Goal: Task Accomplishment & Management: Manage account settings

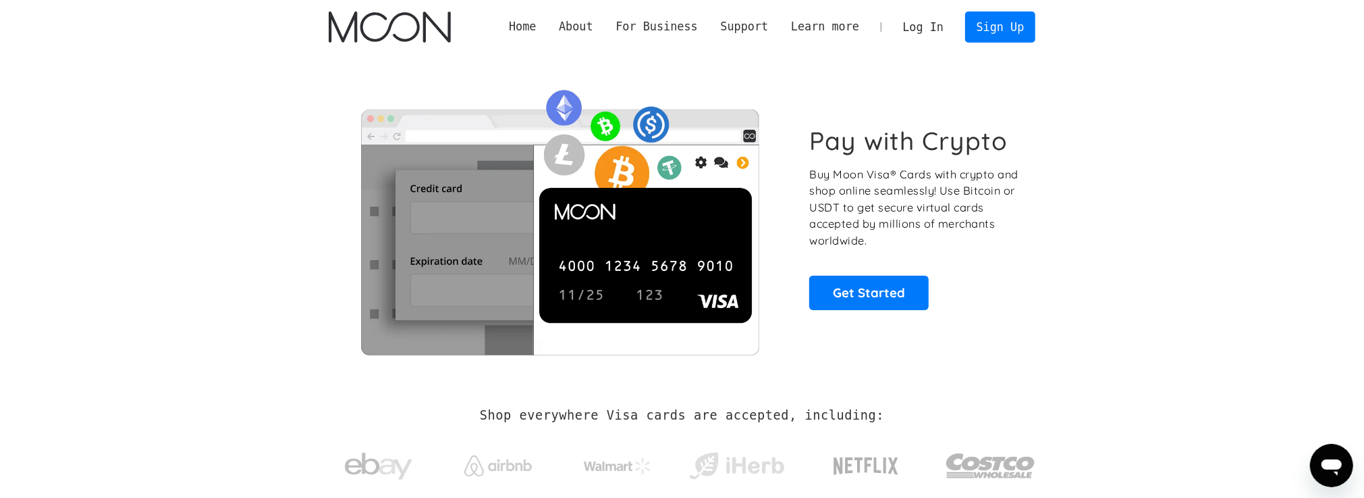
click at [930, 16] on link "Log In" at bounding box center [923, 27] width 63 height 30
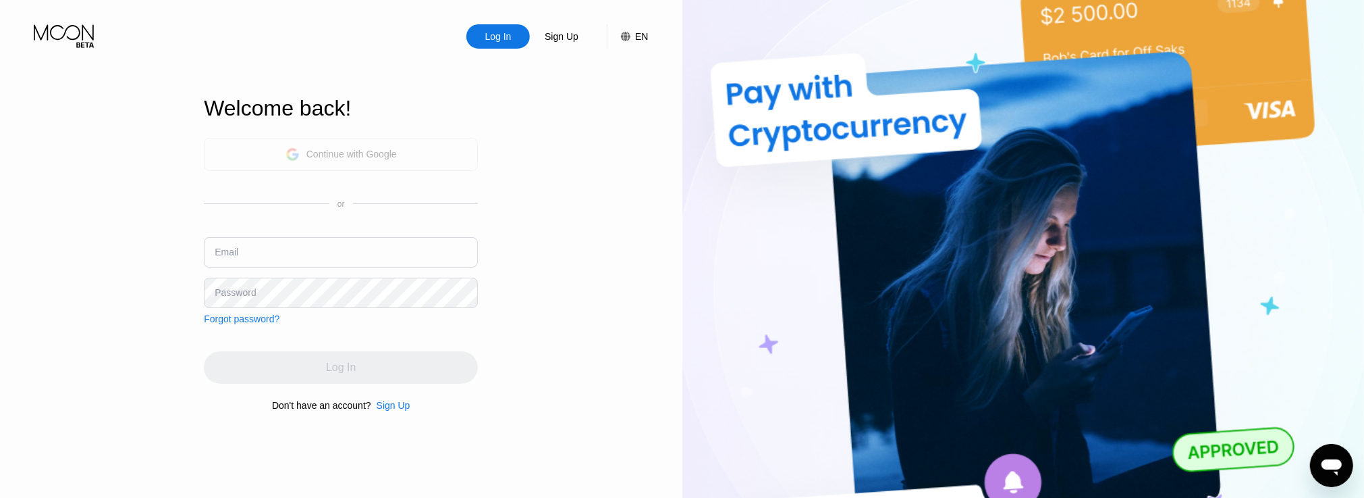
click at [257, 146] on div "Continue with Google" at bounding box center [341, 154] width 274 height 33
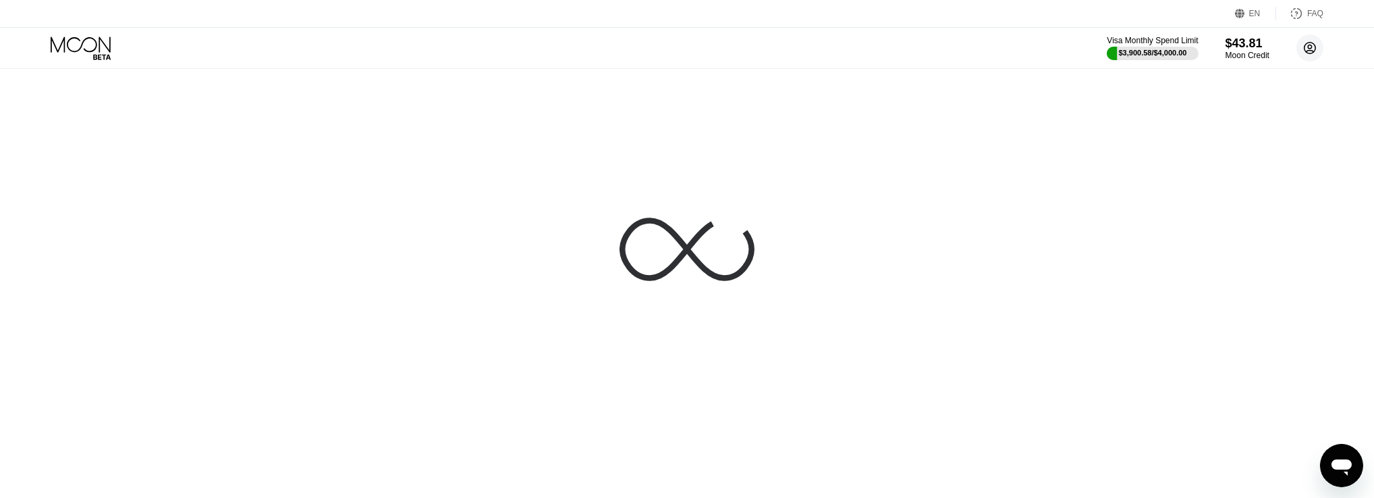
click at [1309, 47] on icon at bounding box center [1310, 48] width 7 height 7
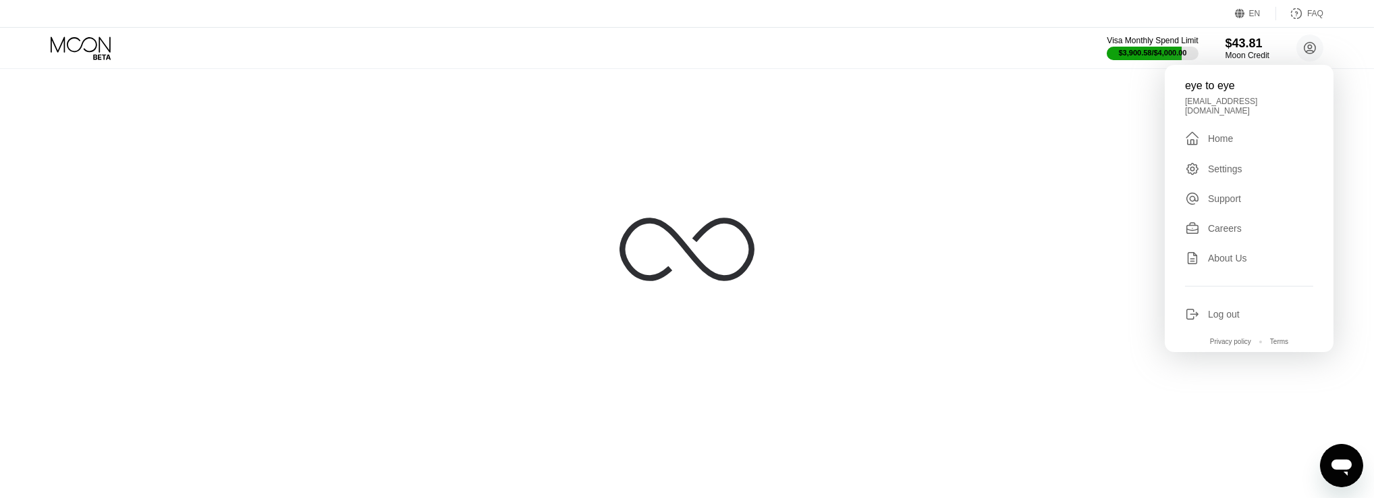
click at [672, 225] on icon at bounding box center [687, 249] width 135 height 135
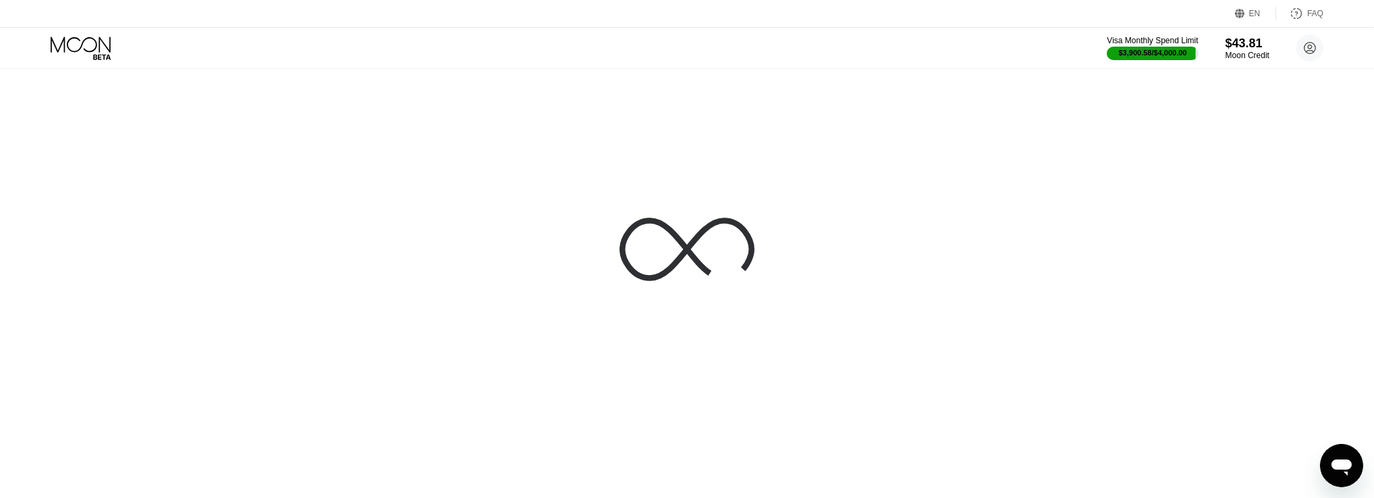
click at [110, 53] on icon at bounding box center [82, 48] width 63 height 24
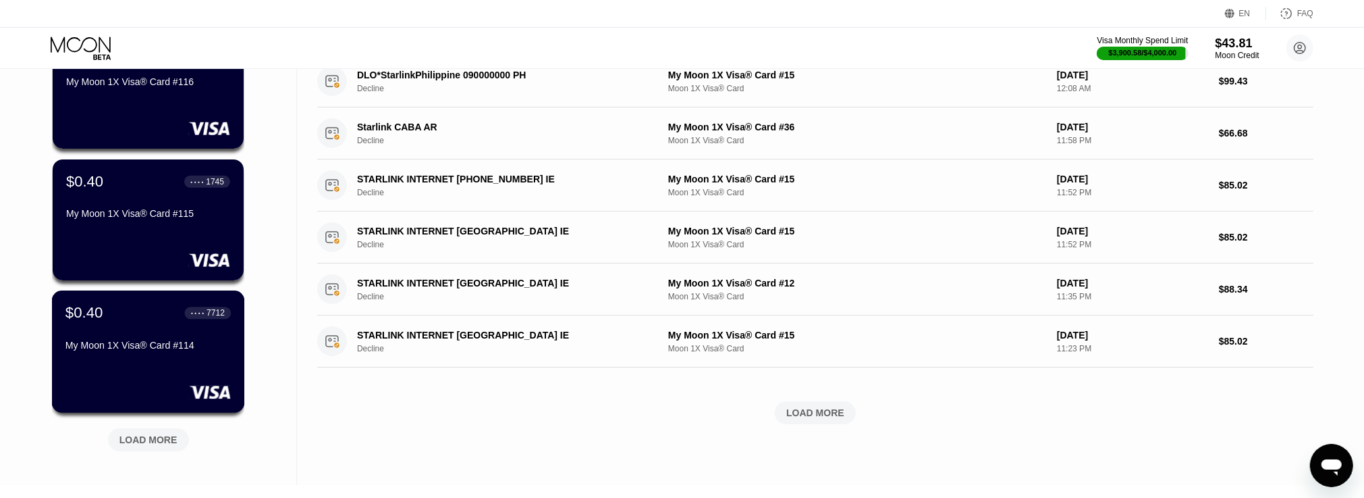
scroll to position [600, 0]
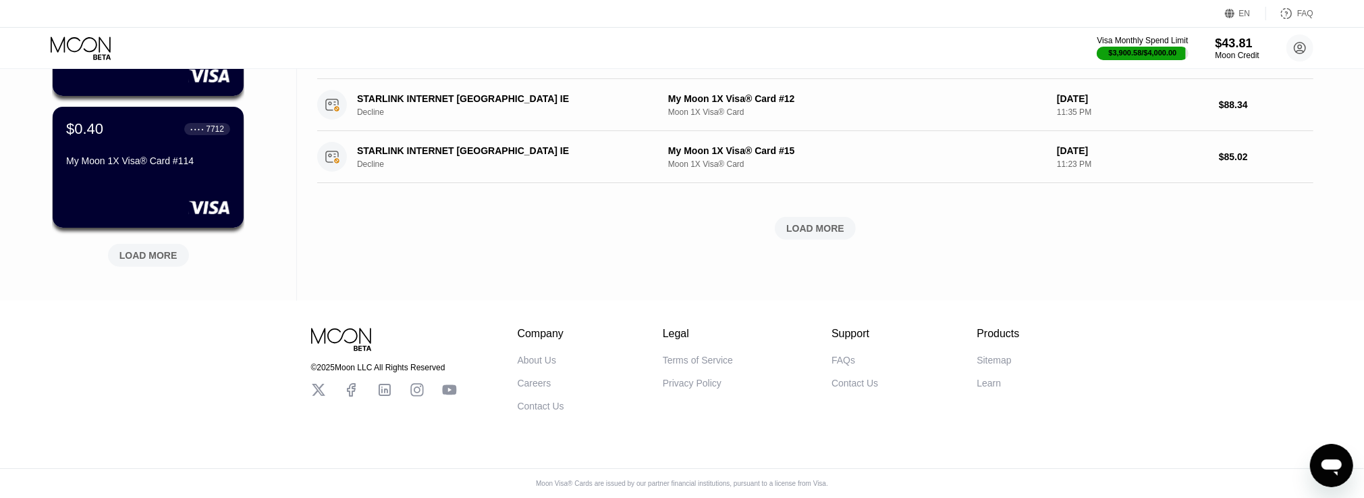
drag, startPoint x: 173, startPoint y: 279, endPoint x: 176, endPoint y: 264, distance: 15.7
click at [171, 256] on div "LOAD MORE" at bounding box center [148, 255] width 81 height 23
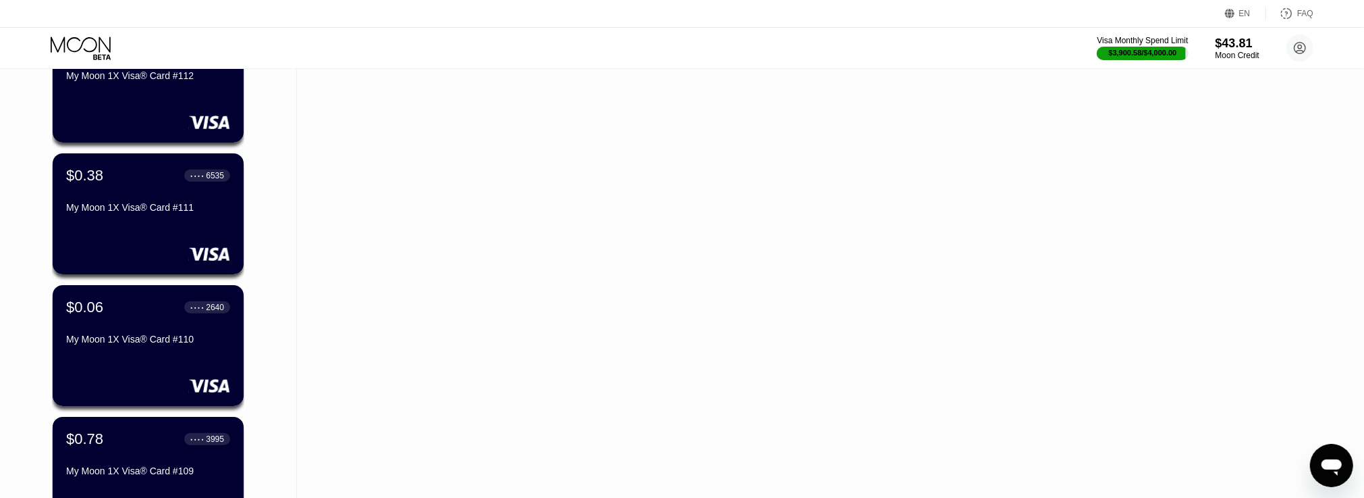
scroll to position [1258, 0]
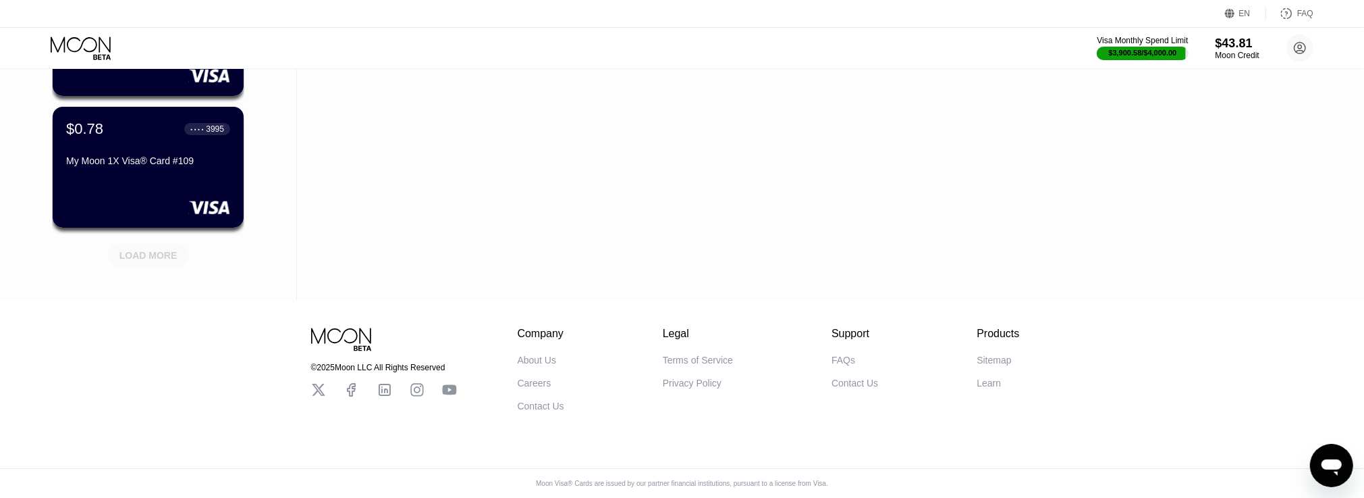
click at [153, 249] on div "LOAD MORE" at bounding box center [148, 255] width 58 height 12
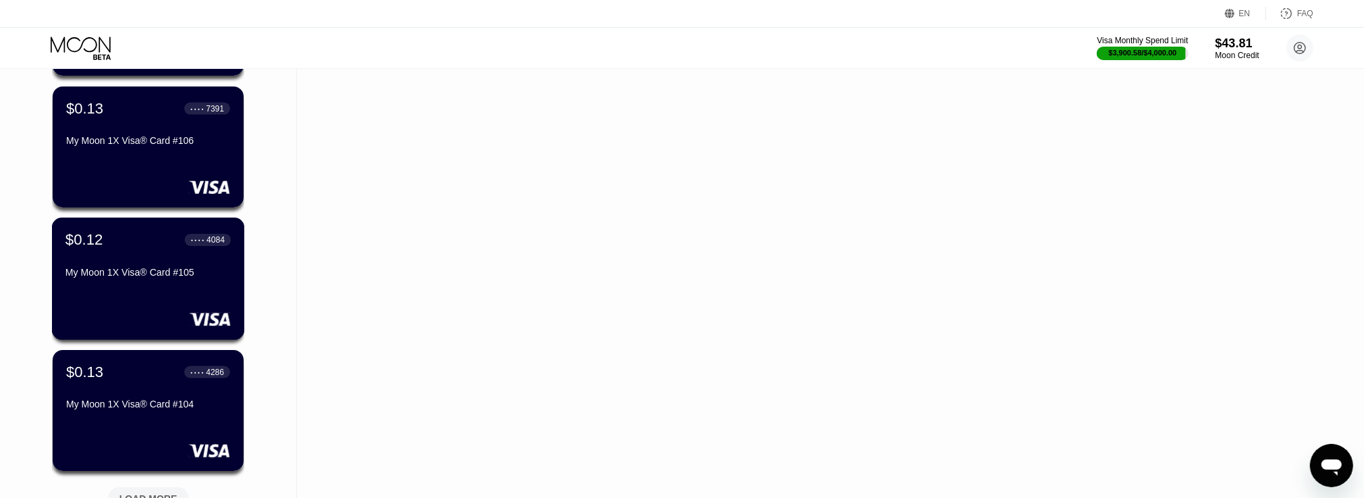
scroll to position [1916, 0]
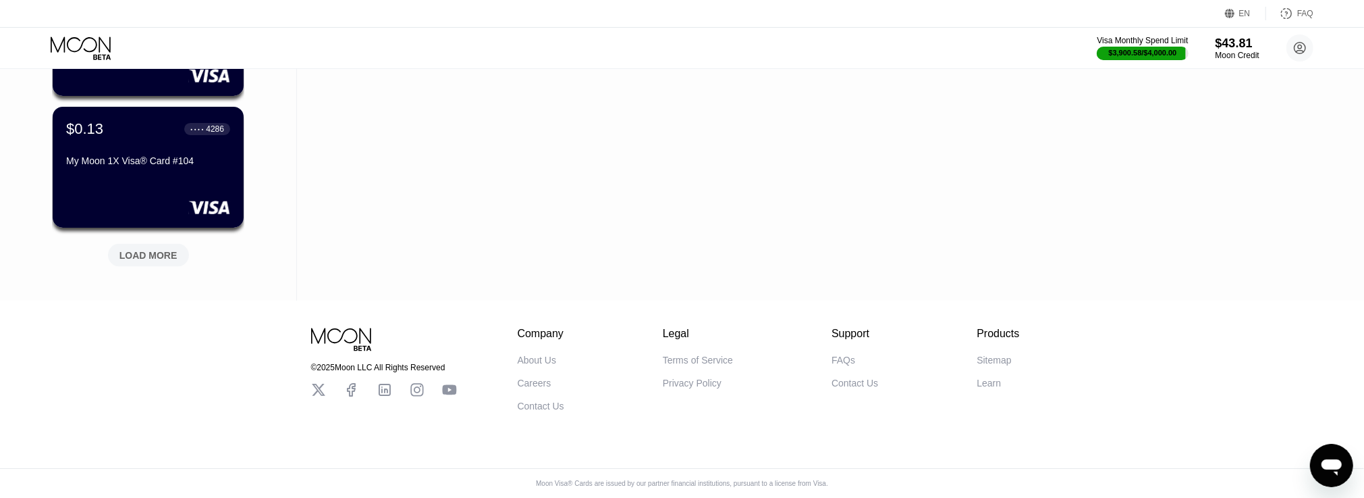
click at [118, 244] on div "LOAD MORE" at bounding box center [148, 255] width 81 height 23
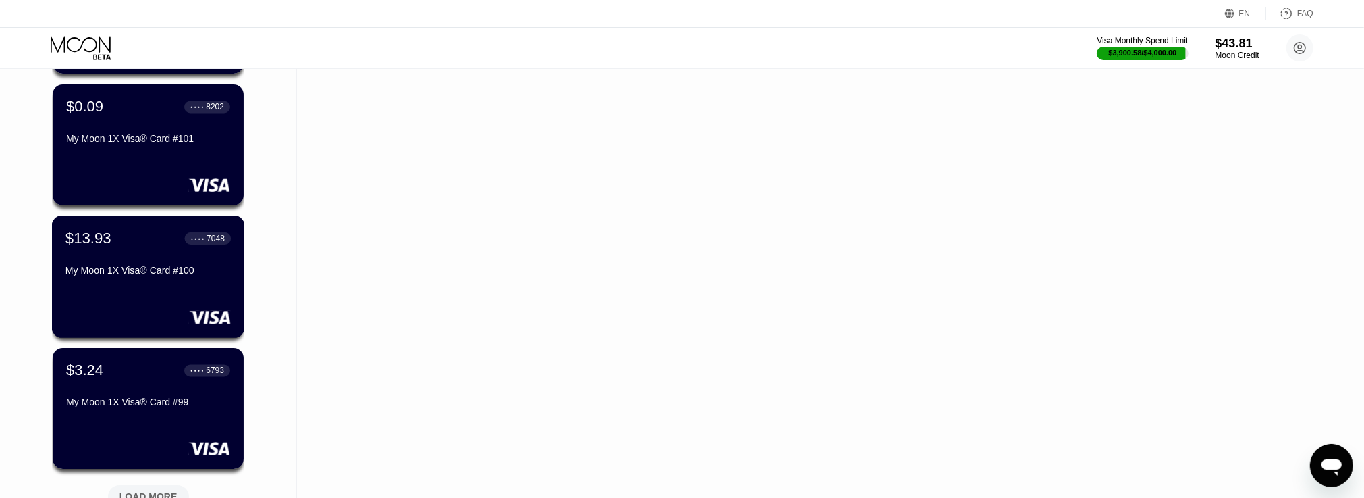
scroll to position [2574, 0]
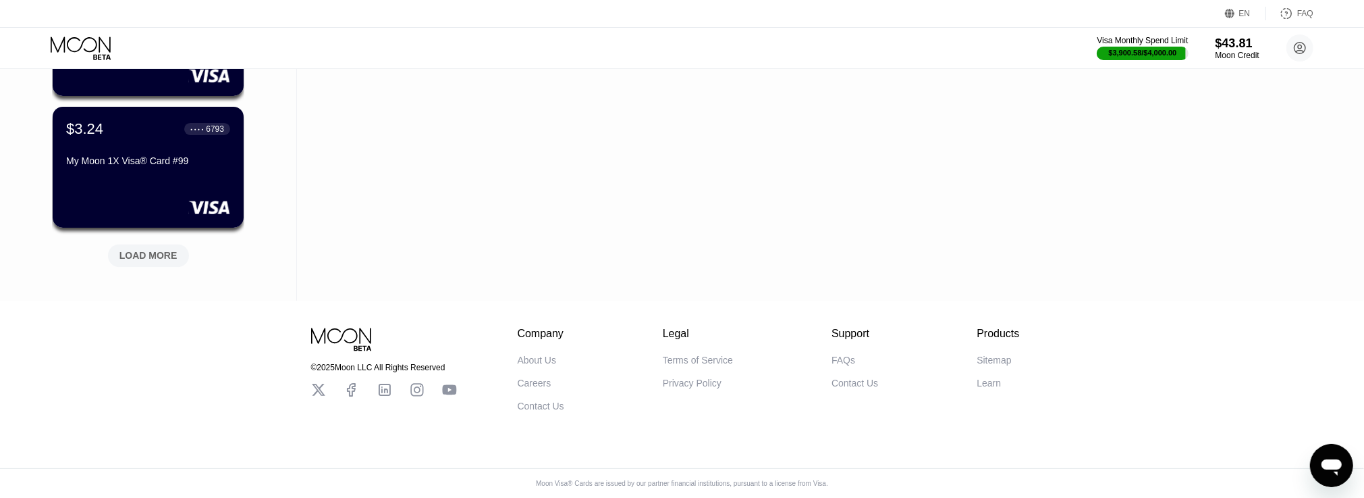
click at [176, 250] on div "LOAD MORE" at bounding box center [148, 255] width 81 height 23
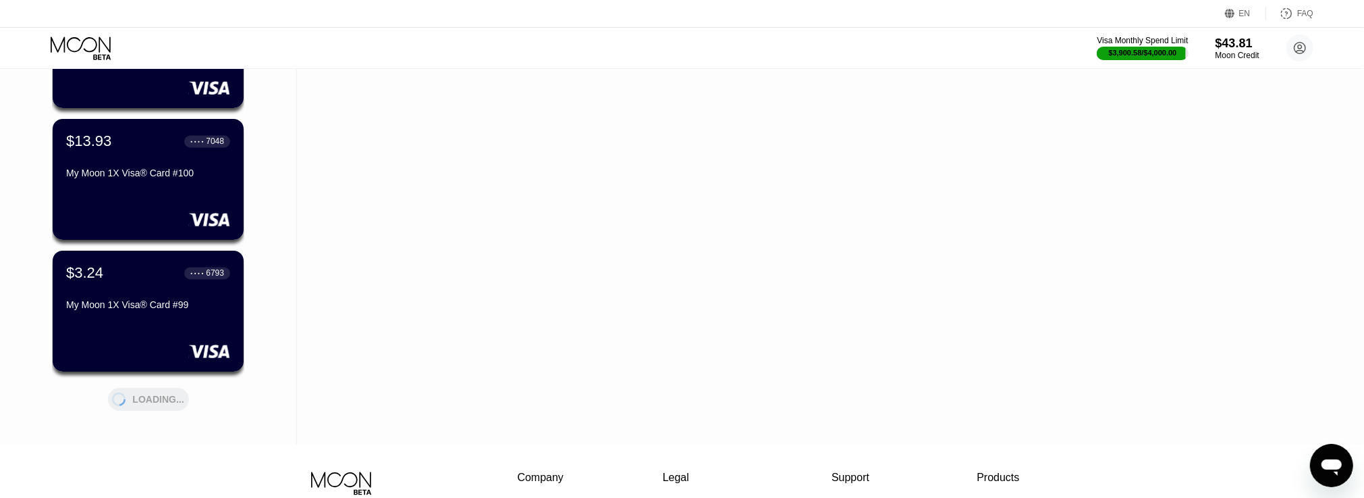
scroll to position [2236, 0]
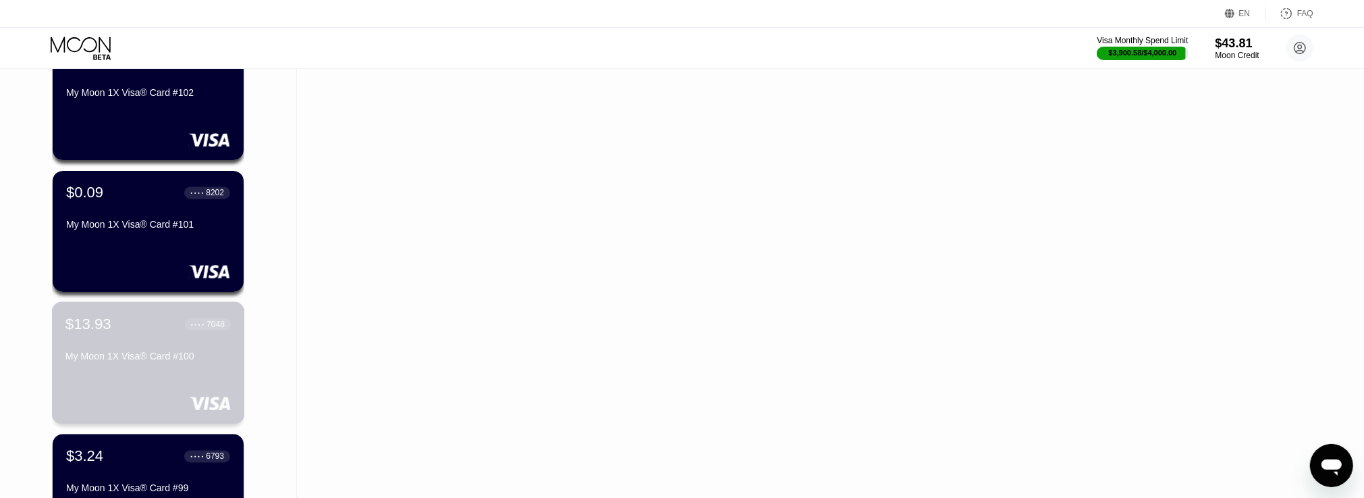
click at [166, 367] on div "My Moon 1X Visa® Card #100" at bounding box center [147, 359] width 165 height 16
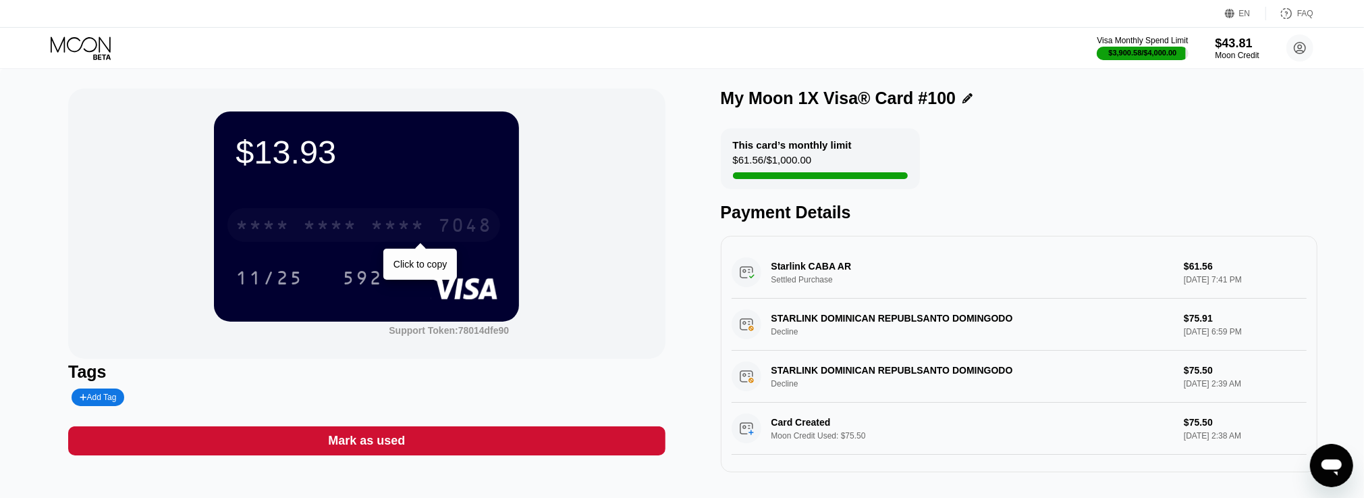
click at [463, 230] on div "7048" at bounding box center [465, 227] width 54 height 22
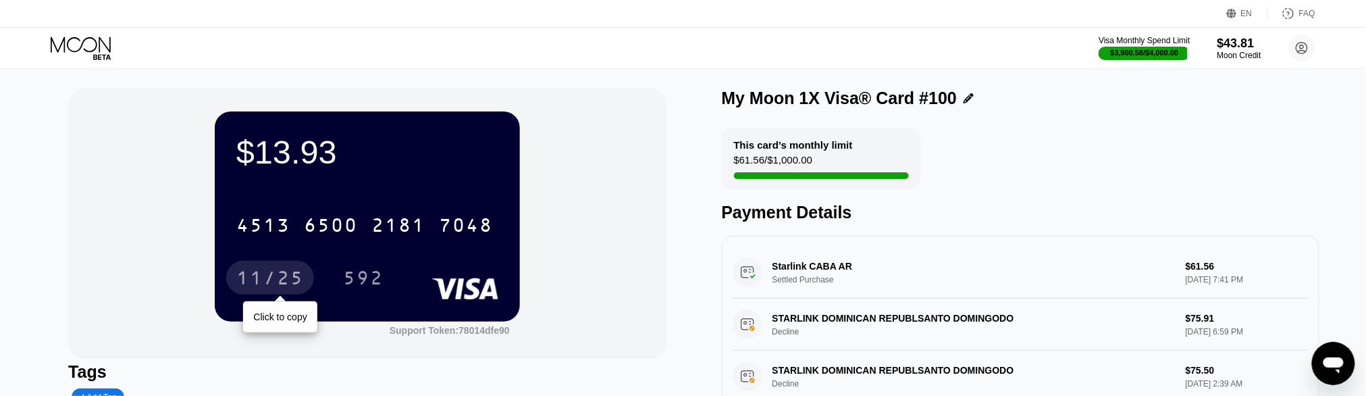
click at [266, 286] on div "11/25" at bounding box center [270, 280] width 68 height 22
click at [200, 180] on div "$13.93 4513 6500 2181 7048 11/25 592 Support Token: 78014dfe90" at bounding box center [366, 223] width 597 height 270
click at [149, 88] on div "$13.93 4513 6500 2181 7048 11/25 592 Support Token: 78014dfe90" at bounding box center [366, 223] width 597 height 270
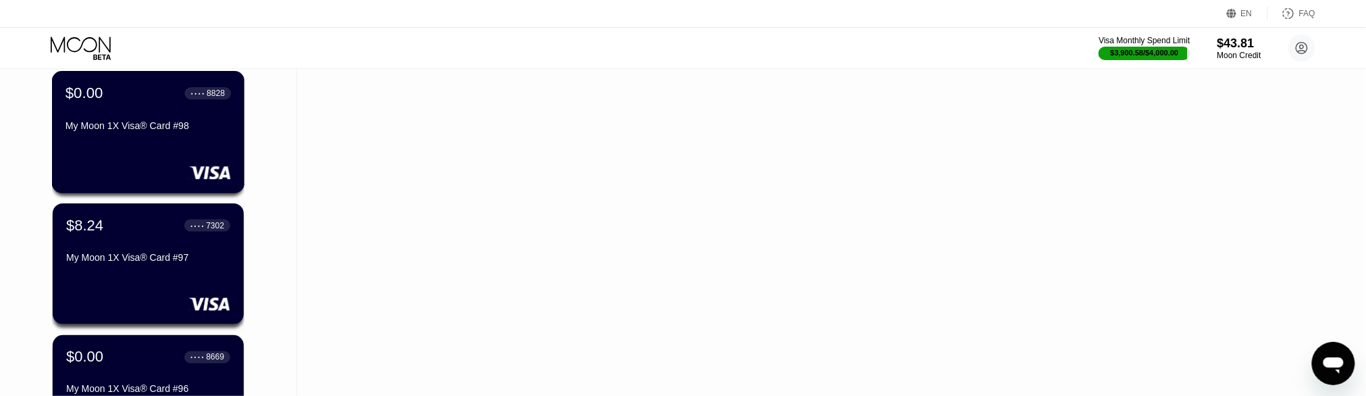
scroll to position [2835, 0]
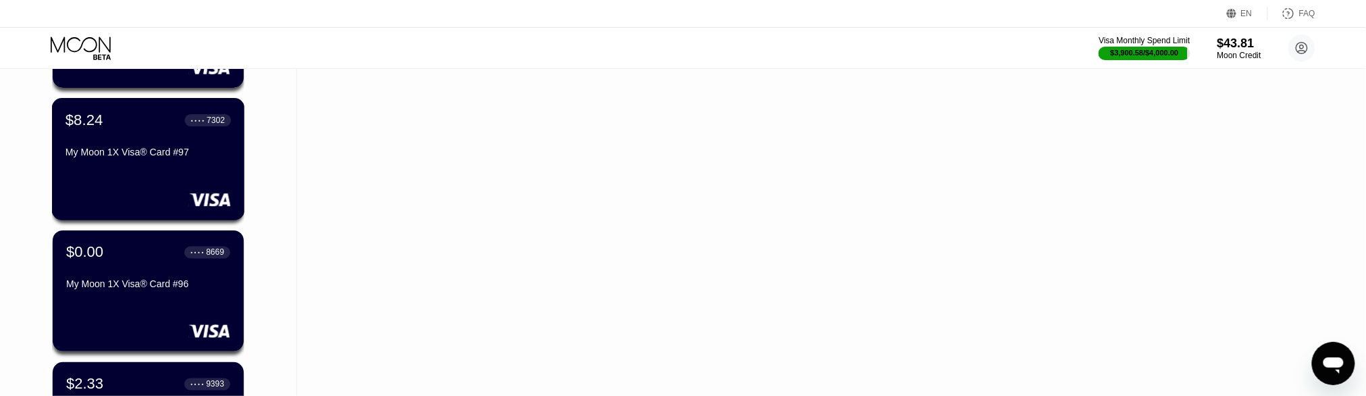
click at [156, 158] on div "My Moon 1X Visa® Card #97" at bounding box center [147, 152] width 165 height 11
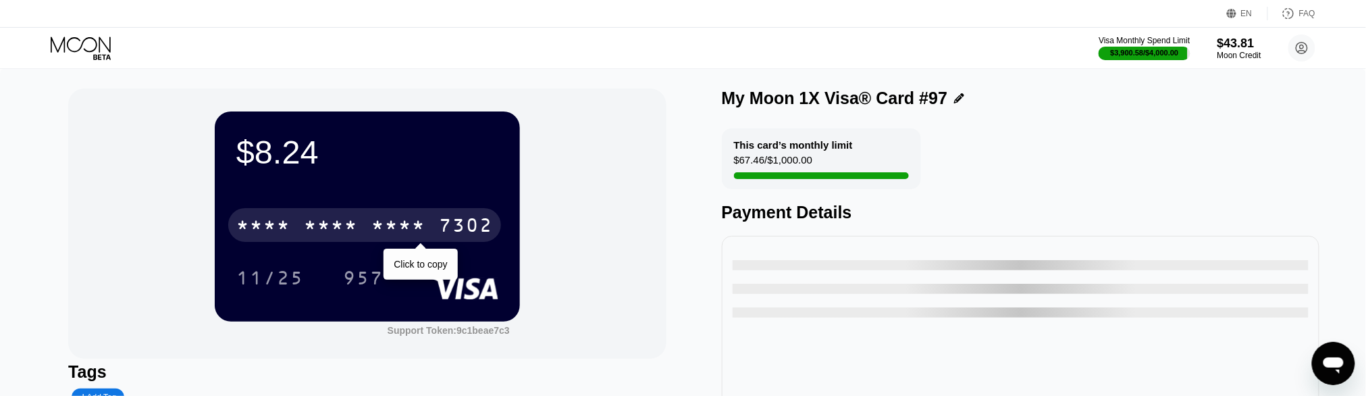
click at [476, 227] on div "7302" at bounding box center [466, 227] width 54 height 22
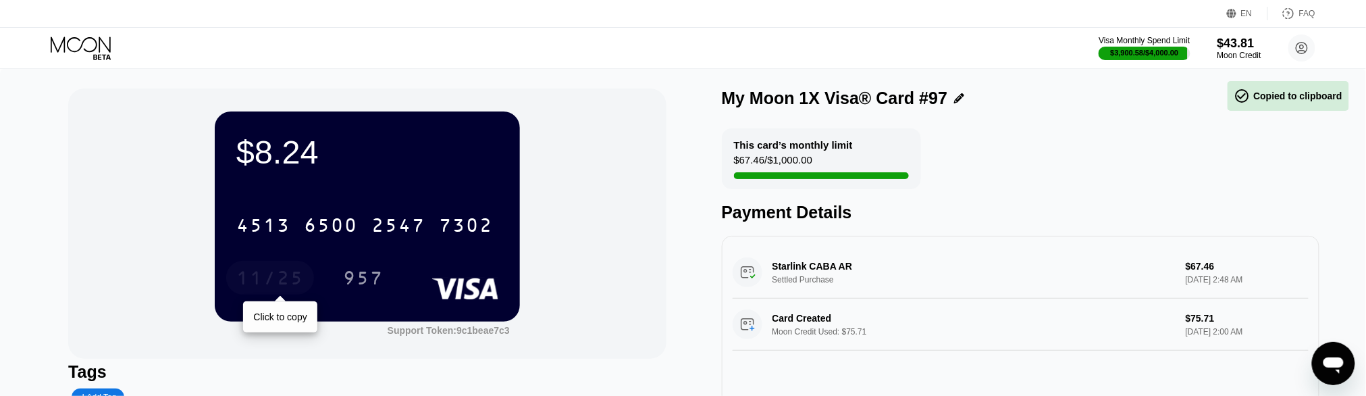
click at [263, 277] on div "11/25" at bounding box center [270, 280] width 68 height 22
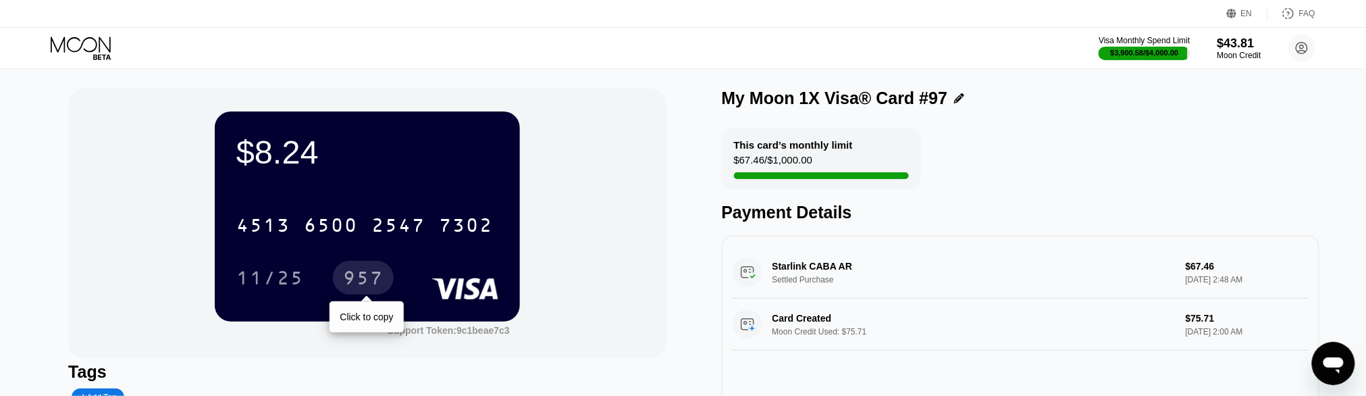
click at [367, 269] on div "957" at bounding box center [363, 278] width 61 height 34
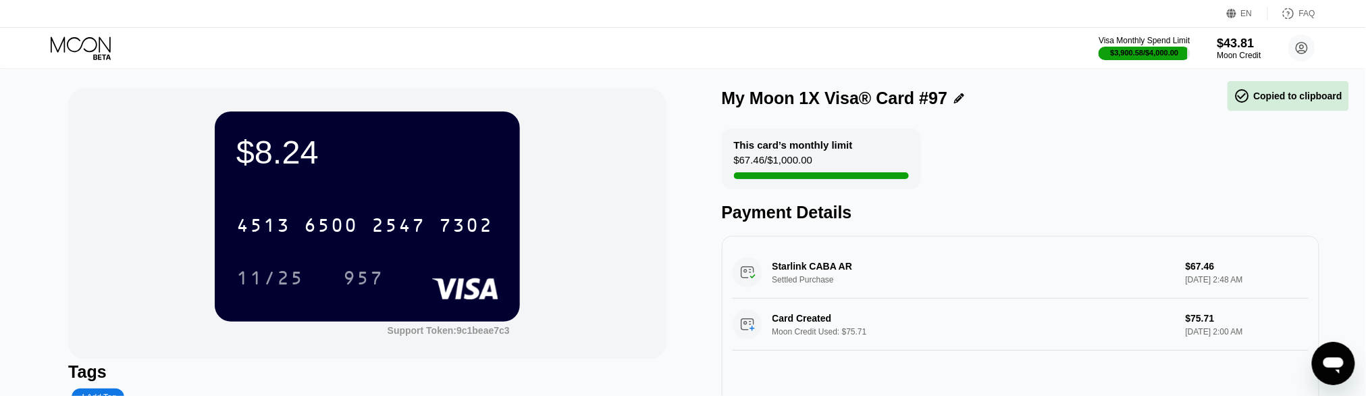
click at [282, 158] on div "$8.24" at bounding box center [367, 152] width 262 height 38
click at [273, 157] on div "$8.24" at bounding box center [367, 152] width 262 height 38
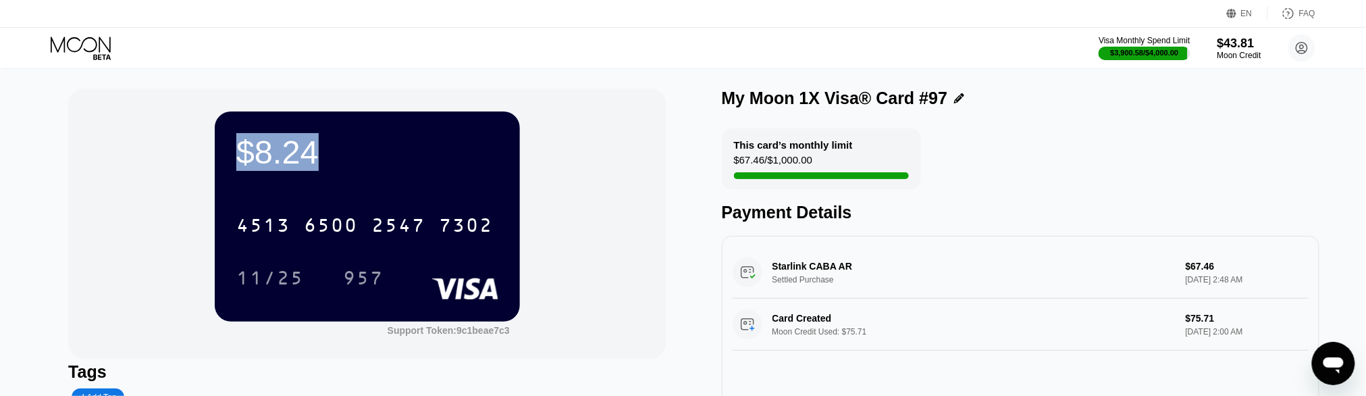
click at [273, 157] on div "$8.24" at bounding box center [367, 152] width 262 height 38
click at [186, 174] on div "$8.24 4513 6500 2547 7302 11/25 957 Support Token: 9c1beae7c3" at bounding box center [366, 223] width 597 height 270
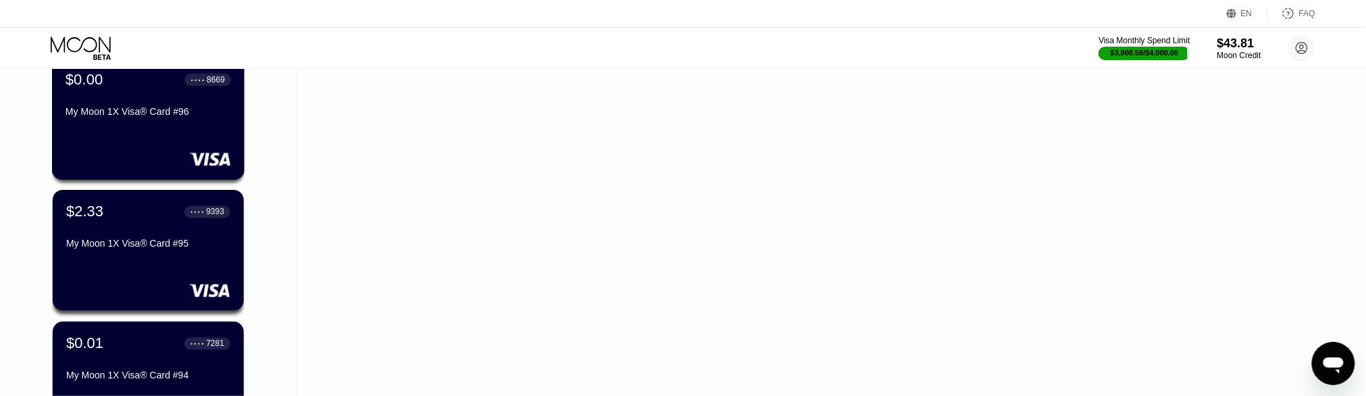
scroll to position [3173, 0]
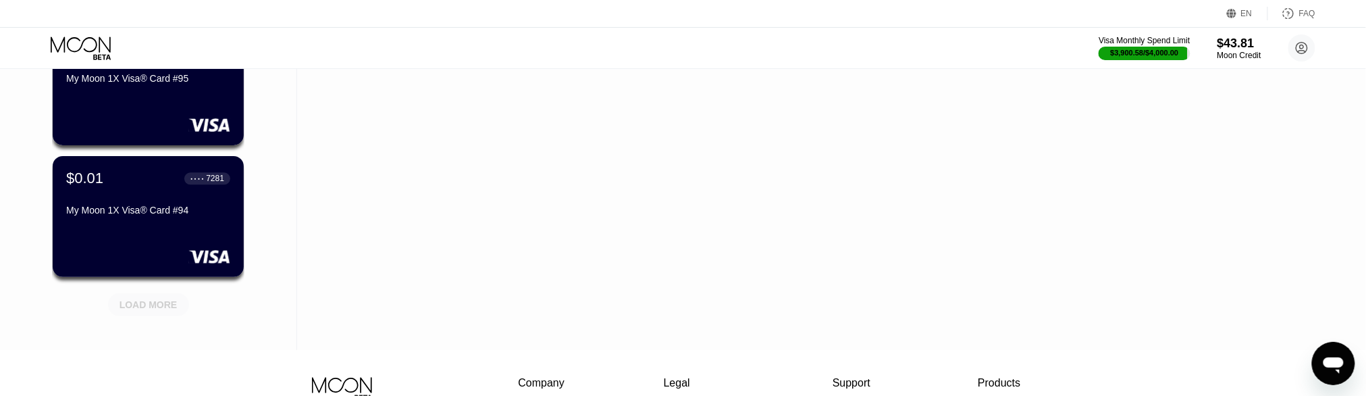
click at [121, 303] on div "LOAD MORE" at bounding box center [148, 304] width 58 height 12
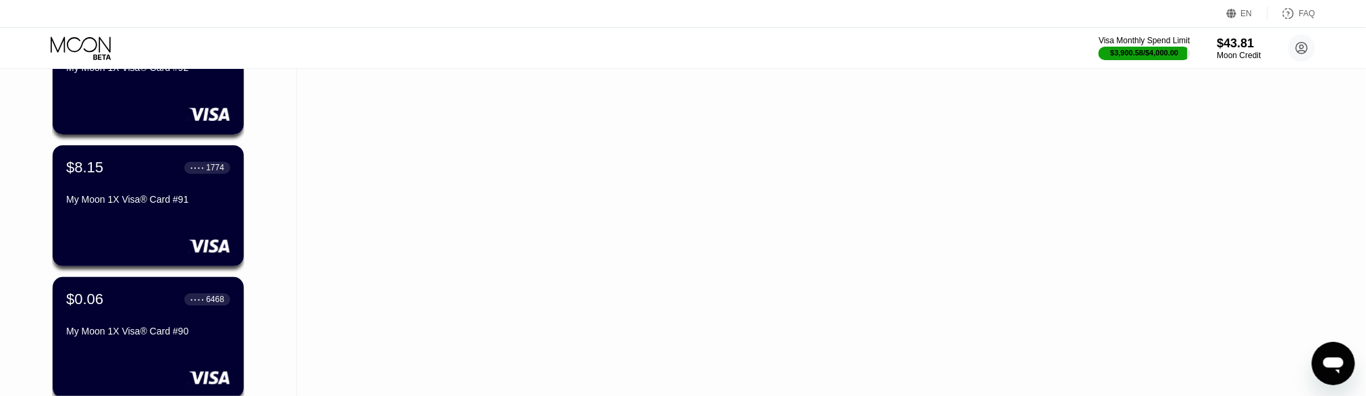
scroll to position [3578, 0]
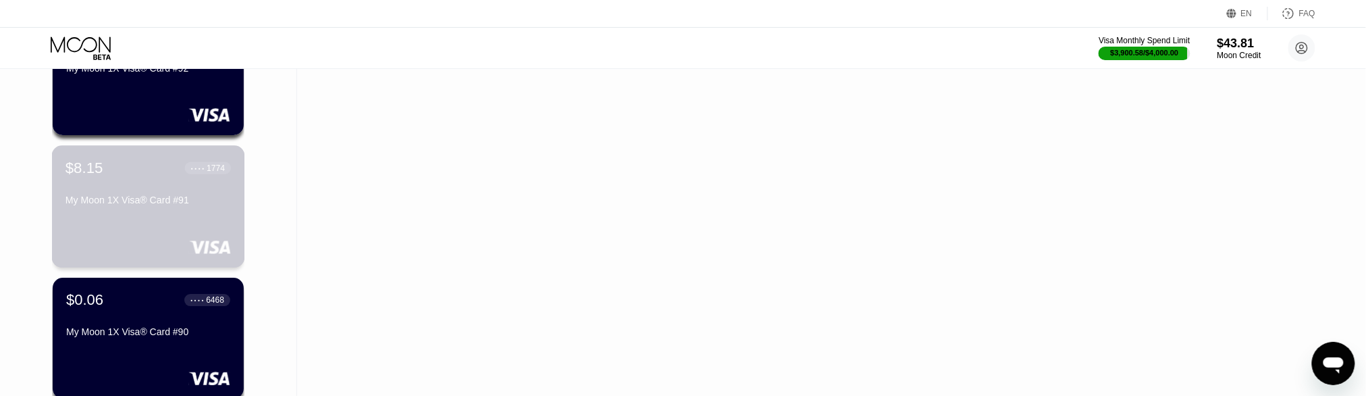
click at [115, 242] on div at bounding box center [147, 247] width 165 height 14
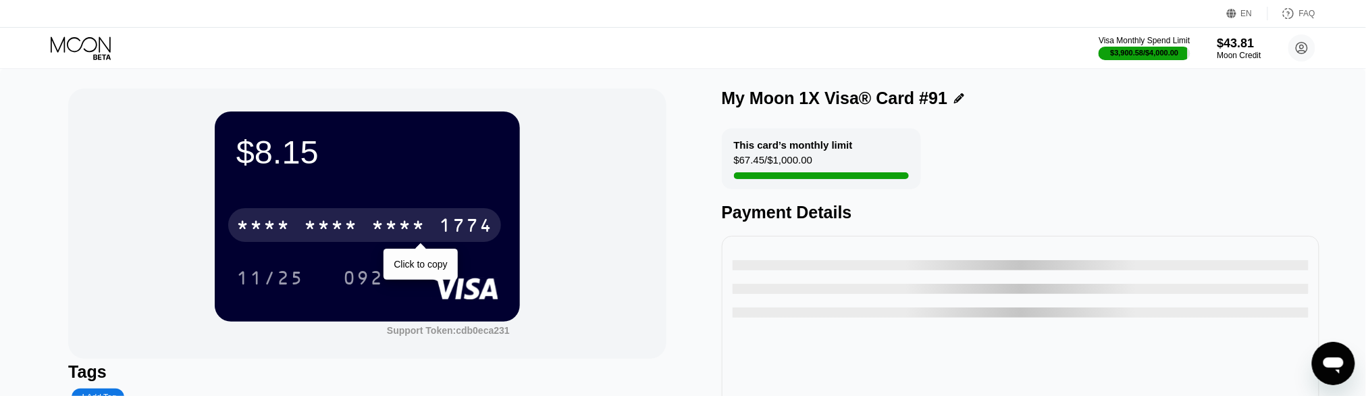
click at [334, 215] on div "* * * * * * * * * * * * 1774" at bounding box center [364, 225] width 273 height 34
click at [334, 215] on div "[CREDIT_CARD_NUMBER]" at bounding box center [364, 225] width 273 height 34
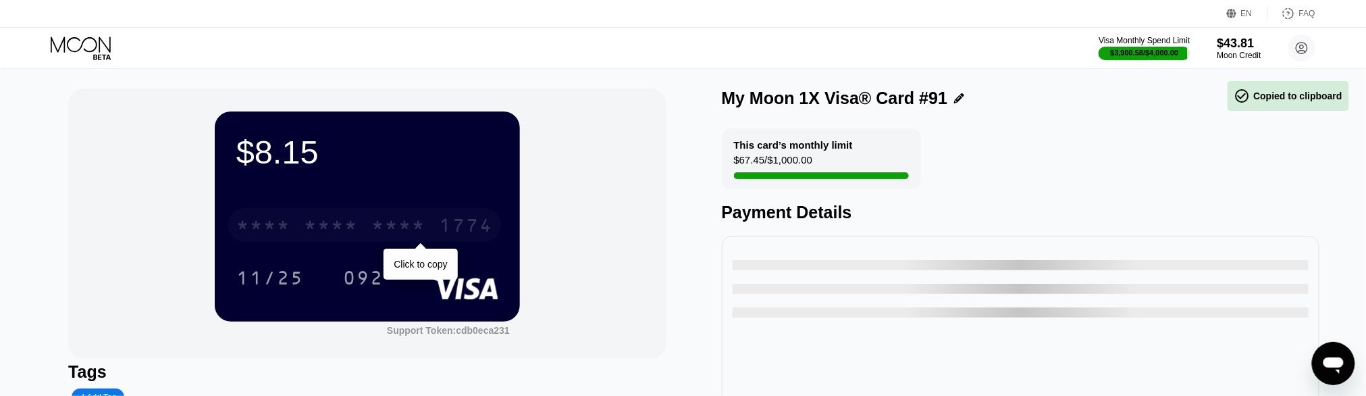
click at [334, 215] on div "* * * * * * * * * * * * 1774" at bounding box center [364, 225] width 273 height 34
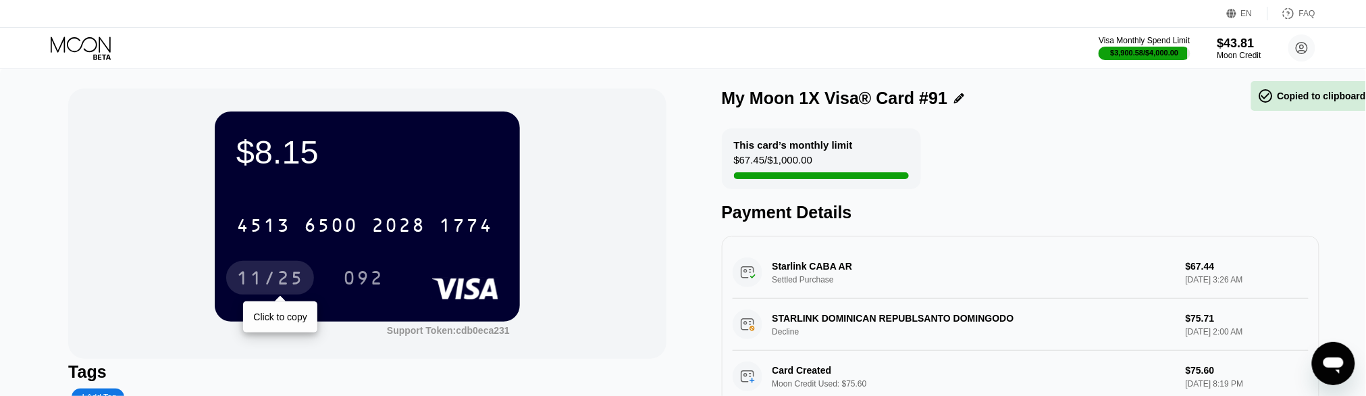
drag, startPoint x: 273, startPoint y: 283, endPoint x: 247, endPoint y: 277, distance: 26.9
click at [273, 283] on div "11/25" at bounding box center [270, 280] width 68 height 22
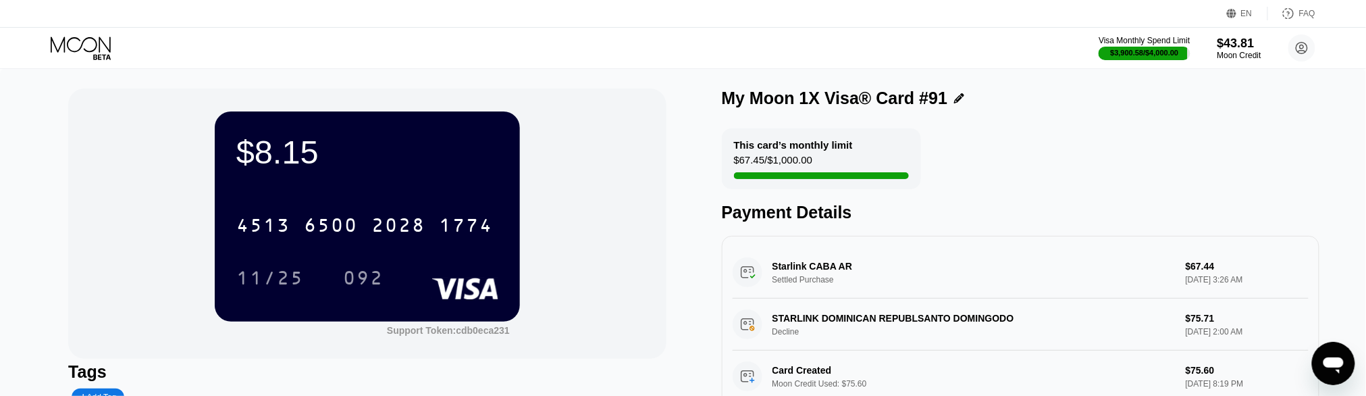
click at [382, 288] on div "092" at bounding box center [363, 280] width 41 height 22
click at [305, 160] on div "$8.15" at bounding box center [367, 152] width 262 height 38
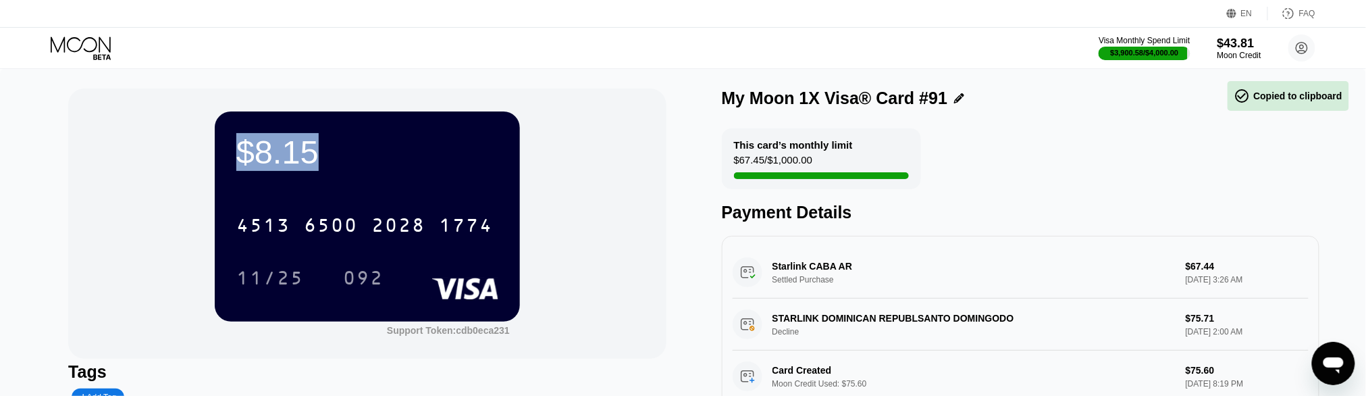
click at [305, 160] on div "$8.15" at bounding box center [367, 152] width 262 height 38
copy div "$8.15"
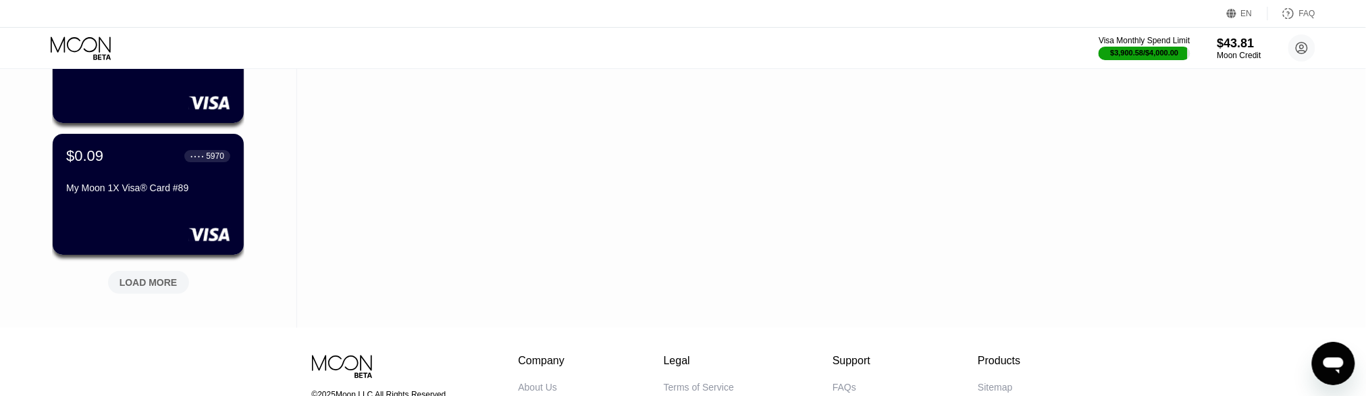
scroll to position [3857, 0]
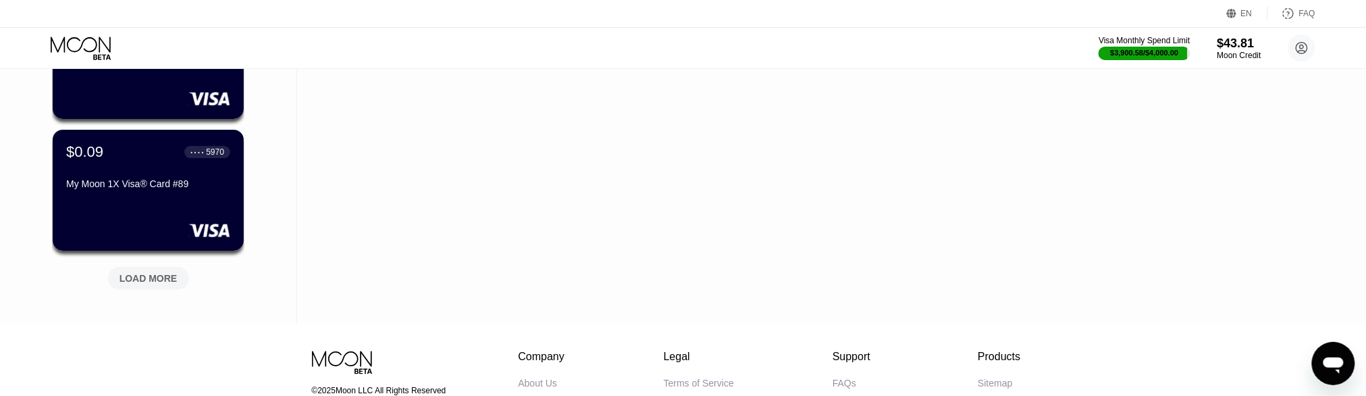
click at [161, 274] on div "LOAD MORE" at bounding box center [148, 278] width 58 height 12
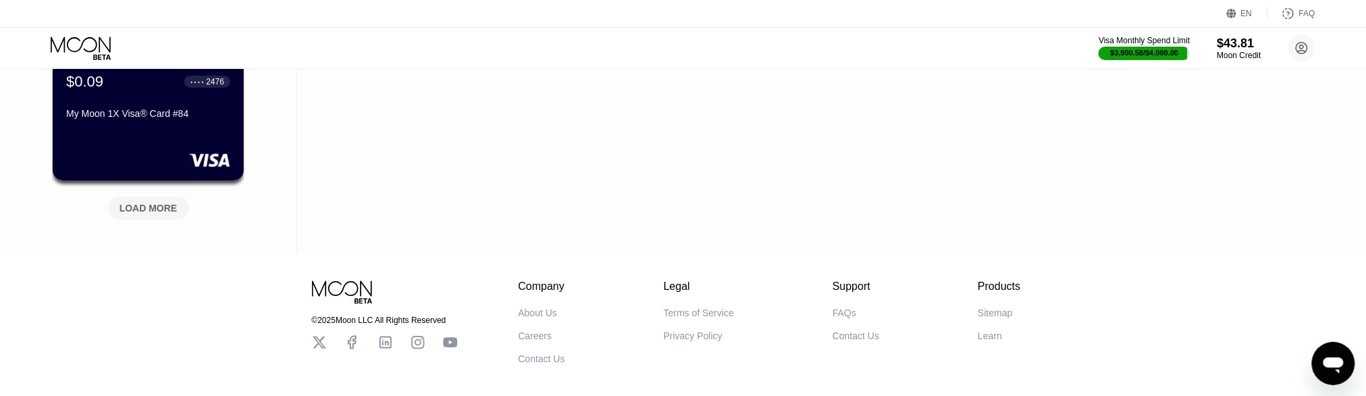
scroll to position [4600, 0]
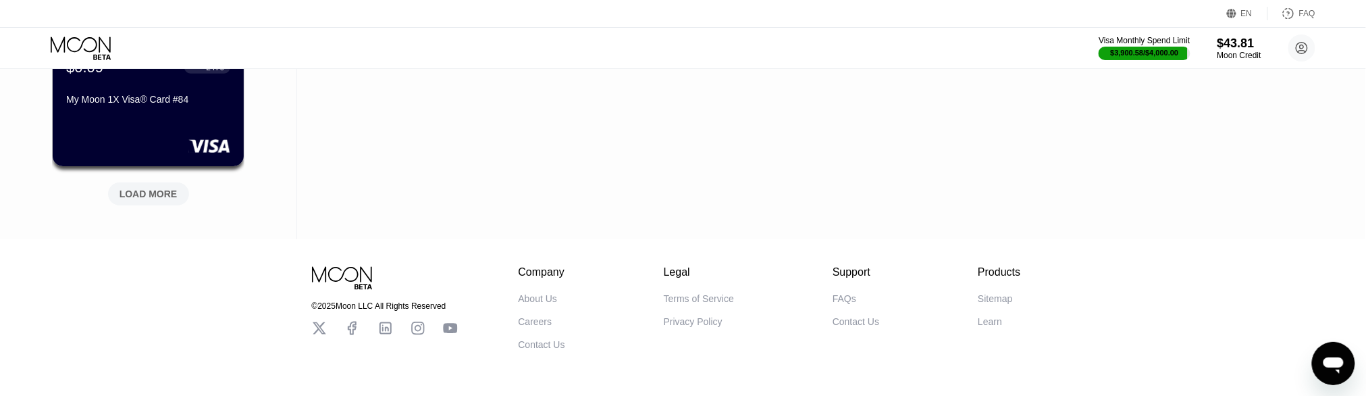
click at [161, 194] on div "LOAD MORE" at bounding box center [148, 194] width 58 height 12
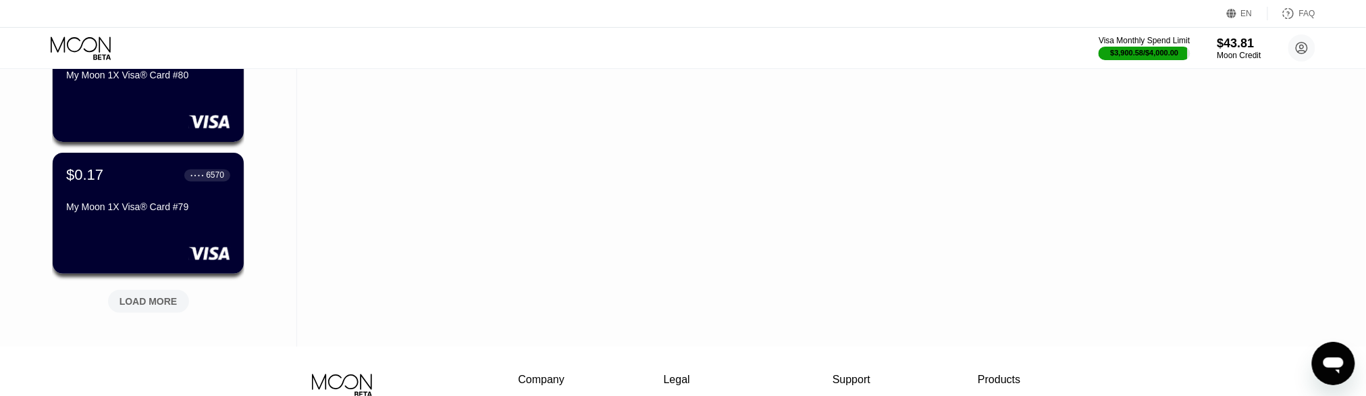
scroll to position [5275, 0]
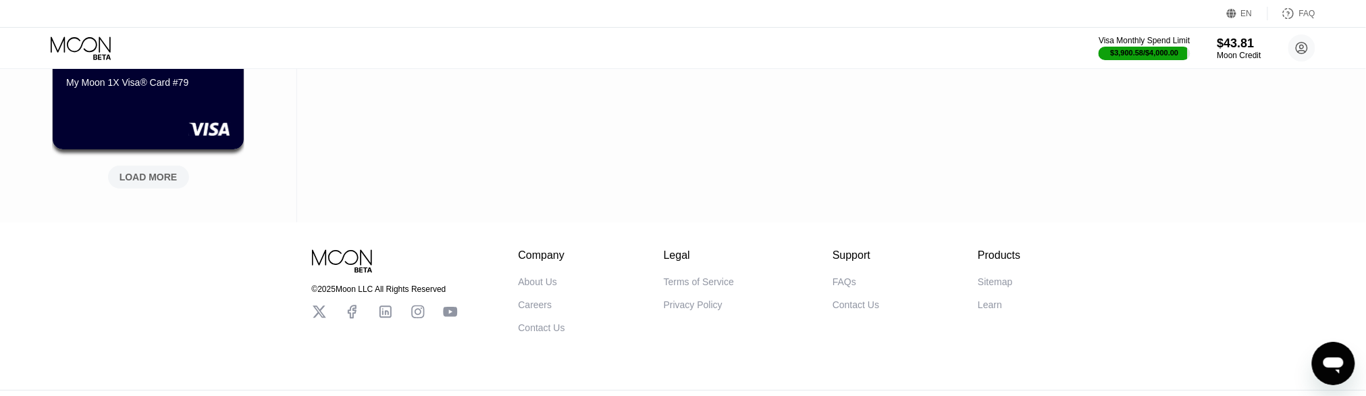
click at [163, 188] on div "LOAD MORE" at bounding box center [148, 176] width 81 height 23
click at [164, 186] on div "LOADING..." at bounding box center [148, 174] width 101 height 28
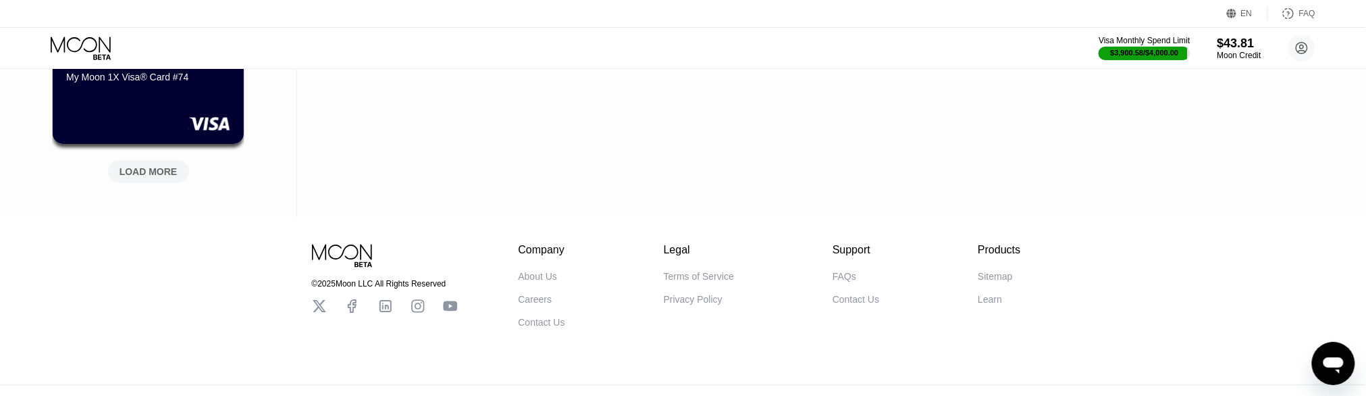
scroll to position [5832, 0]
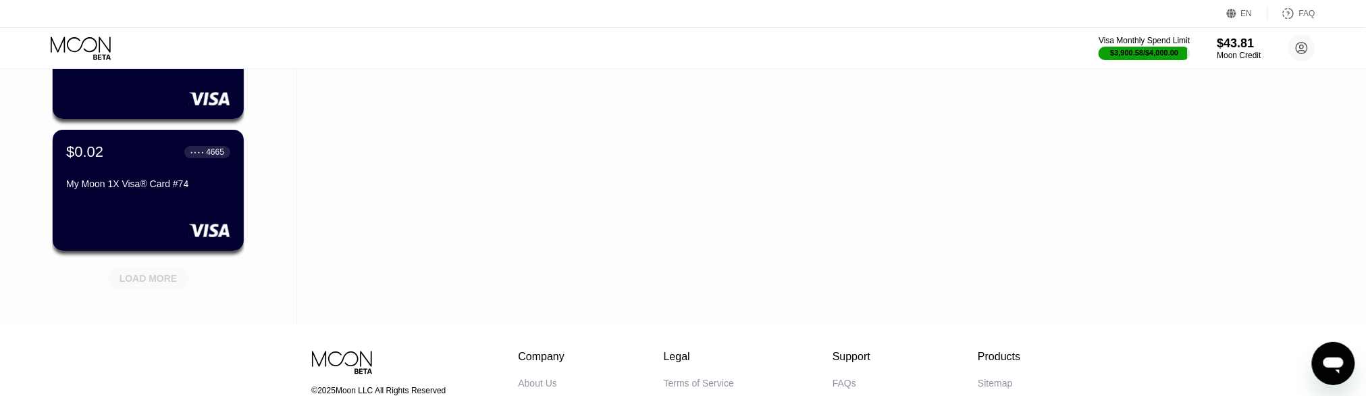
click at [140, 284] on div "LOAD MORE" at bounding box center [148, 278] width 58 height 12
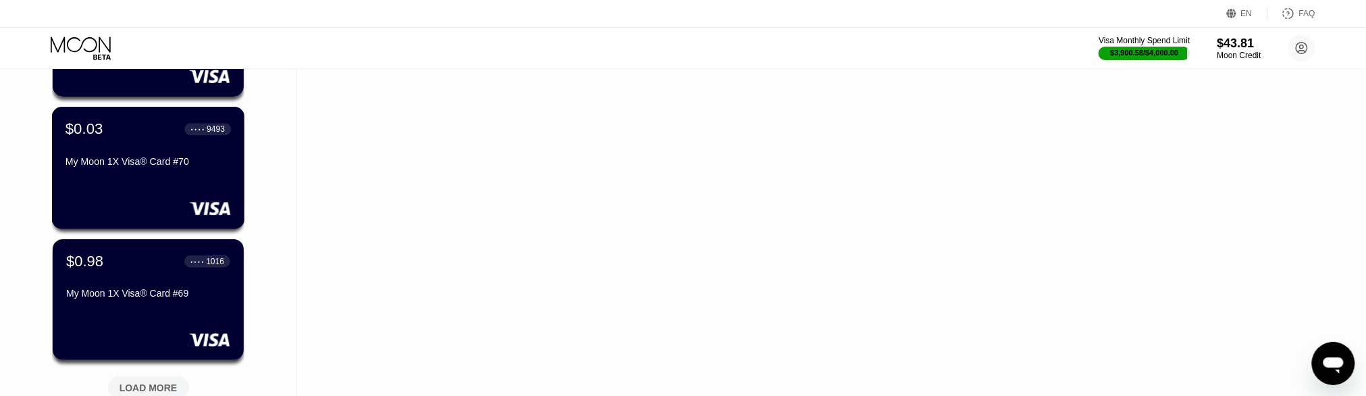
scroll to position [6507, 0]
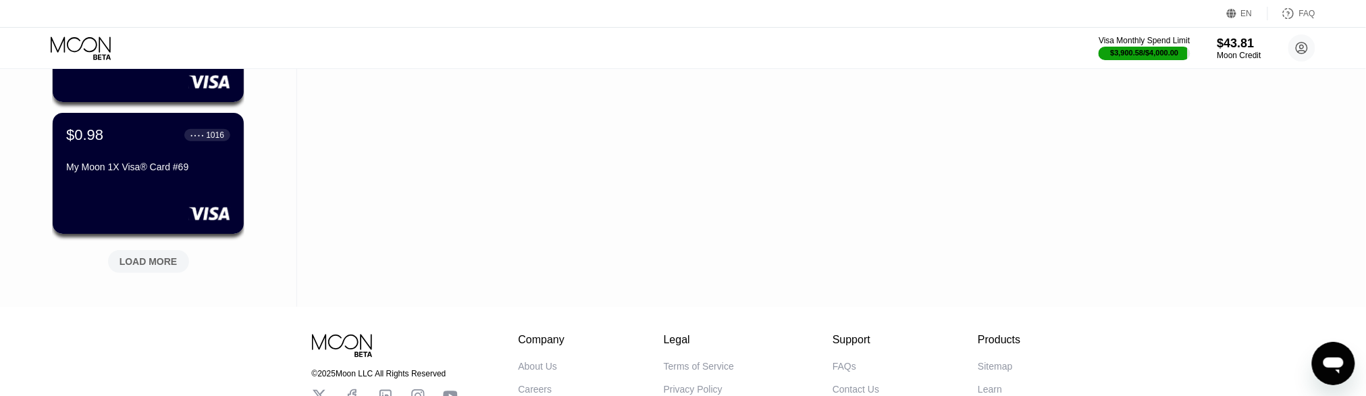
click at [166, 267] on div "LOAD MORE" at bounding box center [148, 261] width 58 height 12
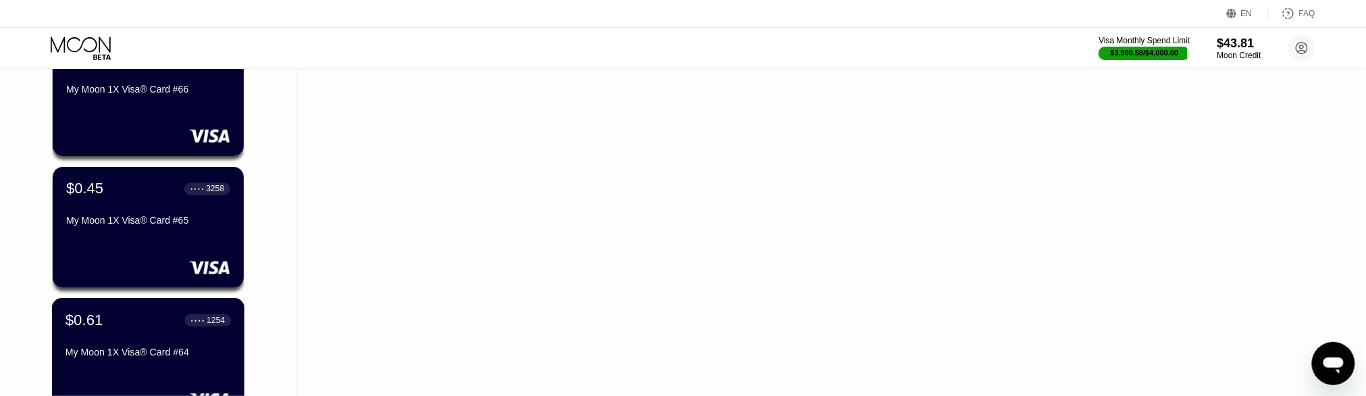
scroll to position [6979, 0]
click at [188, 137] on div at bounding box center [147, 136] width 165 height 14
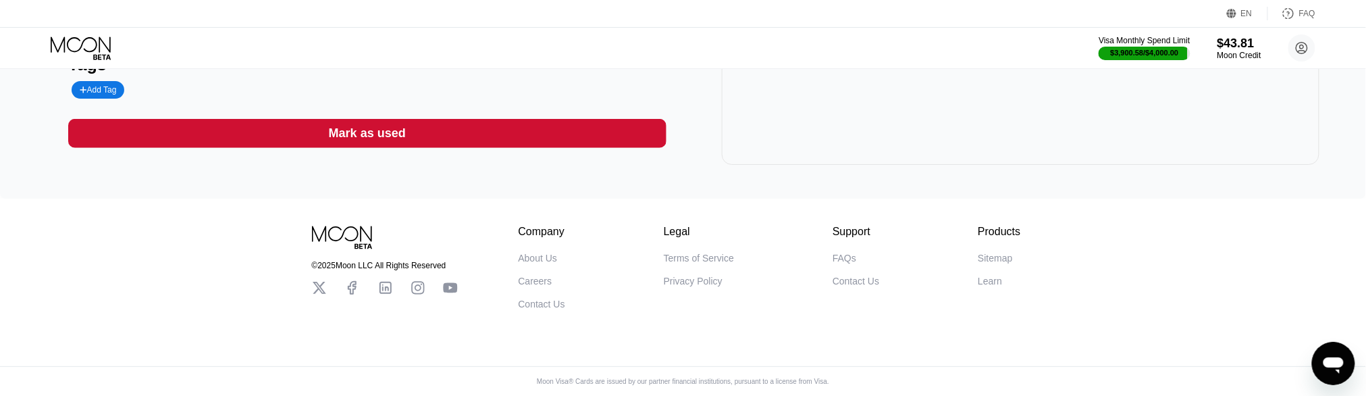
scroll to position [120, 0]
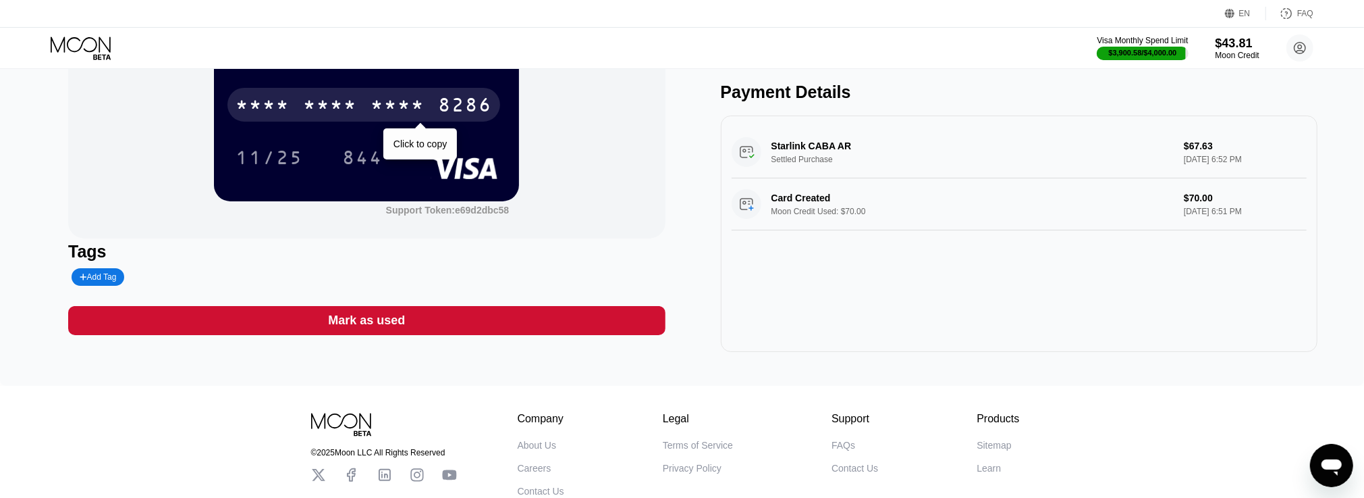
click at [416, 106] on div "* * * *" at bounding box center [398, 107] width 54 height 22
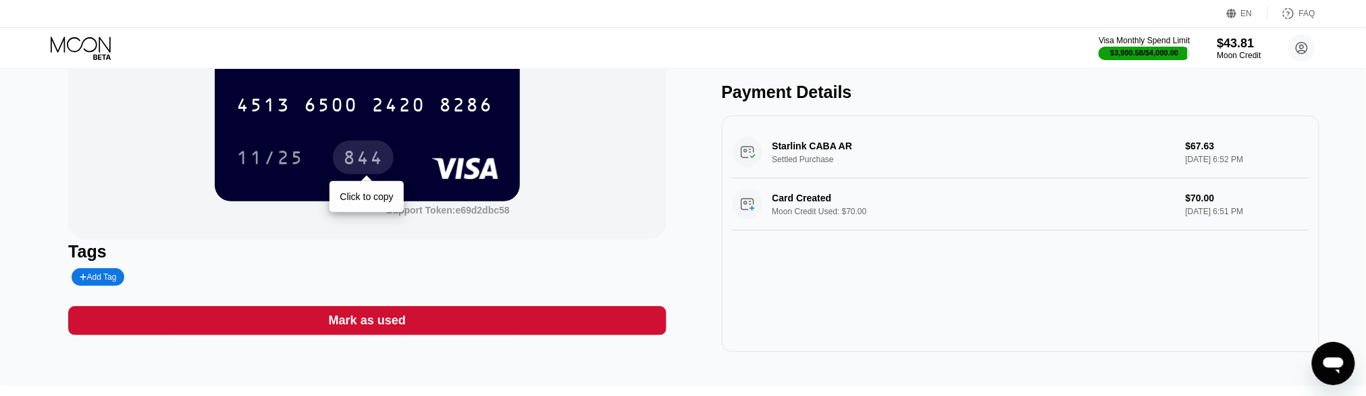
click at [362, 168] on div "844" at bounding box center [363, 160] width 41 height 22
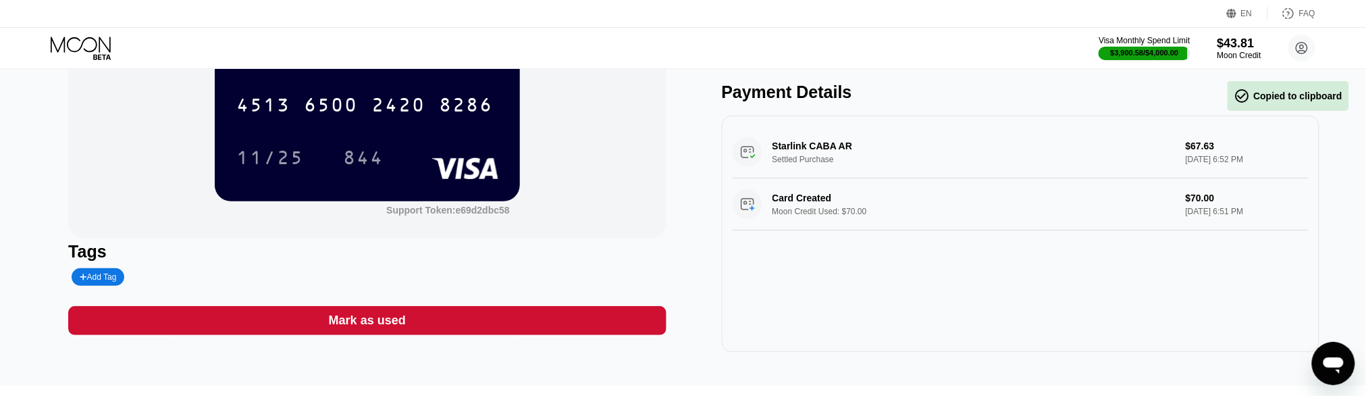
click at [264, 161] on div "11/25" at bounding box center [270, 160] width 68 height 22
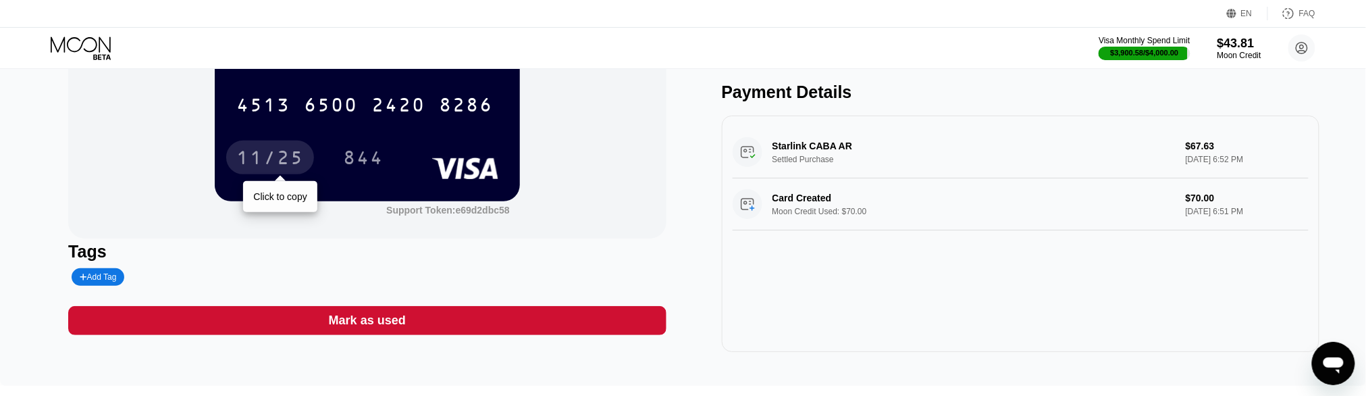
click at [311, 155] on div "11/25" at bounding box center [270, 157] width 88 height 34
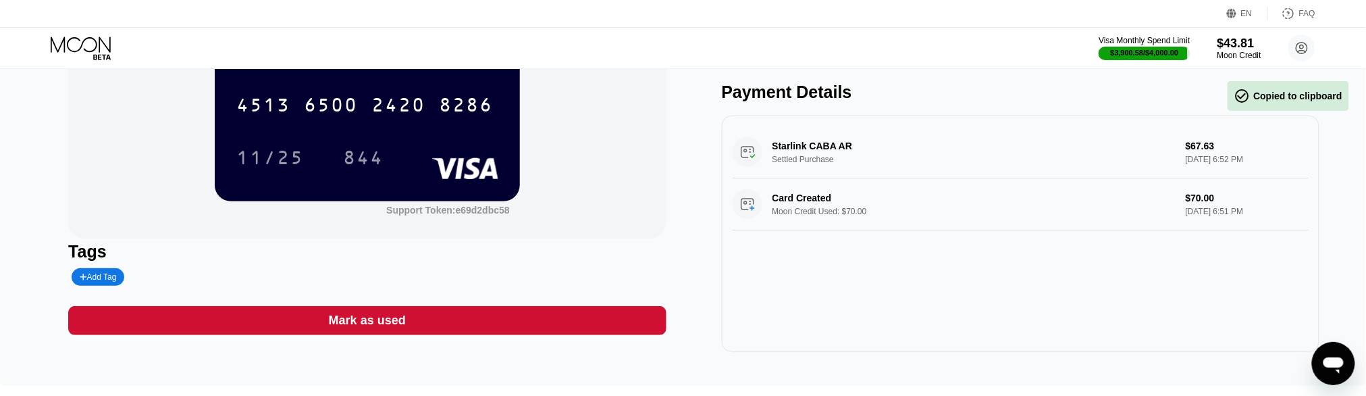
click at [133, 143] on div "$2.36 4513 6500 2420 8286 11/25 844 Support Token: e69d2dbc58" at bounding box center [366, 103] width 597 height 270
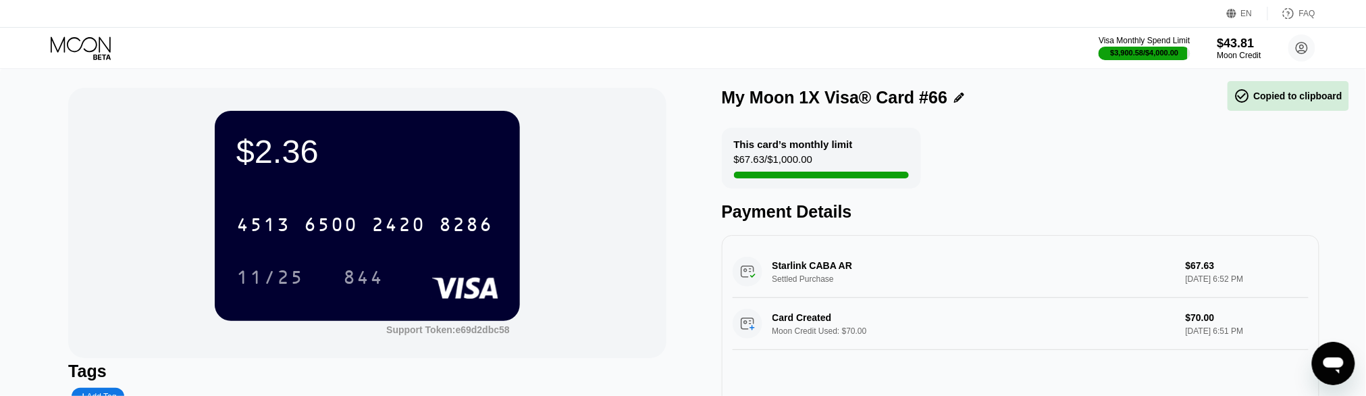
scroll to position [0, 0]
click at [271, 166] on div "$2.36" at bounding box center [367, 152] width 262 height 38
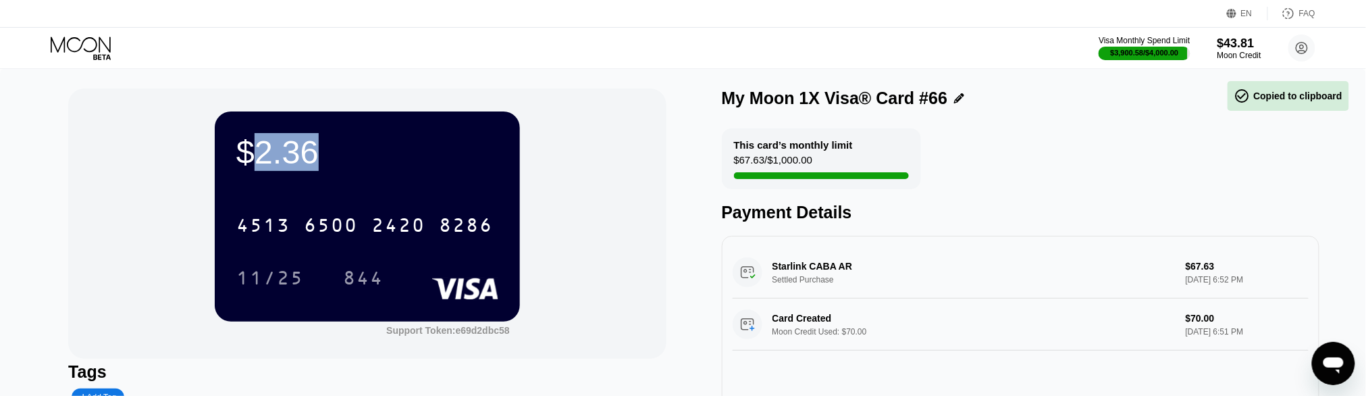
click at [271, 166] on div "$2.36" at bounding box center [367, 152] width 262 height 38
copy div "$2.36"
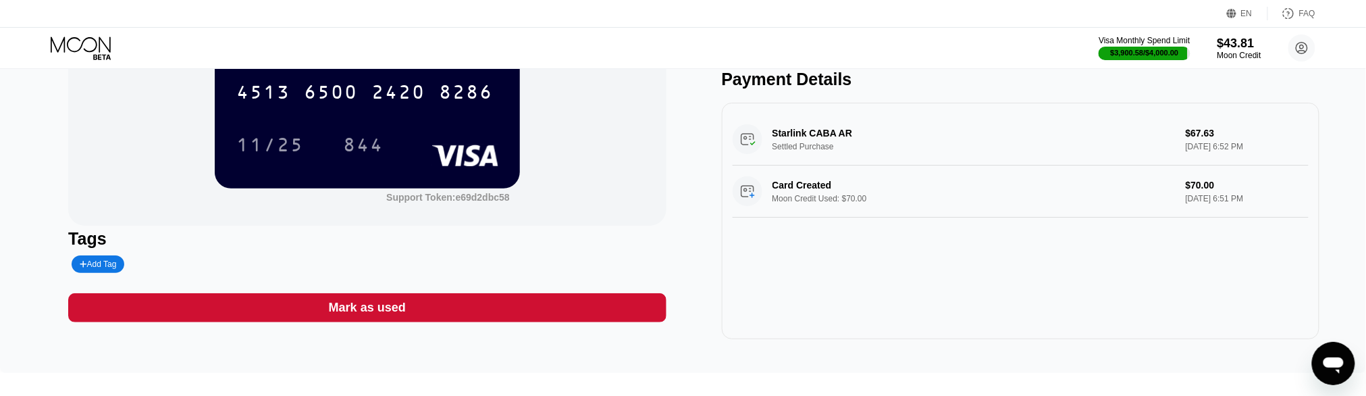
scroll to position [135, 0]
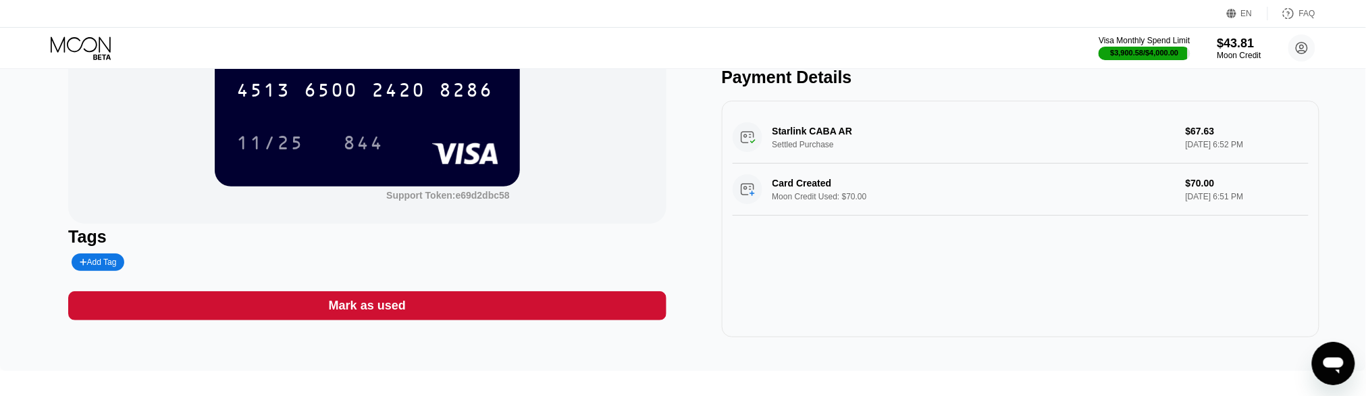
click at [1187, 147] on div "Starlink CABA AR Settled Purchase $67.63 [DATE] 6:52 PM" at bounding box center [1020, 137] width 576 height 52
click at [1179, 151] on div "Starlink CABA AR Settled Purchase $67.63 [DATE] 6:52 PM" at bounding box center [1020, 137] width 576 height 52
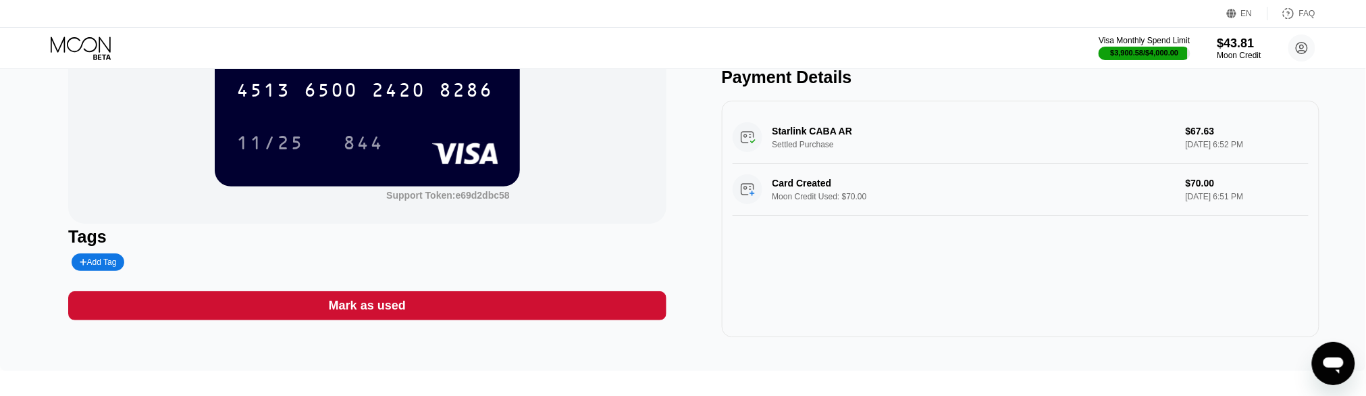
click at [1179, 151] on div "Starlink CABA AR Settled Purchase $67.63 [DATE] 6:52 PM" at bounding box center [1020, 137] width 576 height 52
click at [1198, 151] on div "Starlink CABA AR Settled Purchase $67.63 [DATE] 6:52 PM" at bounding box center [1020, 137] width 576 height 52
drag, startPoint x: 1171, startPoint y: 149, endPoint x: 1231, endPoint y: 151, distance: 60.1
click at [1225, 151] on div "Starlink CABA AR Settled Purchase $67.63 [DATE] 6:52 PM" at bounding box center [1020, 137] width 576 height 52
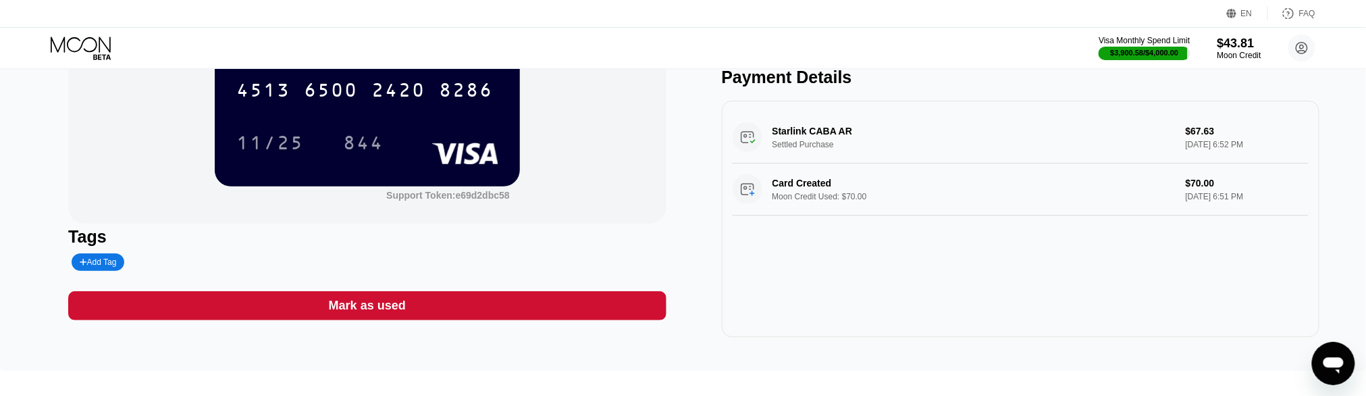
drag, startPoint x: 1237, startPoint y: 149, endPoint x: 1146, endPoint y: 144, distance: 92.0
click at [1146, 144] on div "Starlink CABA AR Settled Purchase $67.63 [DATE] 6:52 PM" at bounding box center [1020, 137] width 576 height 52
drag, startPoint x: 1248, startPoint y: 151, endPoint x: 1216, endPoint y: 149, distance: 31.8
click at [1183, 151] on div "Starlink CABA AR Settled Purchase $67.63 [DATE] 6:52 PM" at bounding box center [1020, 137] width 576 height 52
drag, startPoint x: 1231, startPoint y: 149, endPoint x: 1214, endPoint y: 149, distance: 17.6
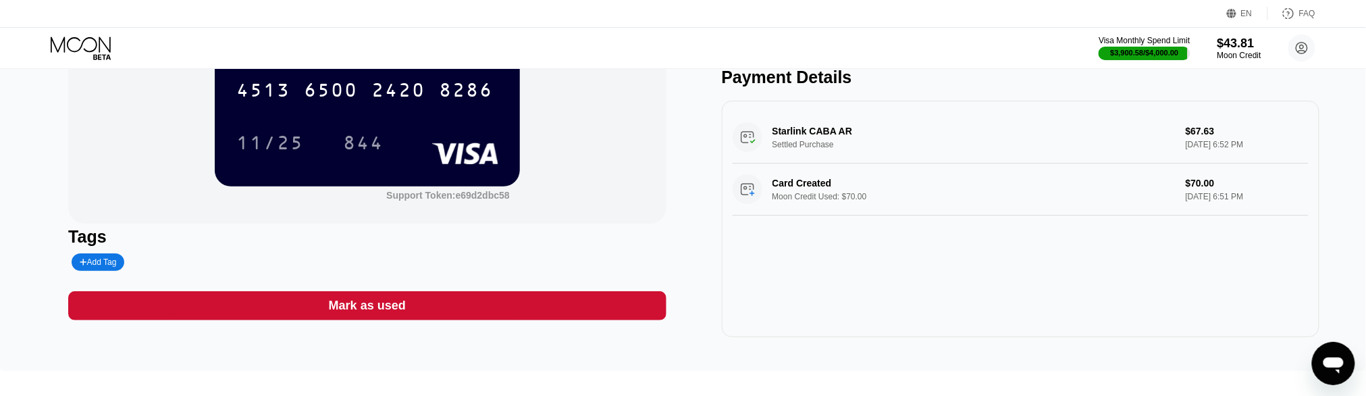
click at [1222, 149] on div "Starlink CABA AR Settled Purchase $67.63 [DATE] 6:52 PM" at bounding box center [1020, 137] width 576 height 52
drag, startPoint x: 1172, startPoint y: 131, endPoint x: 1216, endPoint y: 150, distance: 48.4
click at [1216, 150] on div "Starlink CABA AR Settled Purchase $67.63 [DATE] 6:52 PM" at bounding box center [1020, 137] width 576 height 52
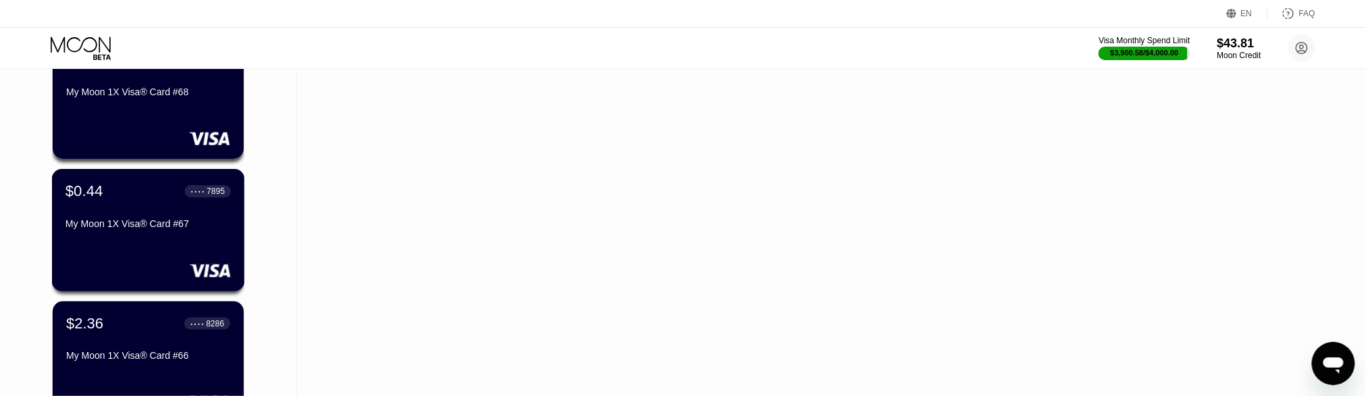
scroll to position [6675, 0]
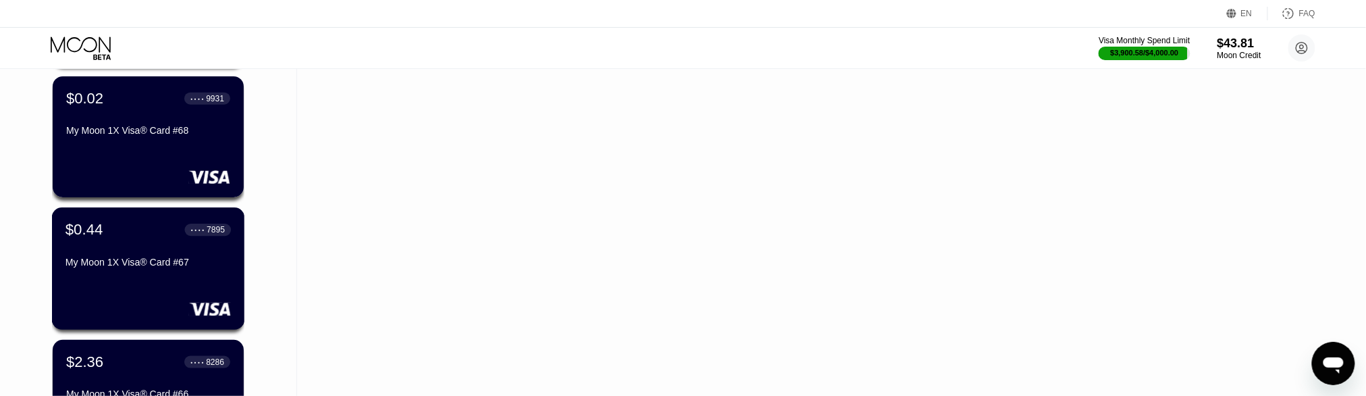
click at [200, 234] on div "● ● ● ● 7895" at bounding box center [208, 229] width 34 height 9
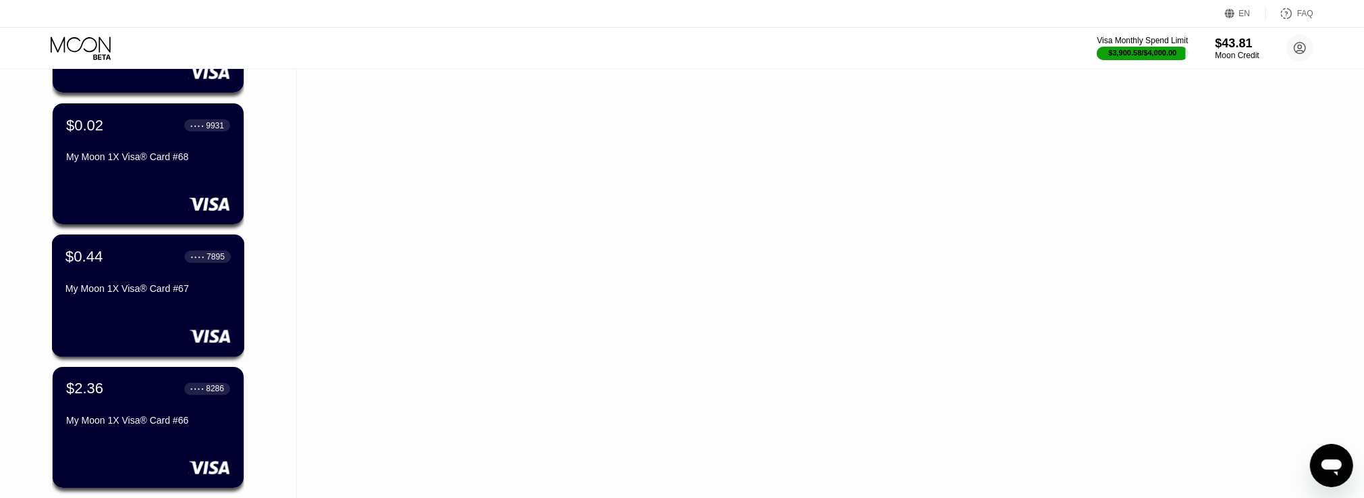
scroll to position [6548, 0]
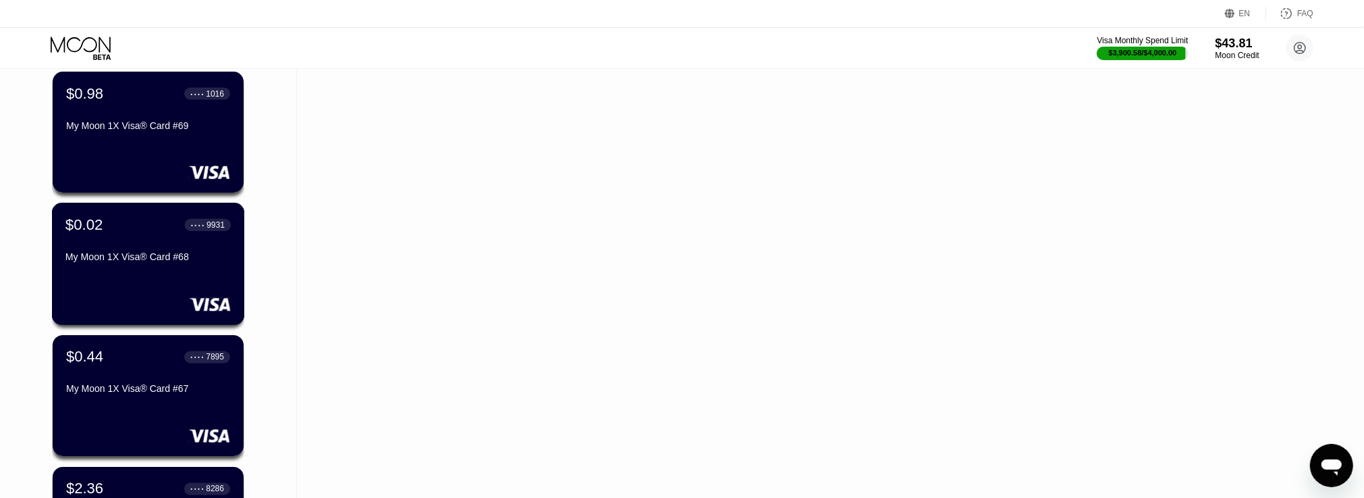
click at [192, 243] on div "$0.02 ● ● ● ● 9931 My Moon 1X Visa® Card #68" at bounding box center [147, 242] width 165 height 52
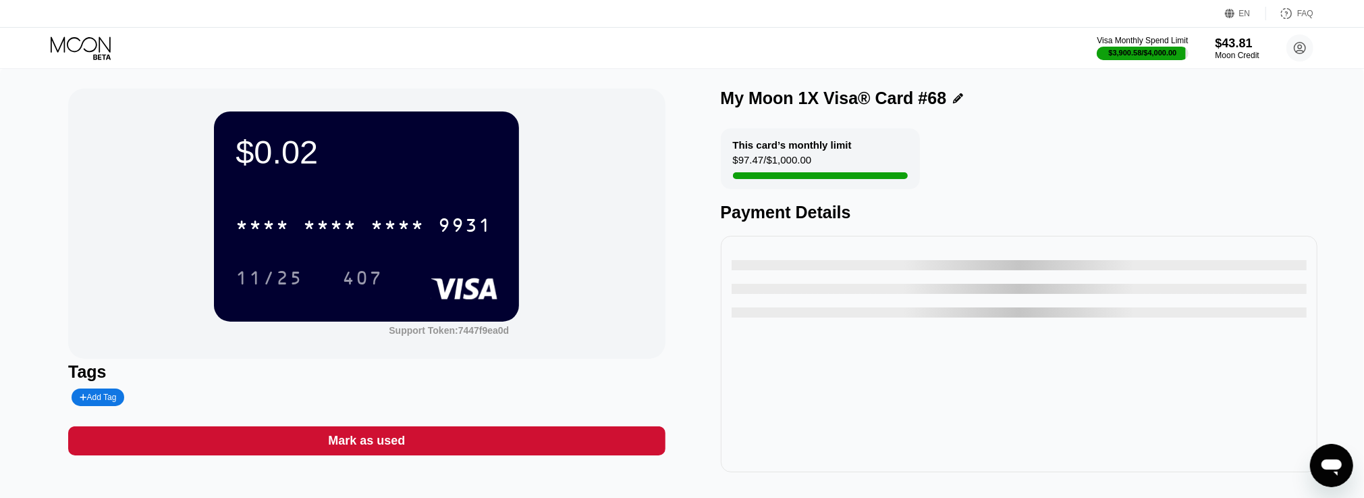
click at [1066, 211] on div "Payment Details" at bounding box center [1019, 213] width 597 height 20
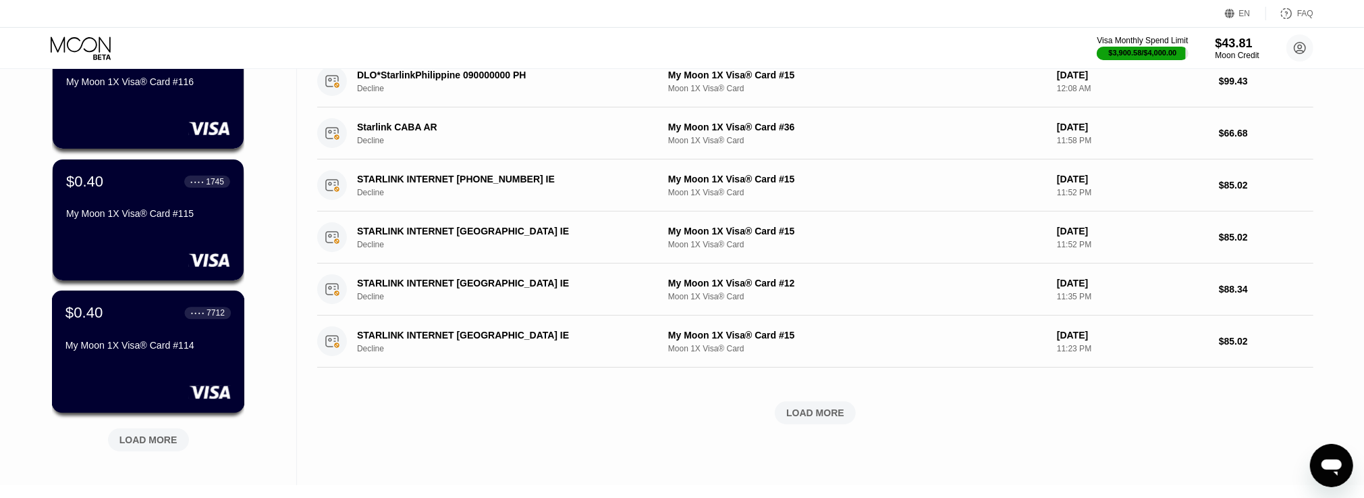
scroll to position [600, 0]
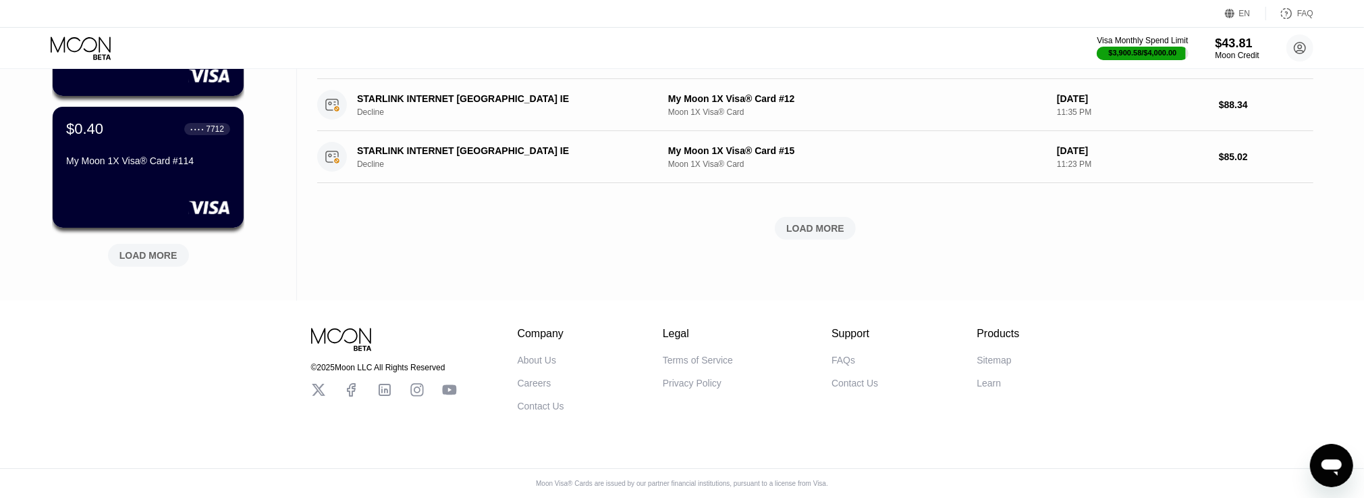
click at [151, 254] on div "LOAD MORE" at bounding box center [148, 255] width 81 height 23
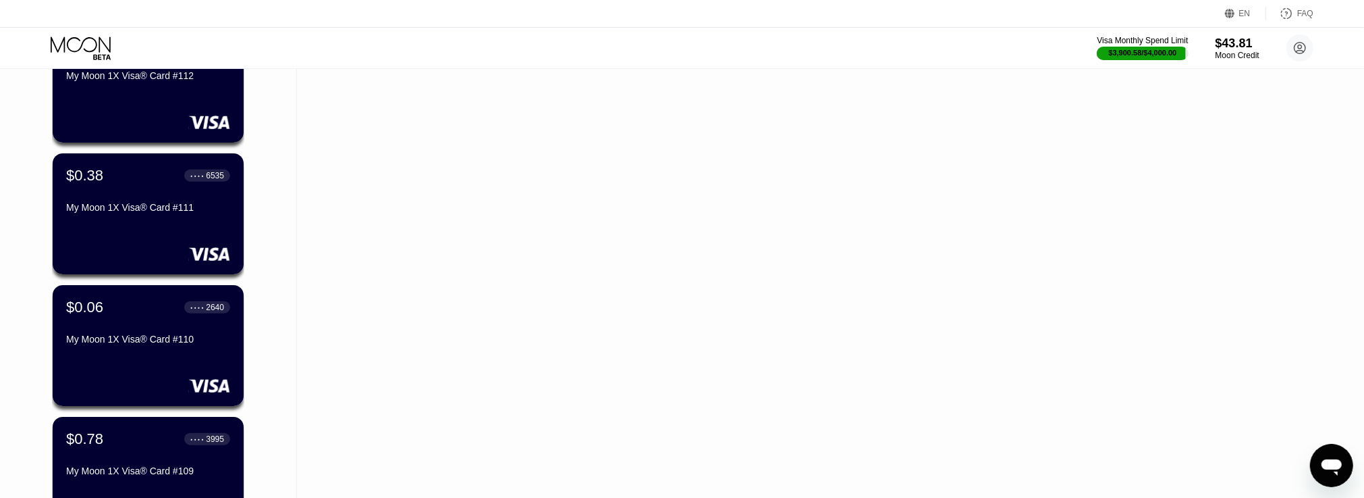
scroll to position [1258, 0]
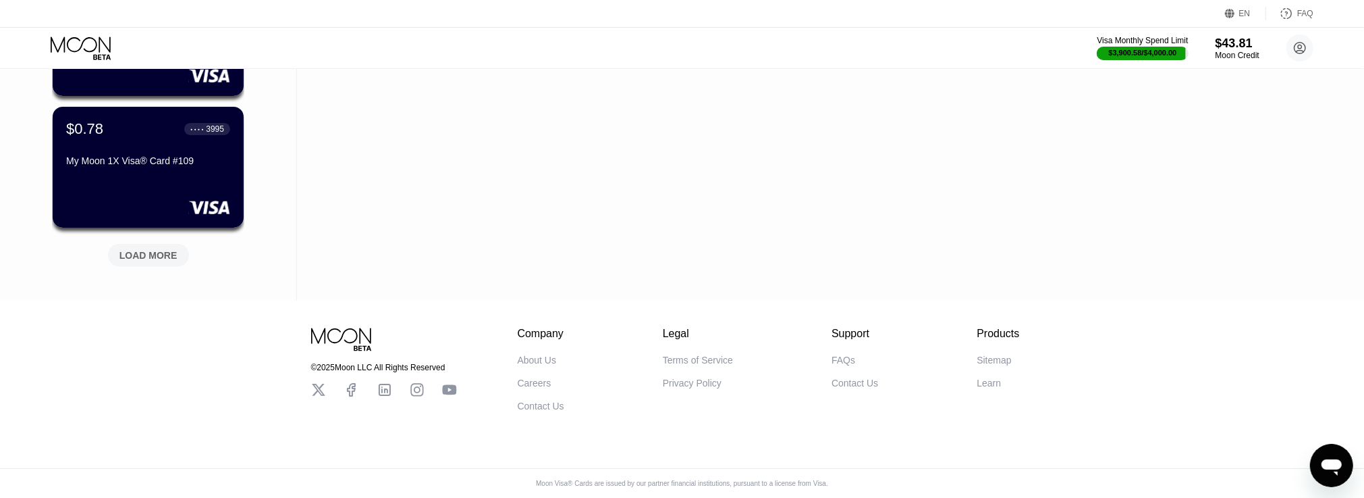
click at [156, 238] on div "LOAD MORE" at bounding box center [148, 252] width 101 height 28
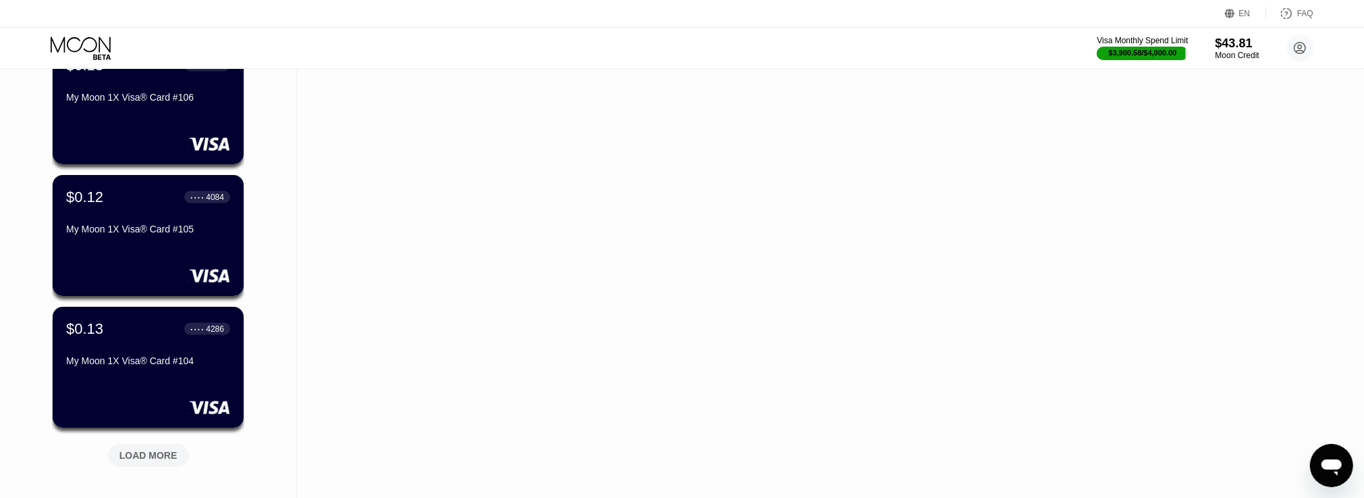
scroll to position [1916, 0]
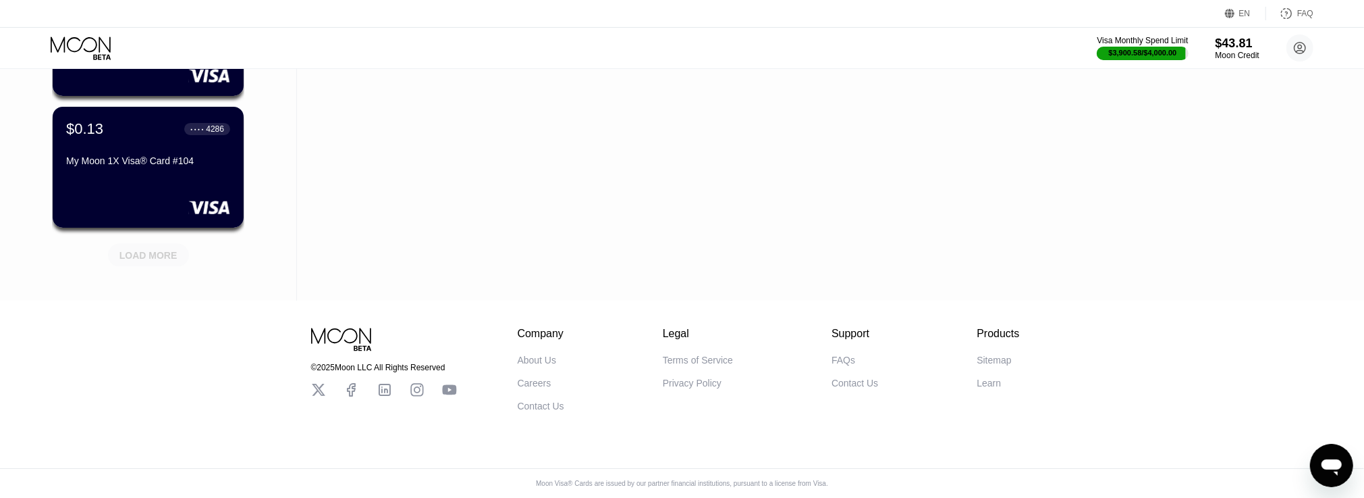
click at [163, 249] on div "LOAD MORE" at bounding box center [148, 255] width 58 height 12
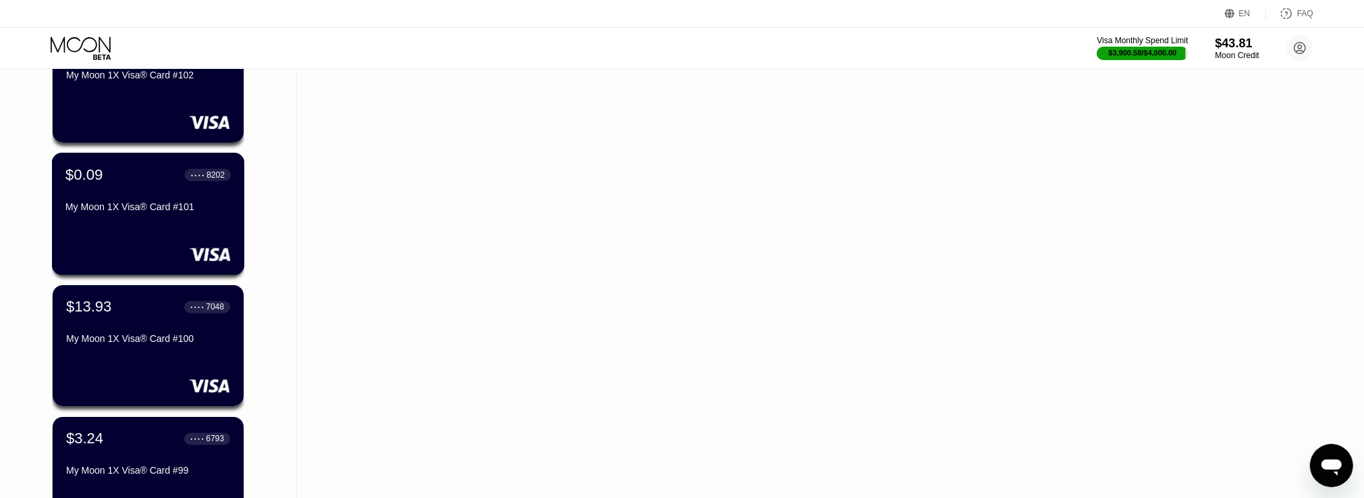
scroll to position [2574, 0]
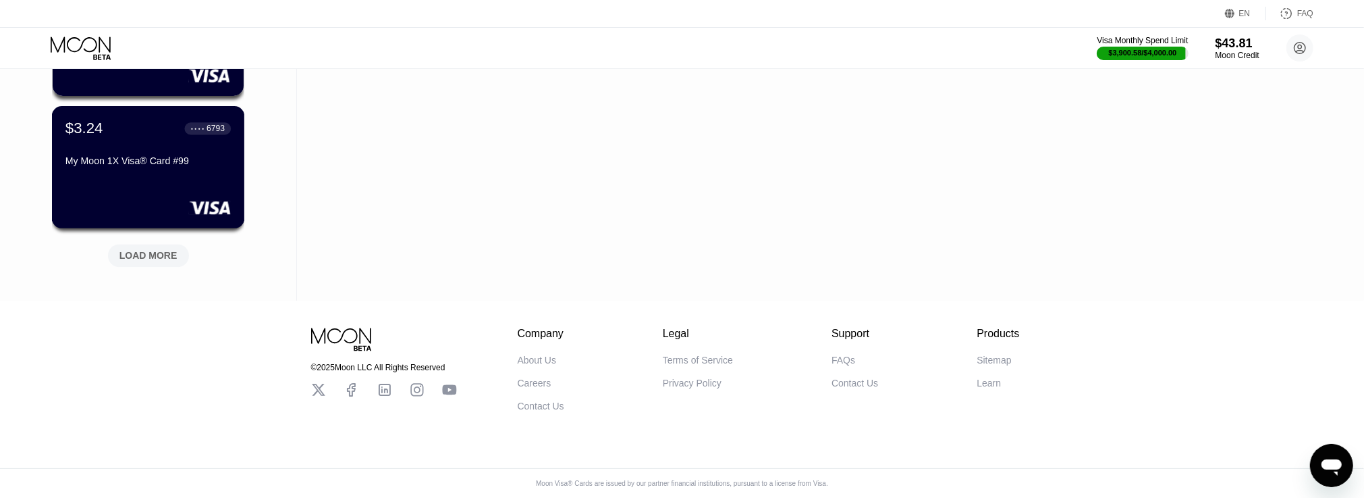
click at [192, 200] on rect at bounding box center [210, 207] width 42 height 14
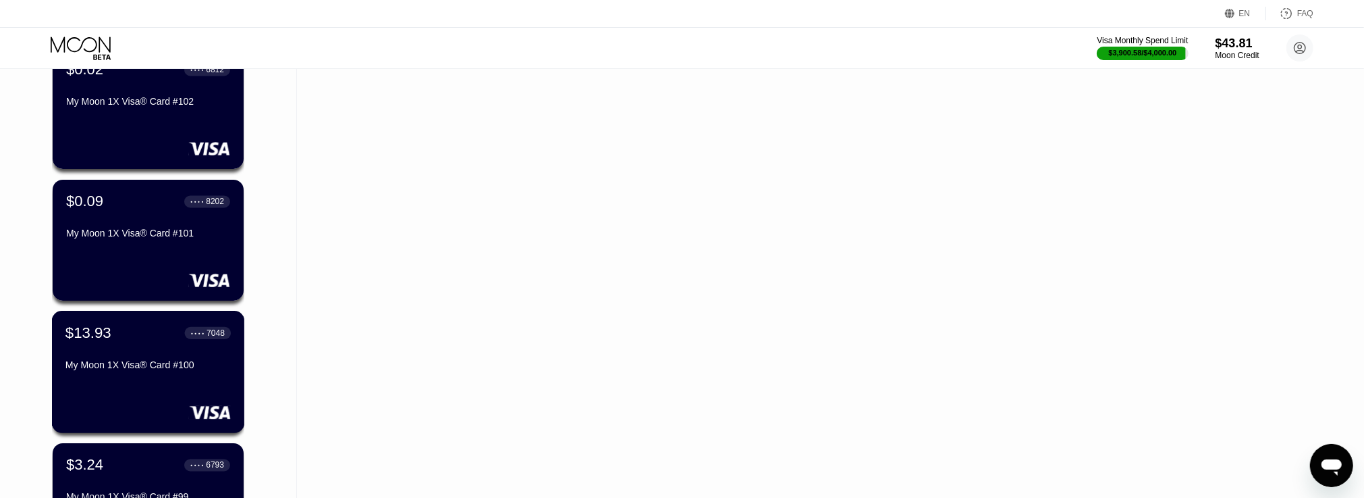
scroll to position [2574, 0]
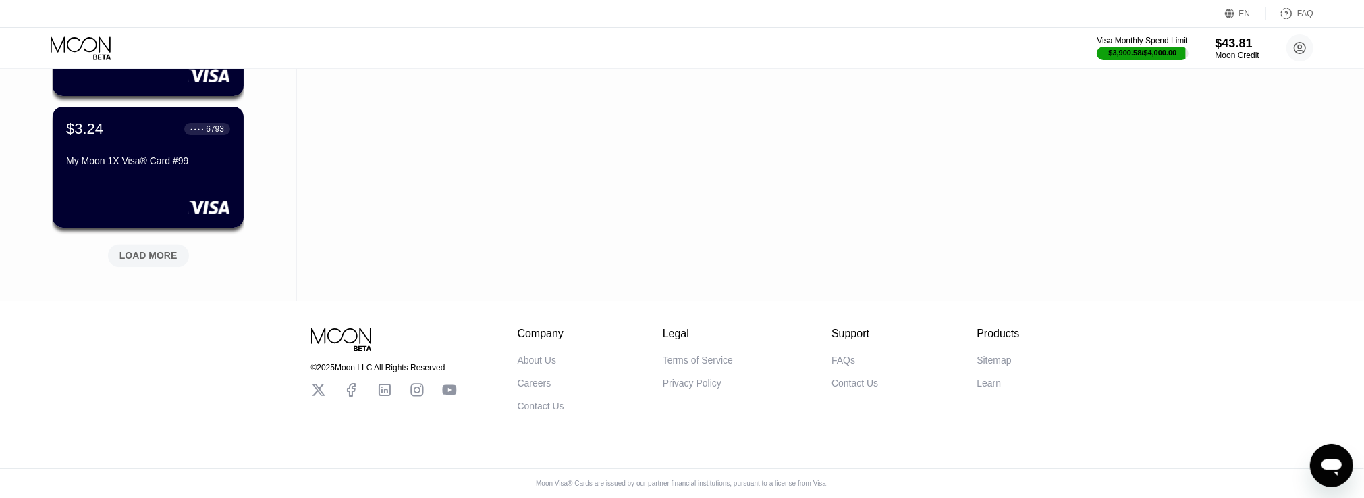
click at [161, 250] on div "LOAD MORE" at bounding box center [148, 255] width 58 height 12
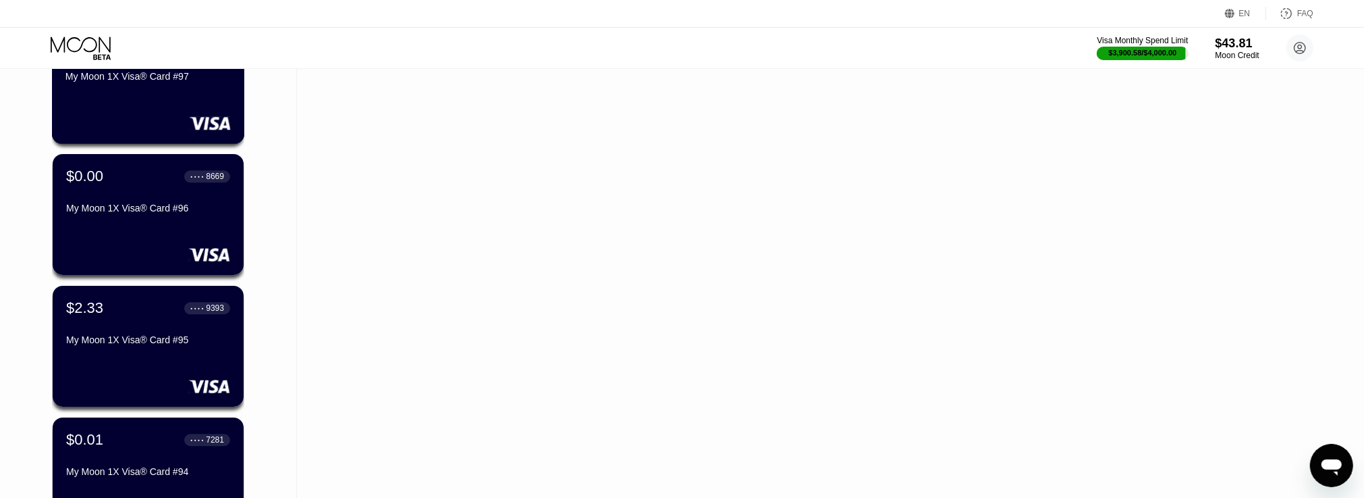
scroll to position [3232, 0]
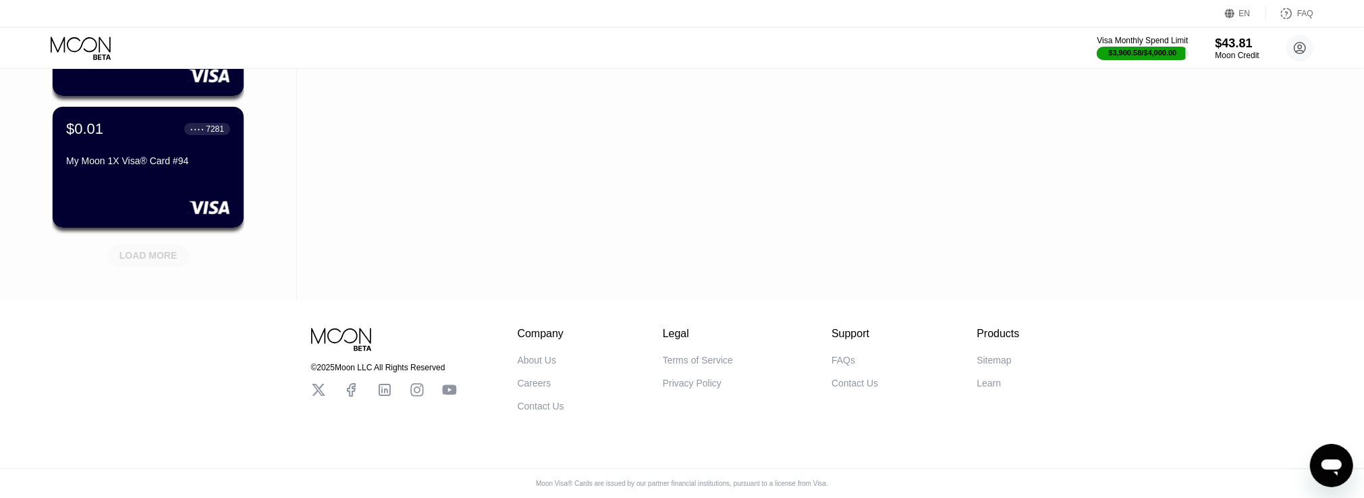
click at [173, 244] on div "LOAD MORE" at bounding box center [148, 255] width 81 height 23
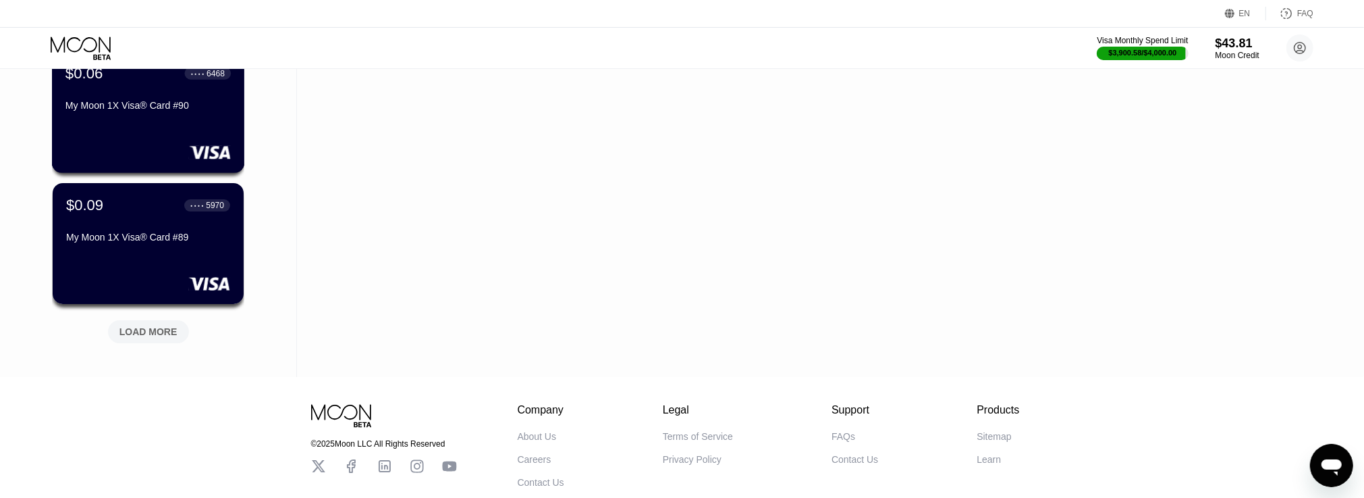
scroll to position [3890, 0]
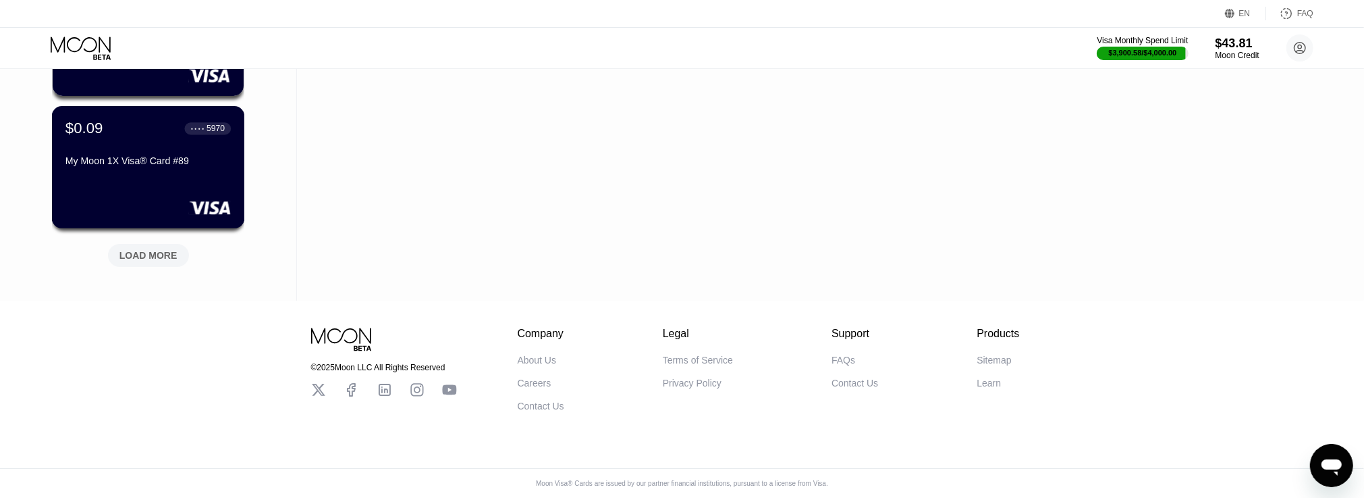
click at [184, 212] on div "$0.09 ● ● ● ● 5970 My Moon 1X Visa® Card #89" at bounding box center [148, 167] width 193 height 122
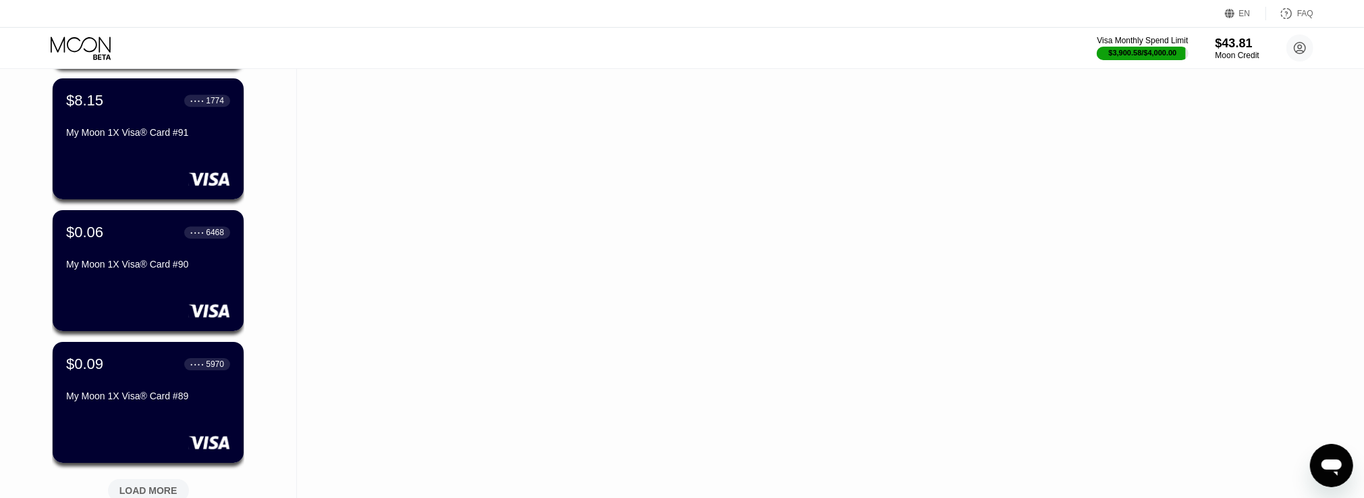
scroll to position [3890, 0]
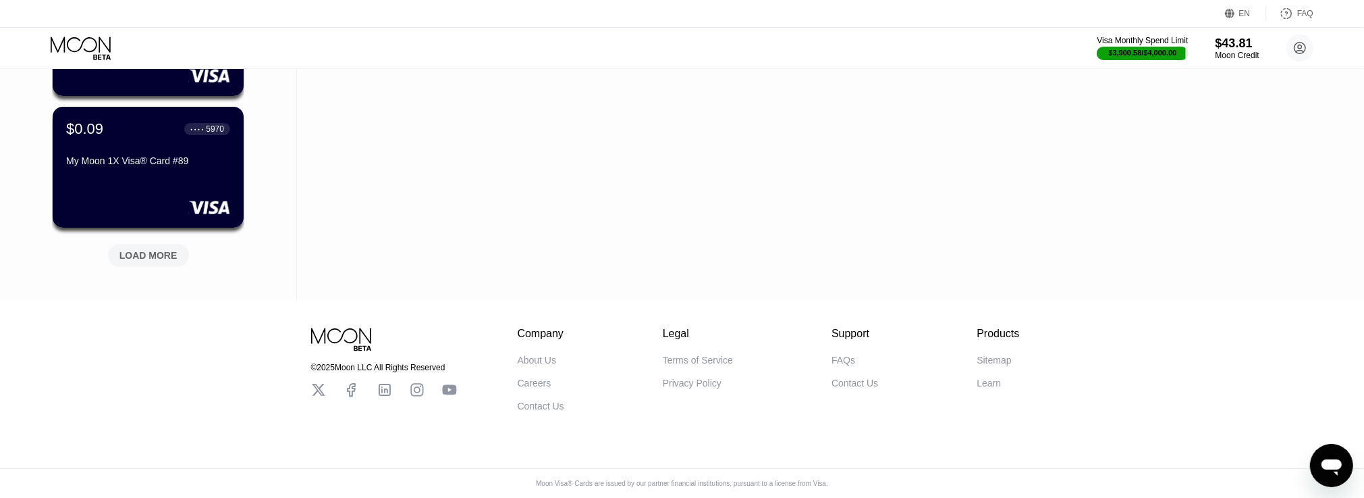
click at [175, 249] on div "LOAD MORE" at bounding box center [148, 255] width 58 height 12
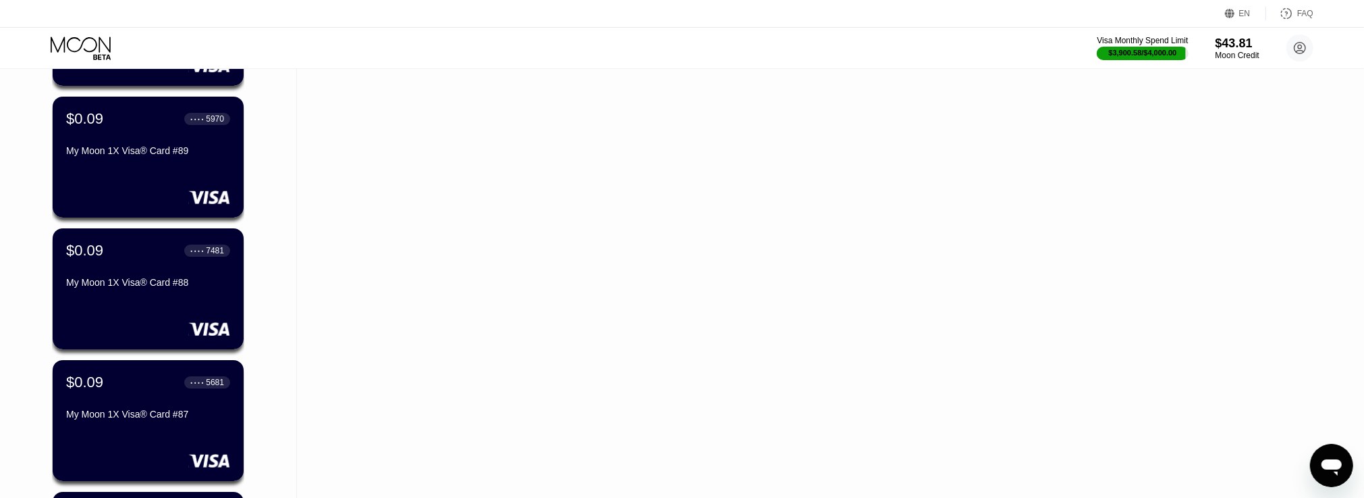
click at [190, 288] on div "My Moon 1X Visa® Card #88" at bounding box center [148, 282] width 164 height 11
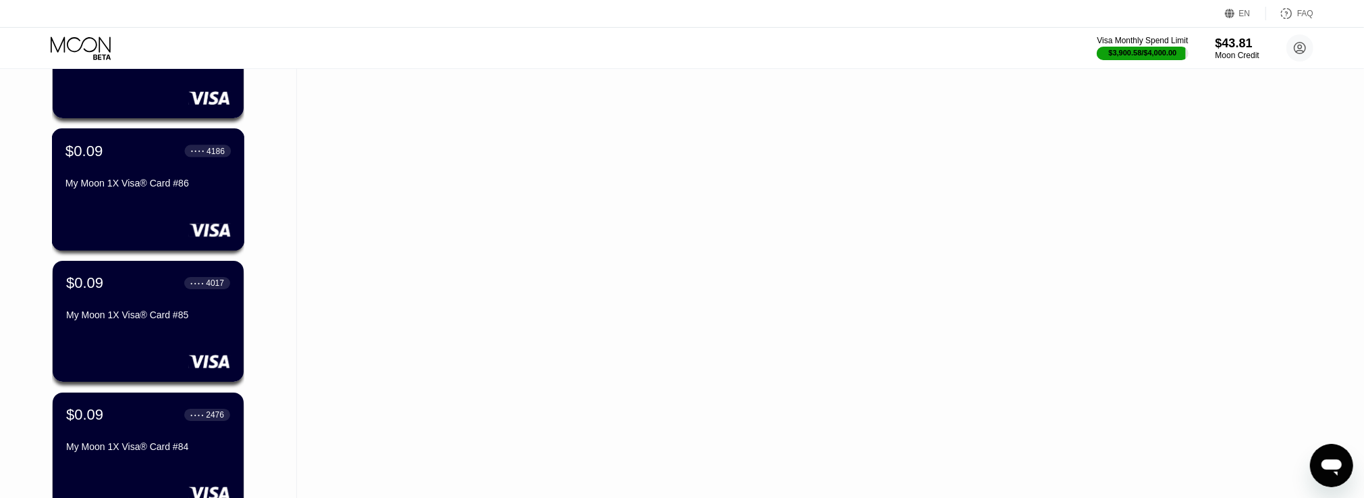
scroll to position [4118, 0]
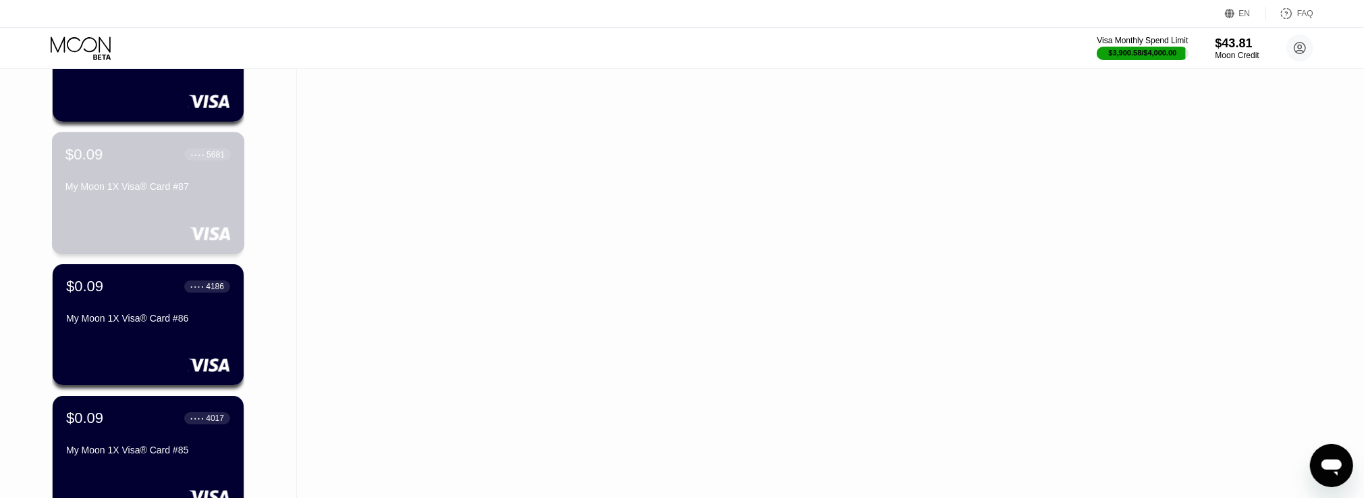
click at [203, 197] on div "My Moon 1X Visa® Card #87" at bounding box center [147, 189] width 165 height 16
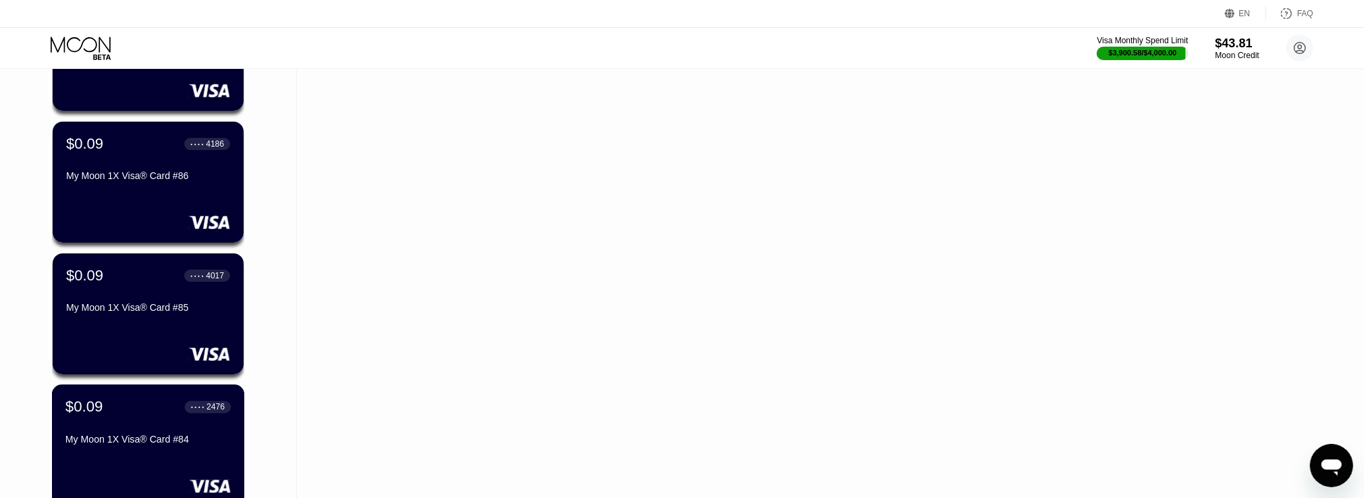
scroll to position [4118, 0]
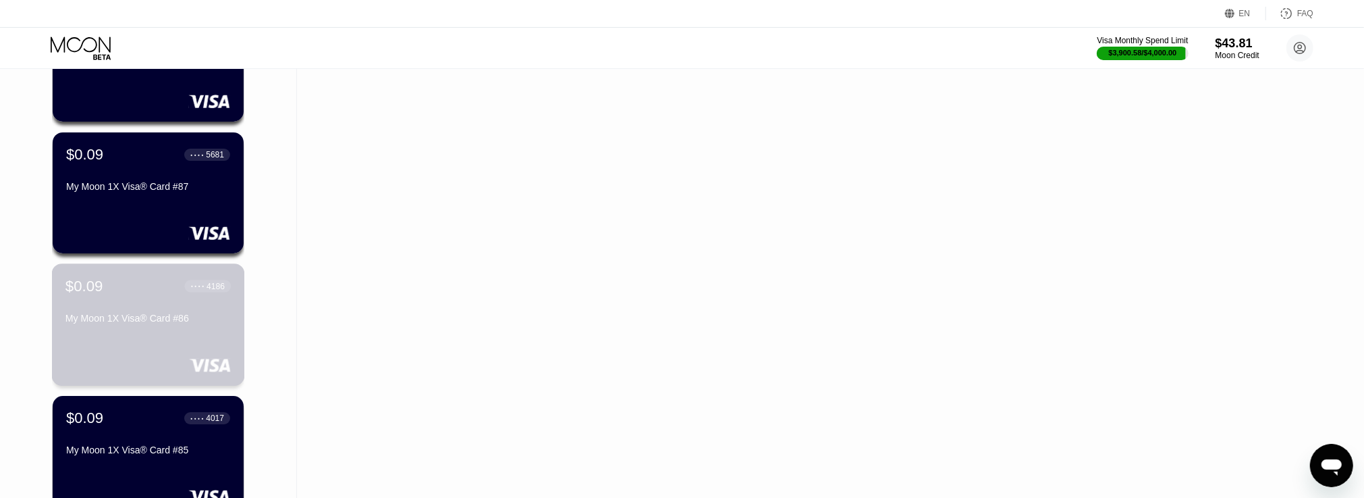
click at [182, 323] on div "My Moon 1X Visa® Card #86" at bounding box center [147, 318] width 165 height 11
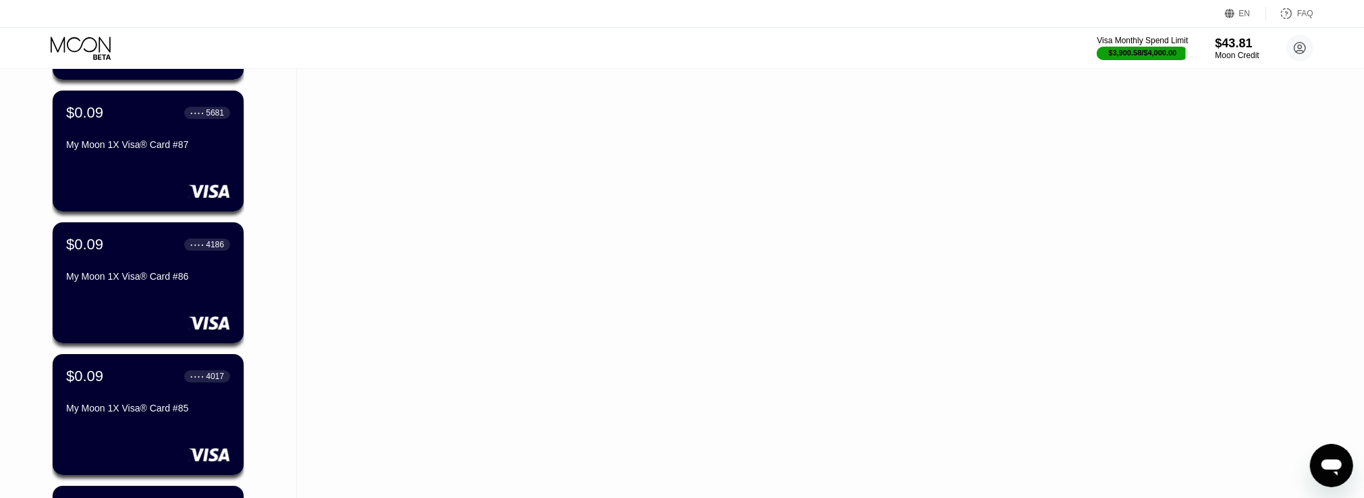
scroll to position [4253, 0]
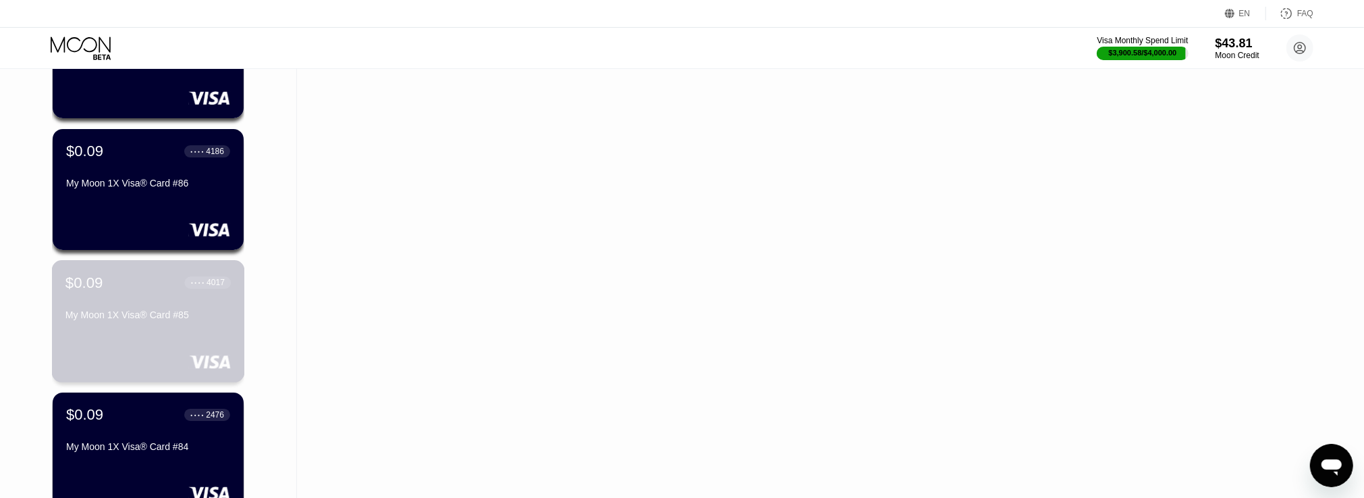
click at [202, 352] on div "$0.09 ● ● ● ● 4017 My Moon 1X Visa® Card #85" at bounding box center [148, 321] width 193 height 122
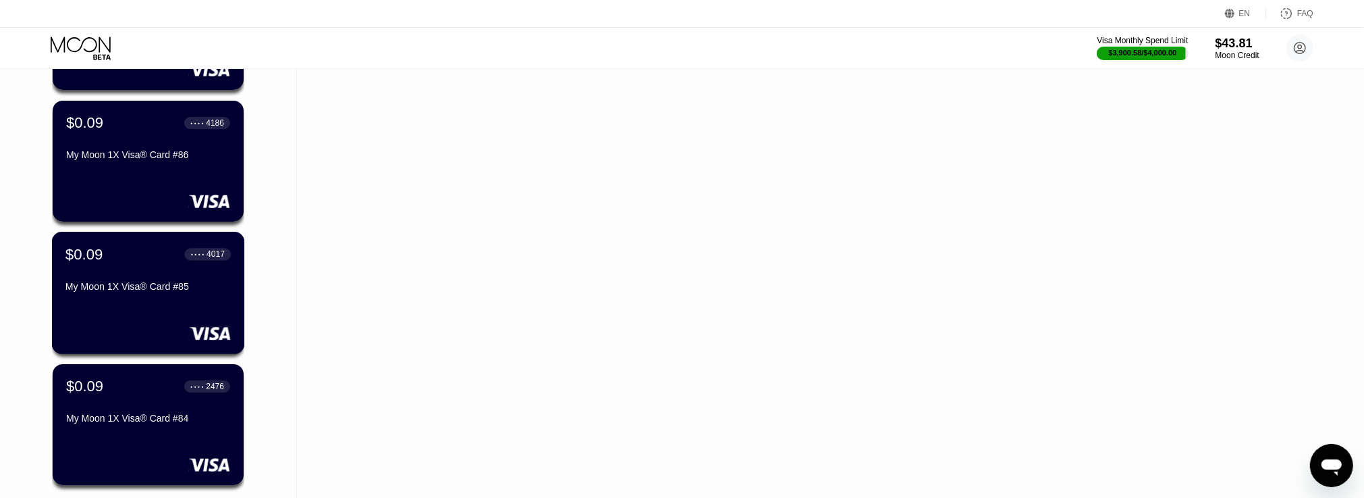
scroll to position [4413, 0]
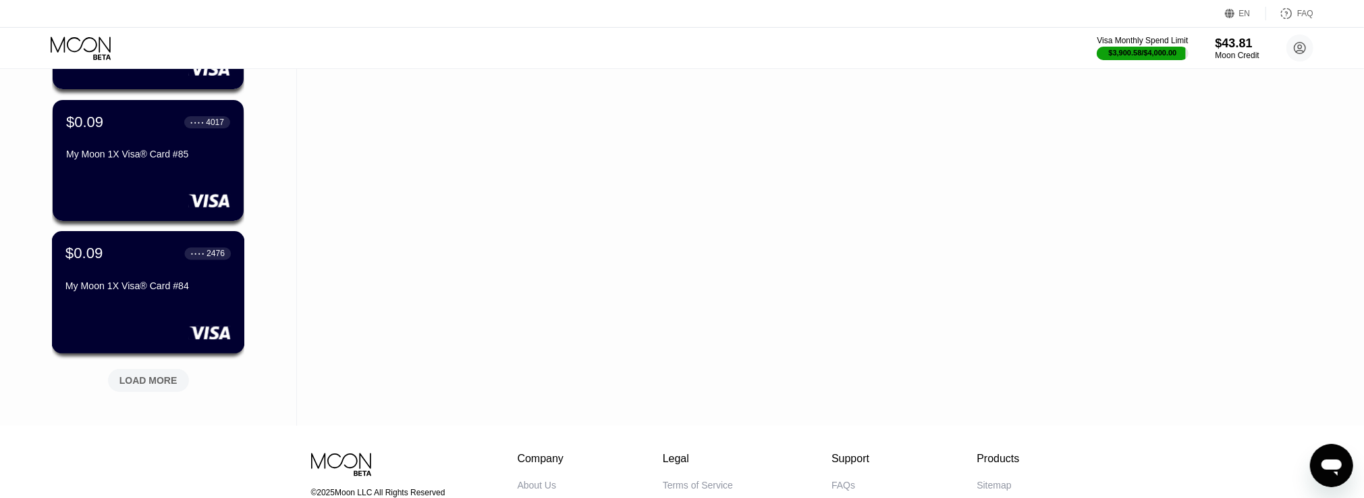
click at [186, 323] on div "$0.09 ● ● ● ● 2476 My Moon 1X Visa® Card #84" at bounding box center [148, 292] width 193 height 122
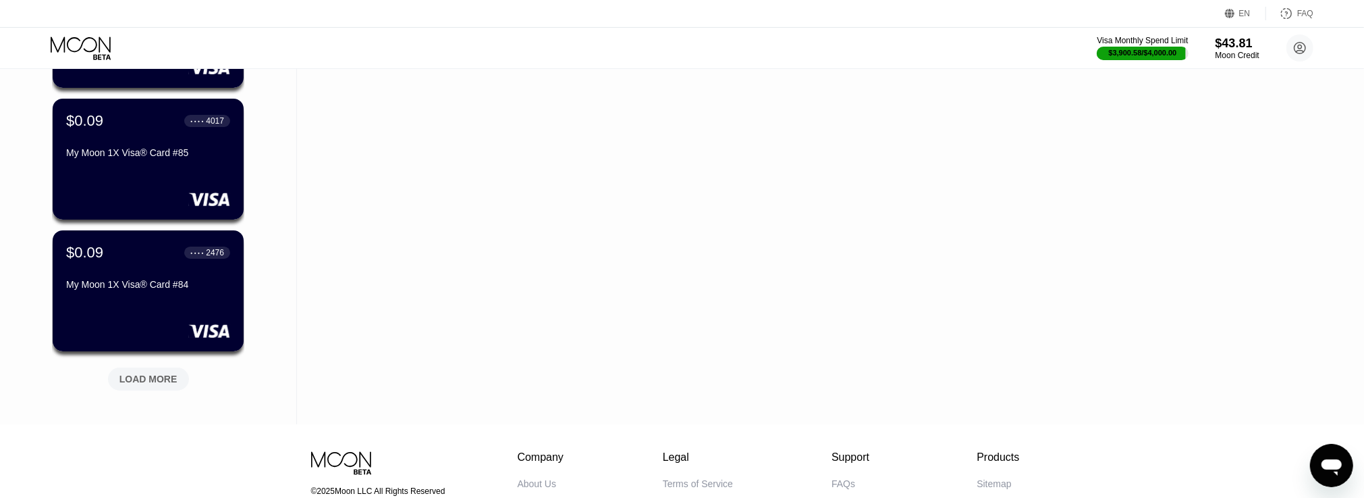
scroll to position [4413, 0]
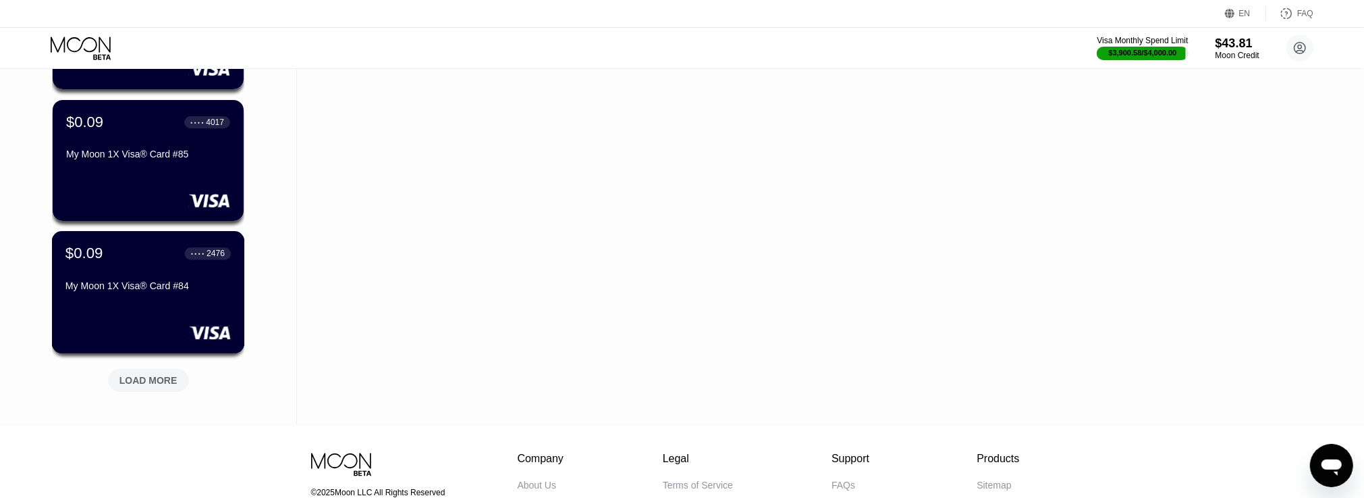
click at [165, 291] on div "My Moon 1X Visa® Card #84" at bounding box center [147, 285] width 165 height 11
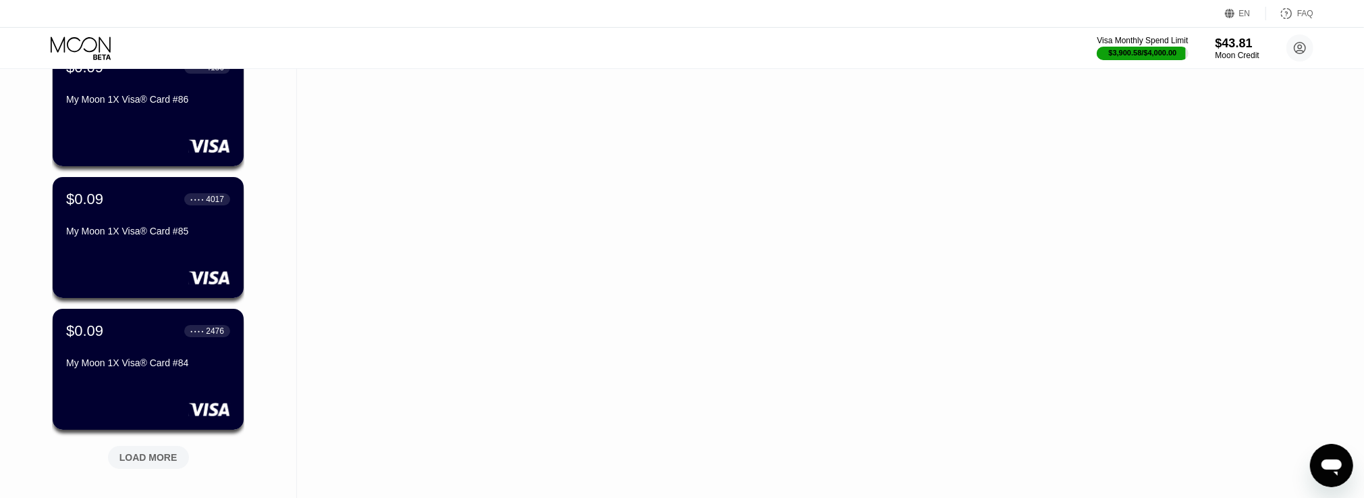
scroll to position [4548, 0]
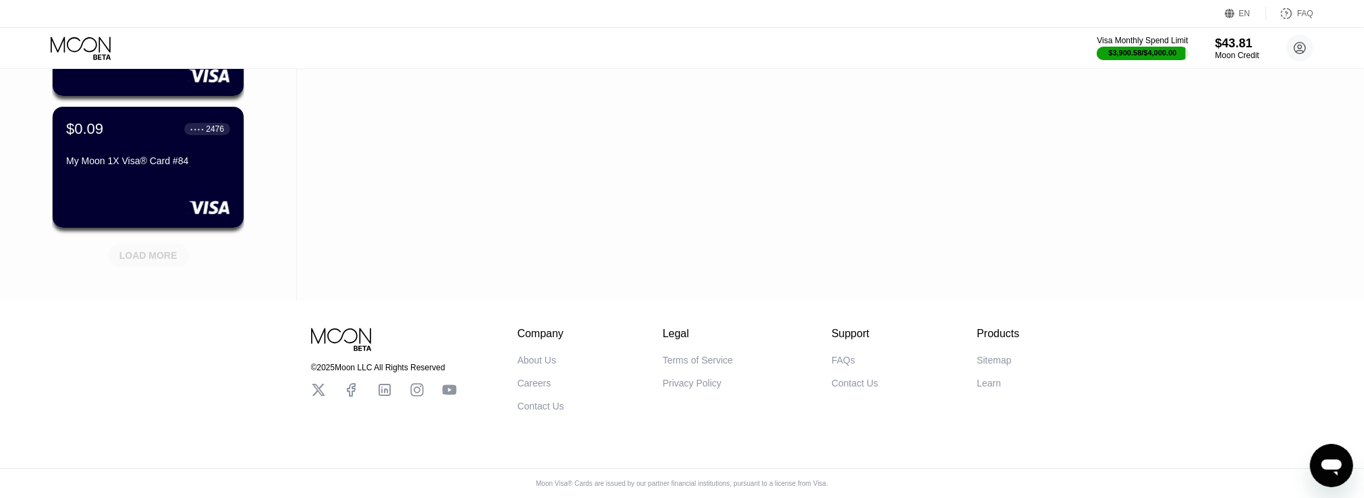
click at [164, 244] on div "LOAD MORE" at bounding box center [148, 255] width 81 height 23
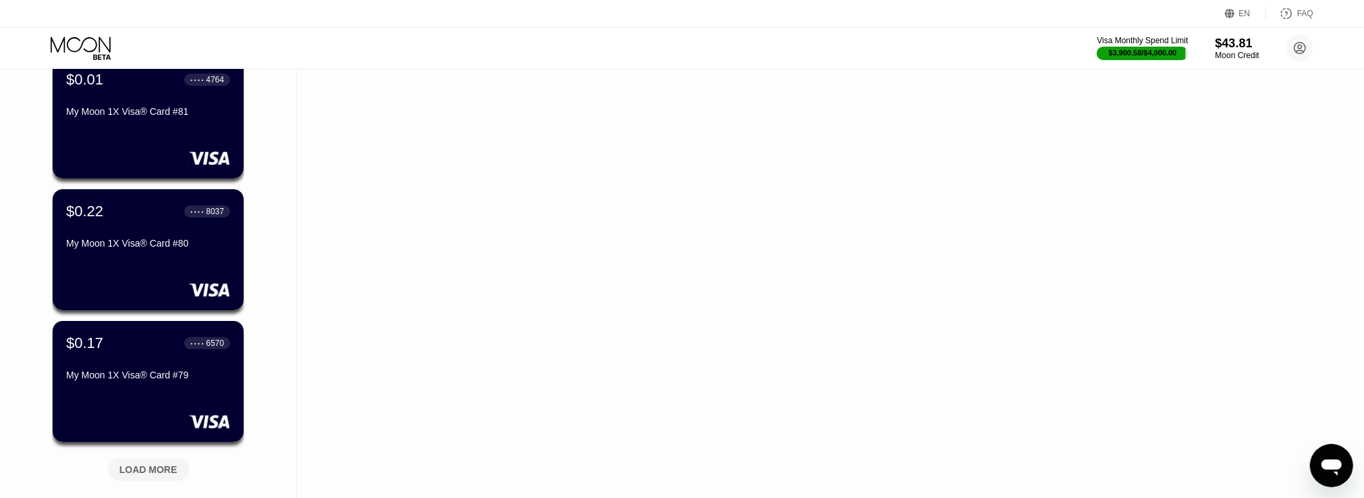
scroll to position [5021, 0]
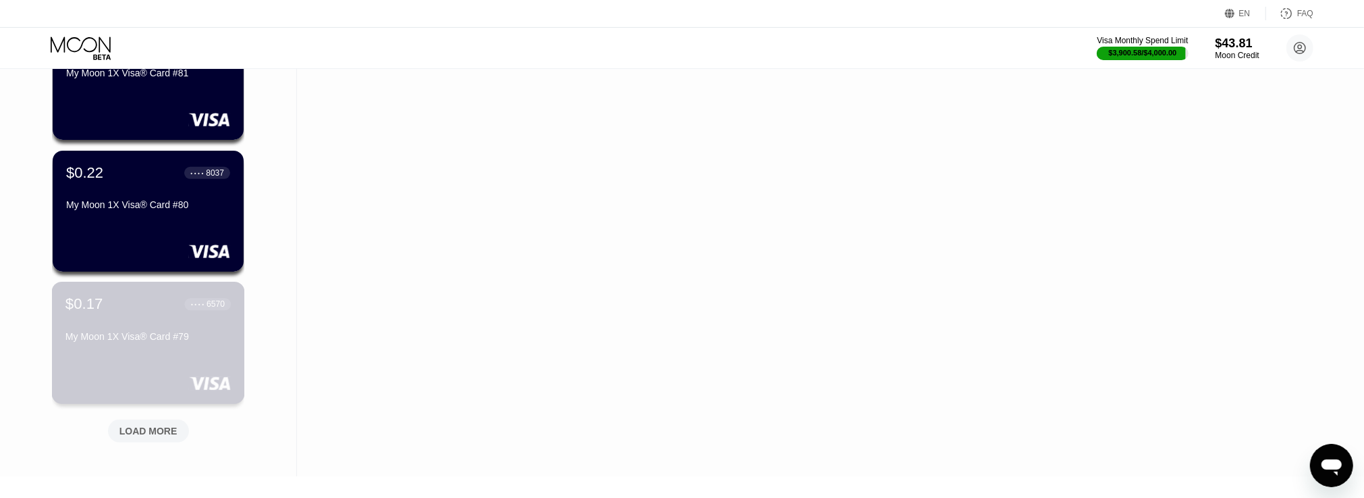
click at [157, 341] on div "My Moon 1X Visa® Card #79" at bounding box center [147, 336] width 165 height 11
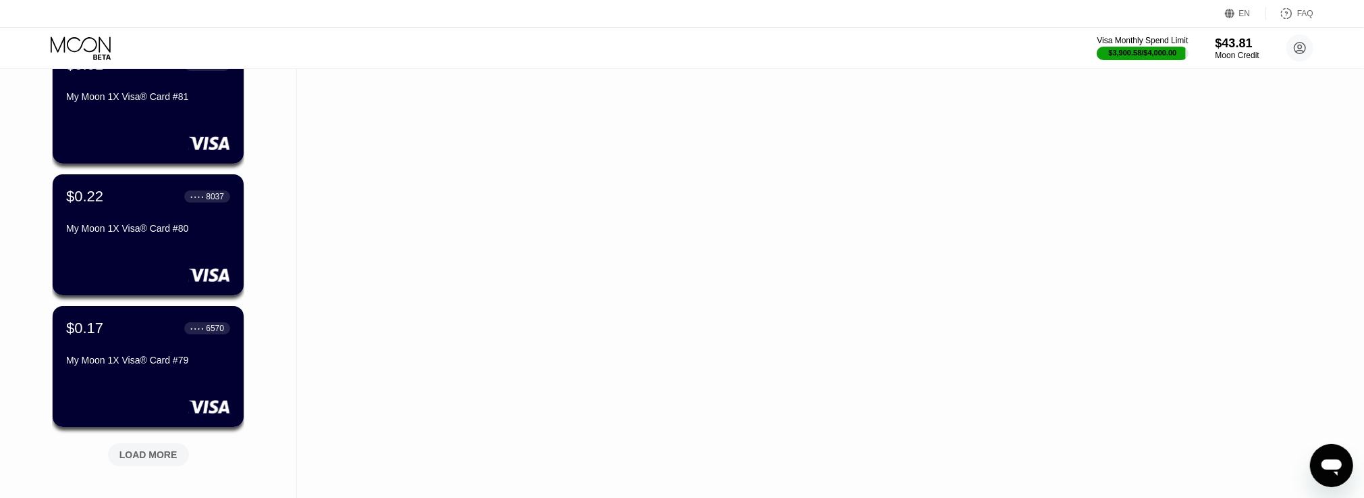
scroll to position [4973, 0]
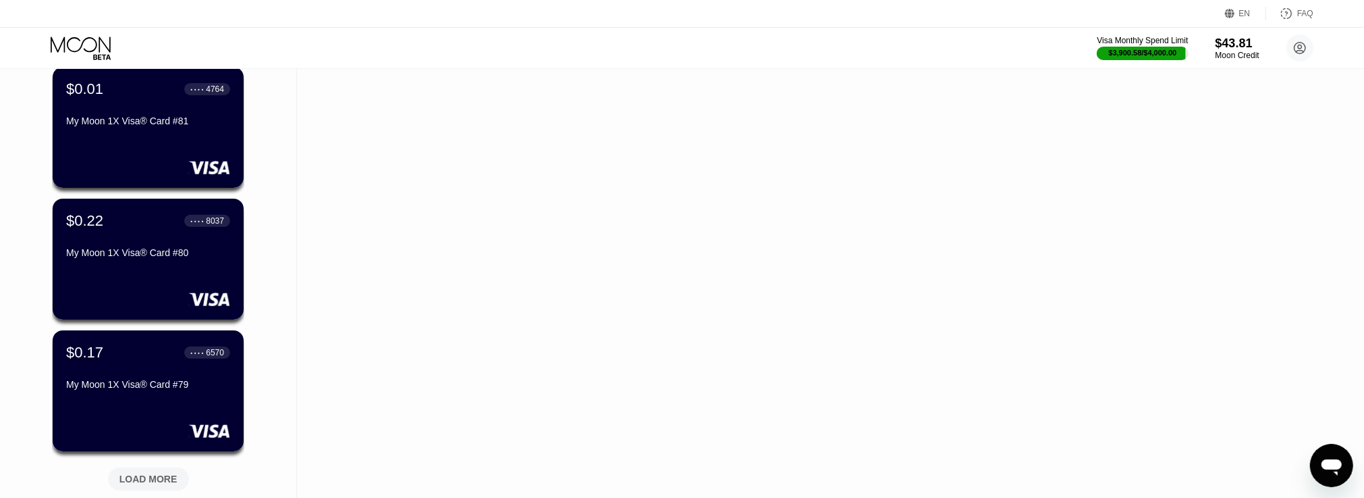
drag, startPoint x: 1368, startPoint y: 90, endPoint x: 11, endPoint y: 3, distance: 1359.6
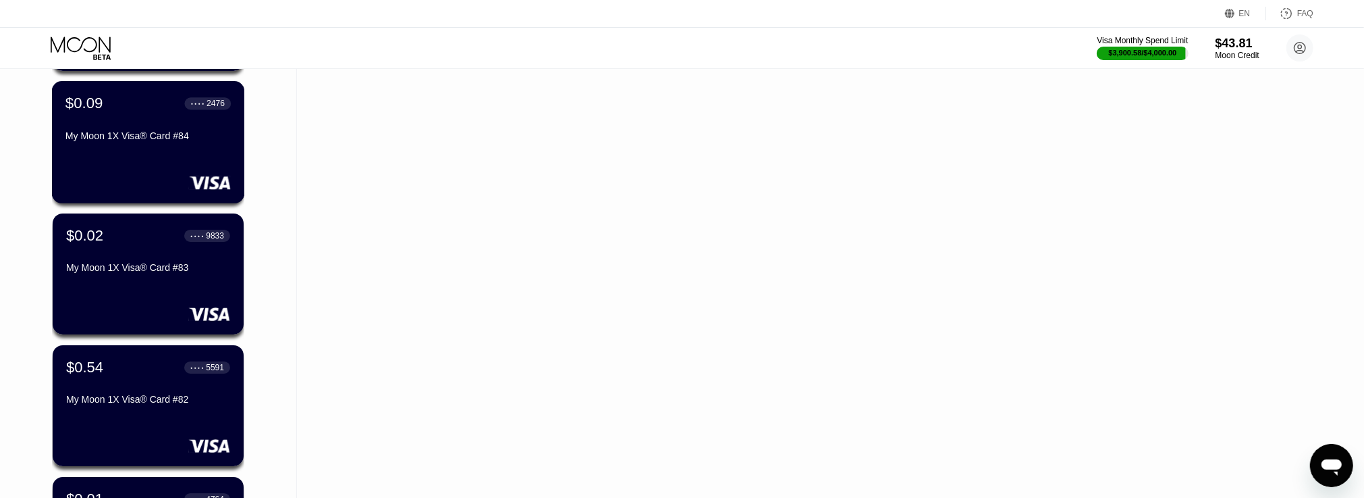
scroll to position [4568, 0]
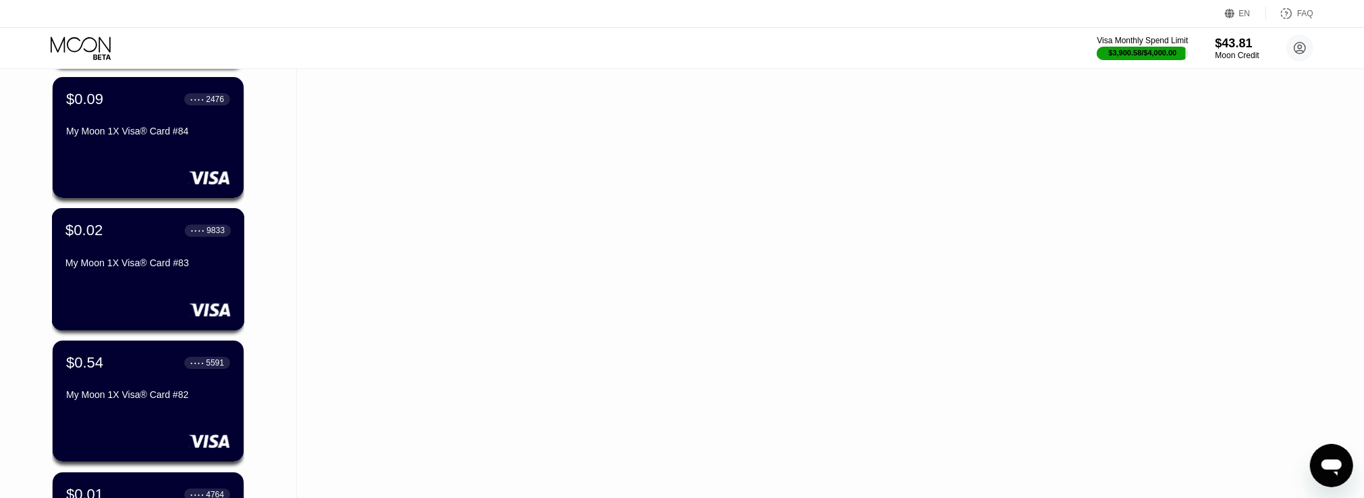
click at [185, 289] on div "$0.02 ● ● ● ● 9833 My Moon 1X Visa® Card #83" at bounding box center [148, 269] width 193 height 122
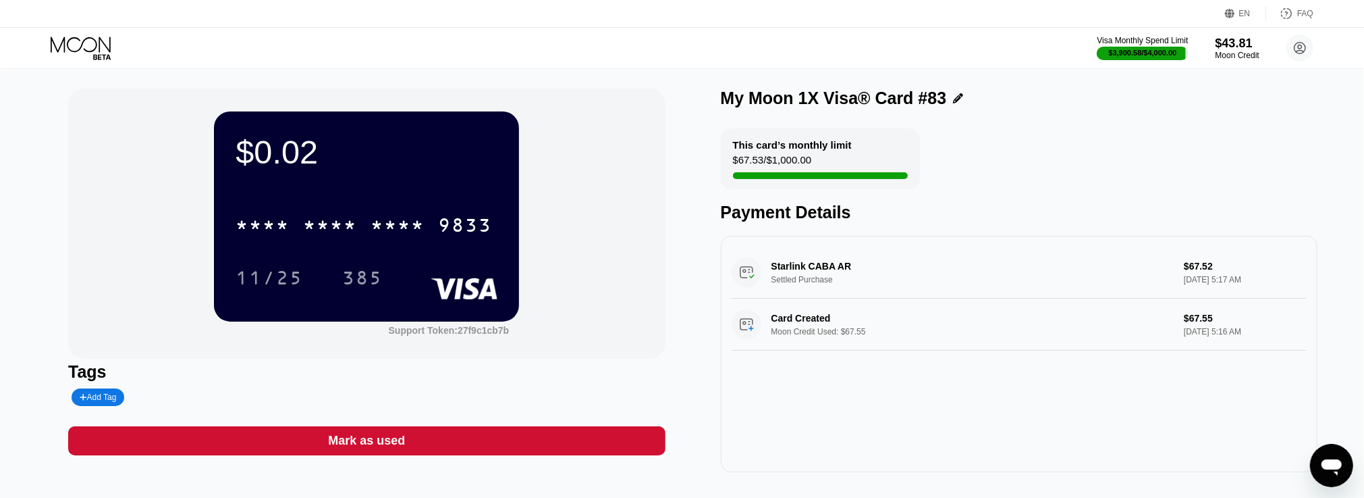
click at [0, 214] on div "$0.02 * * * * * * * * * * * * 9833 11/25 385 Support Token: 27f9c1cb7b Tags Add…" at bounding box center [682, 286] width 1364 height 437
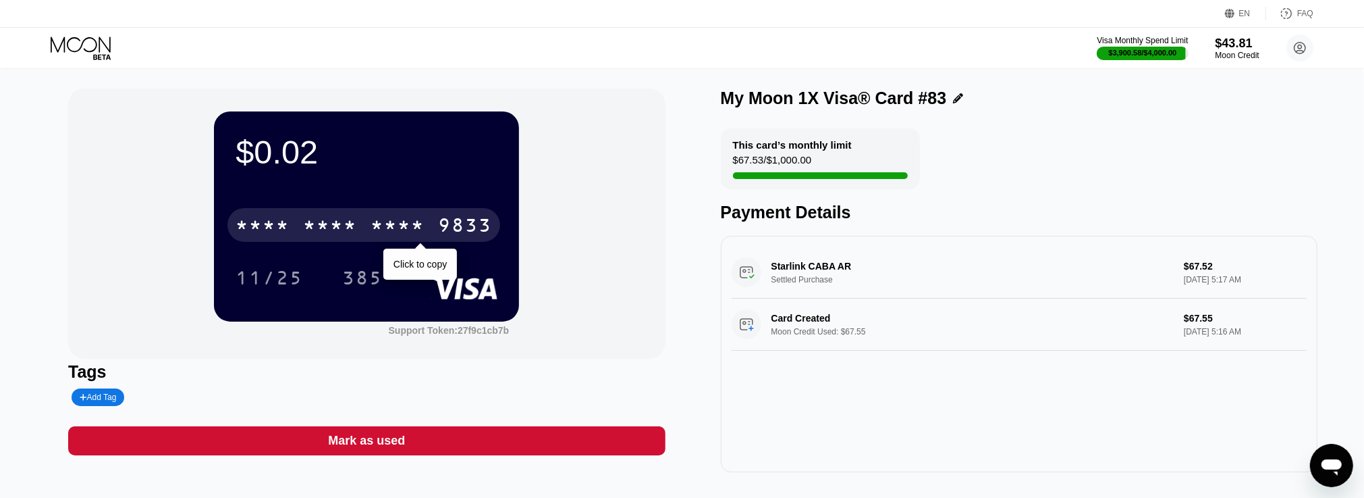
click at [470, 230] on div "9833" at bounding box center [465, 227] width 54 height 22
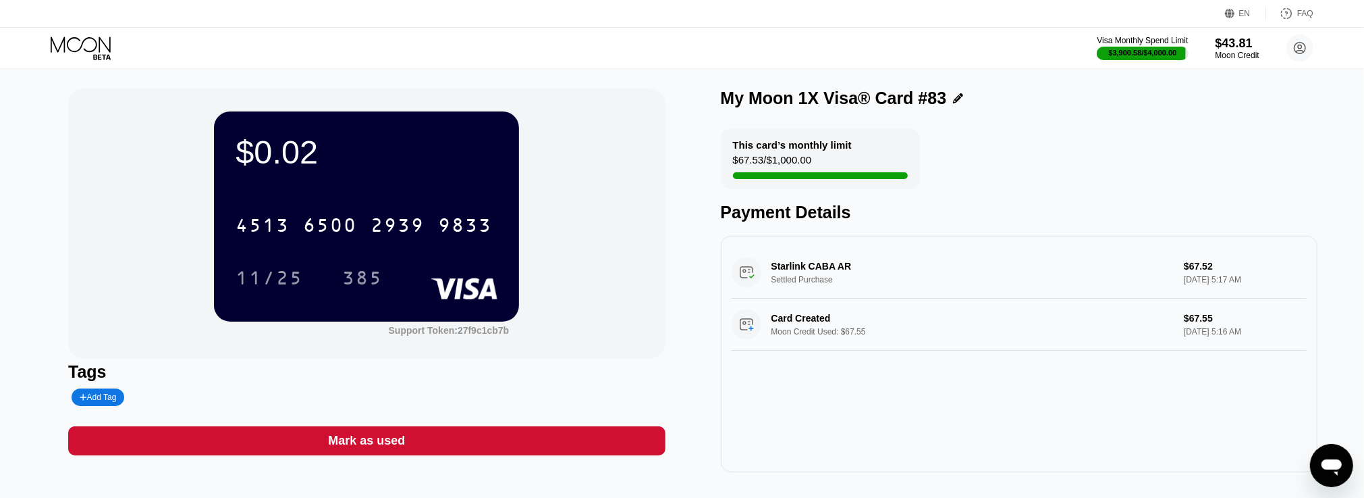
click at [915, 108] on div "My Moon 1X Visa® Card #83" at bounding box center [834, 98] width 226 height 20
click at [955, 96] on icon at bounding box center [958, 98] width 10 height 10
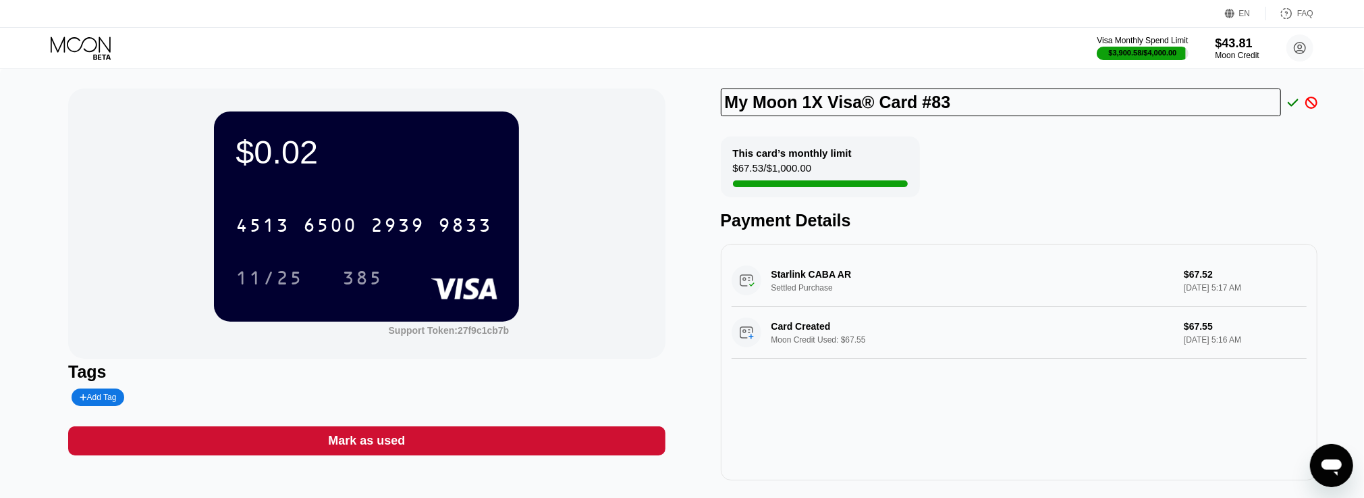
click at [911, 100] on input "My Moon 1X Visa® Card #83" at bounding box center [1001, 102] width 561 height 28
type input "Willy Sanchez"
click at [1295, 111] on div "Willy Sanchez" at bounding box center [1019, 102] width 597 height 28
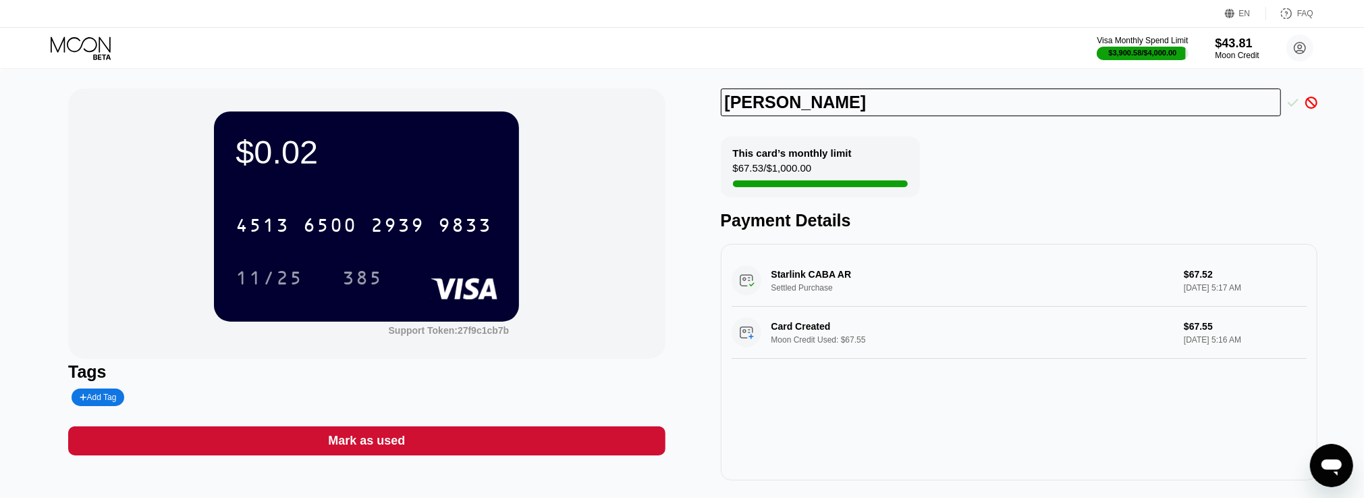
click at [1295, 108] on icon at bounding box center [1293, 103] width 11 height 12
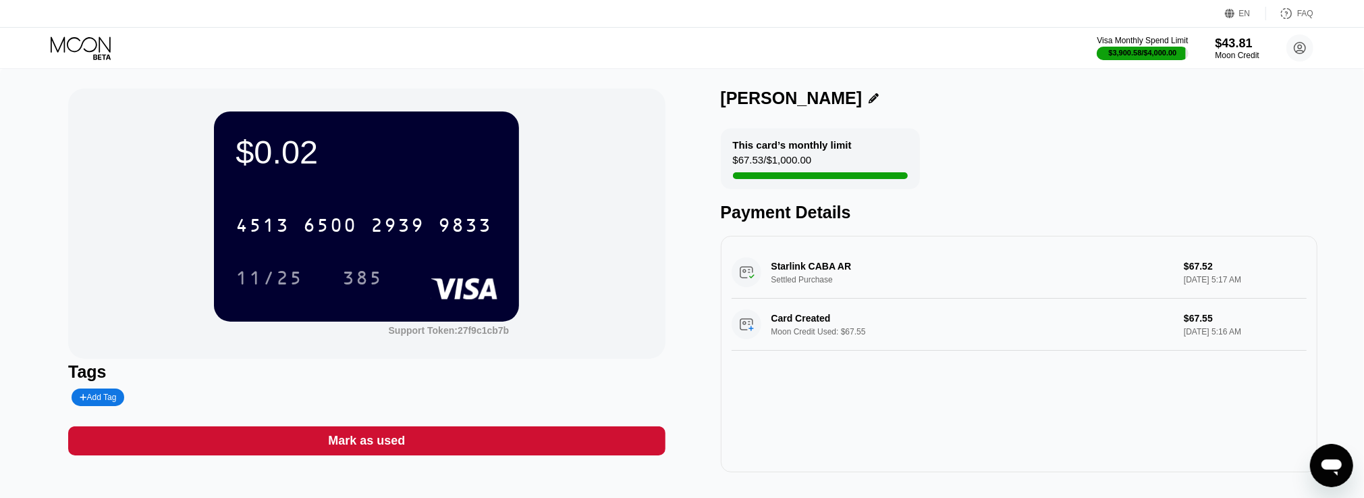
click at [802, 446] on div "Starlink CABA AR Settled Purchase $67.52 Sep 05, 2025 5:17 AM Card Created Moon…" at bounding box center [1019, 354] width 597 height 236
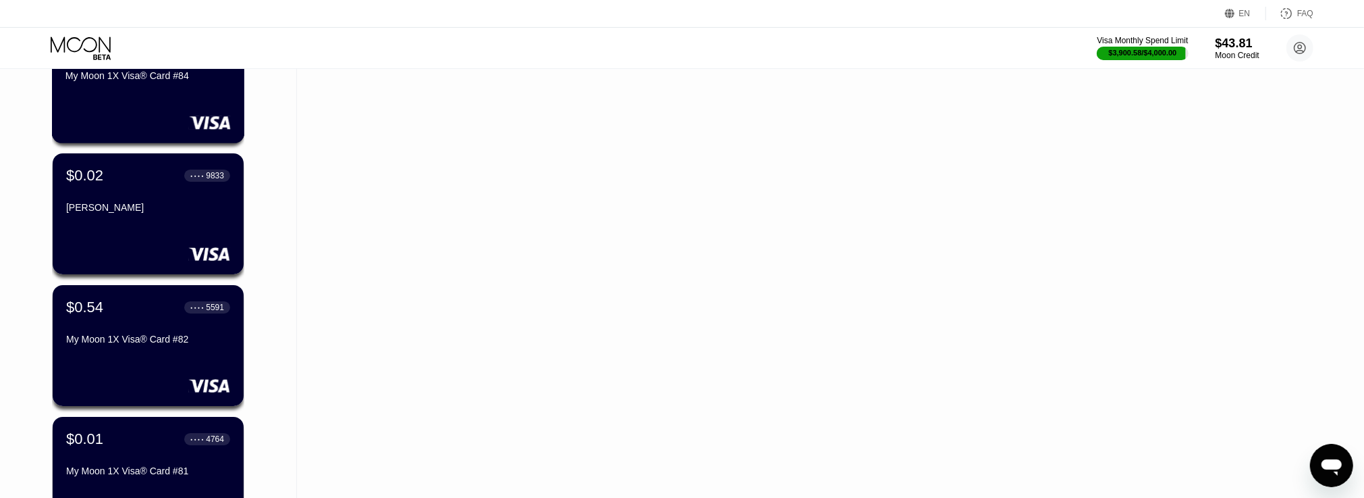
scroll to position [4667, 0]
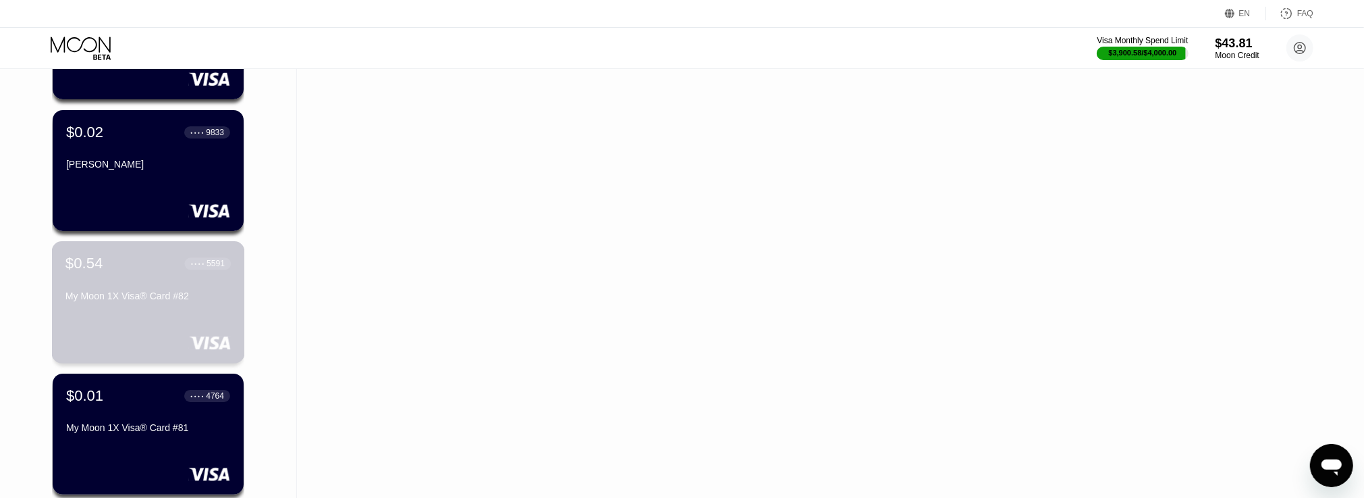
click at [215, 298] on div "My Moon 1X Visa® Card #82" at bounding box center [147, 295] width 165 height 11
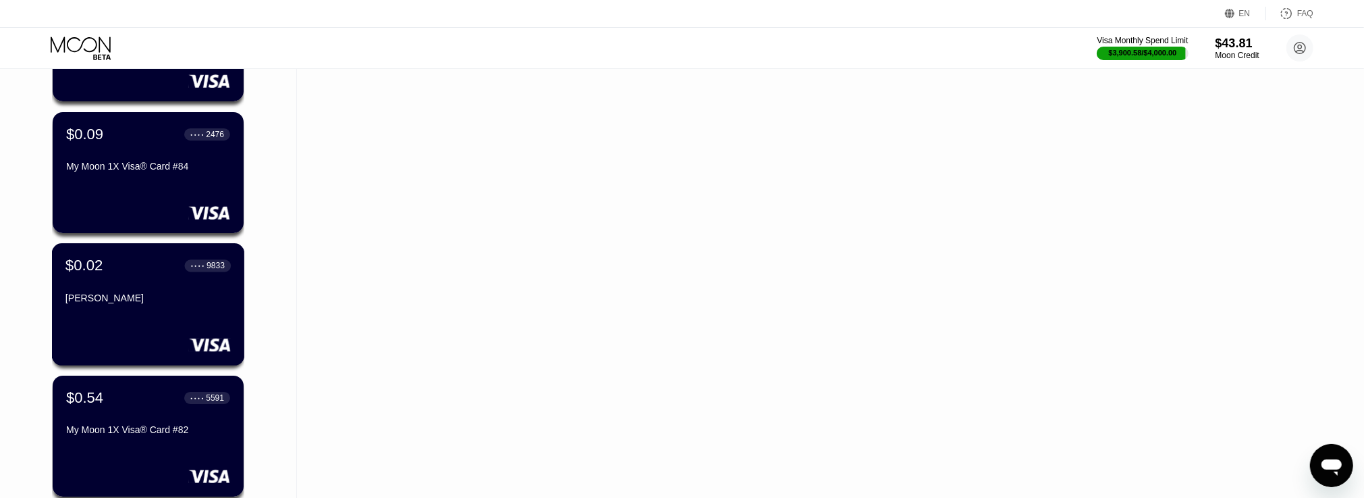
scroll to position [4523, 0]
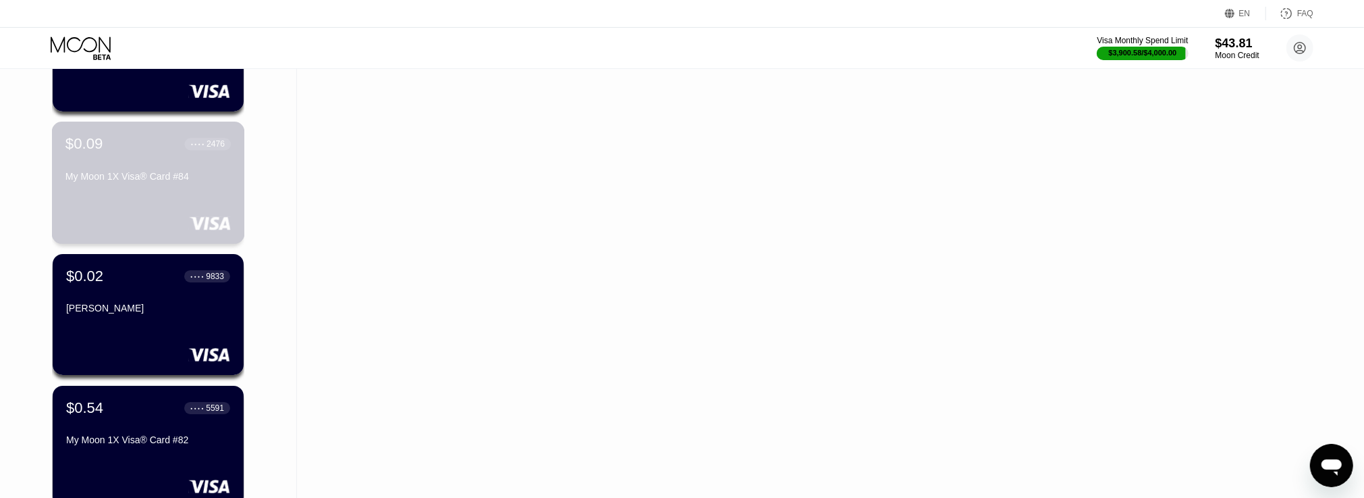
click at [209, 197] on div "$0.09 ● ● ● ● 2476 My Moon 1X Visa® Card #84" at bounding box center [148, 183] width 193 height 122
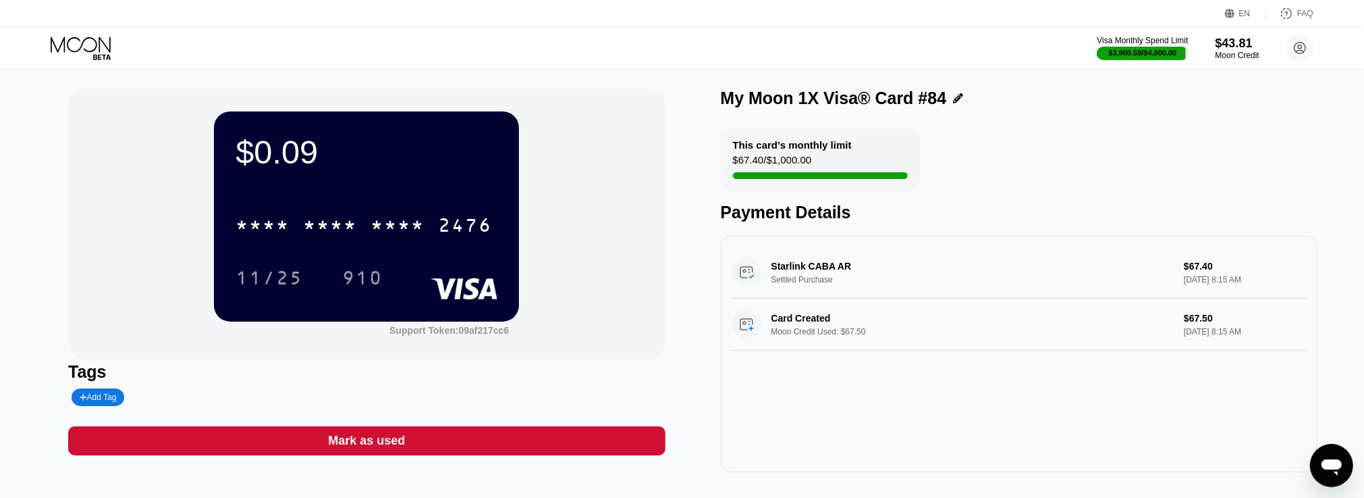
click at [558, 129] on div "$0.09 * * * * * * * * * * * * 2476 11/25 910 Support Token: 09af217cc6" at bounding box center [366, 223] width 597 height 270
